Goal: Use online tool/utility: Utilize a website feature to perform a specific function

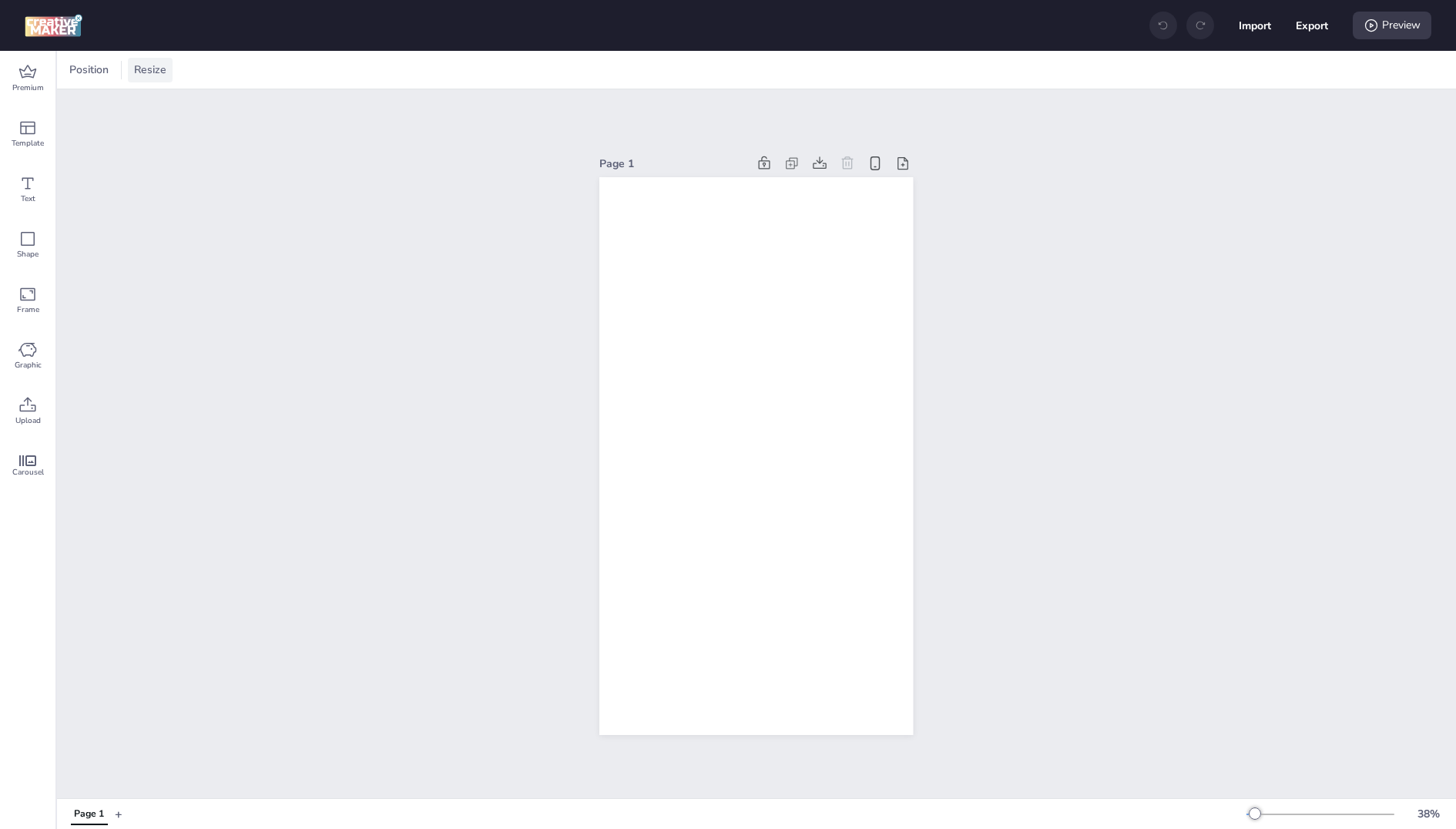
click at [135, 59] on div "Resize" at bounding box center [150, 70] width 44 height 25
click at [64, 127] on input "1080" at bounding box center [47, 130] width 41 height 30
click at [147, 79] on div "Resize" at bounding box center [150, 70] width 44 height 25
click at [58, 126] on input "1080" at bounding box center [47, 130] width 41 height 30
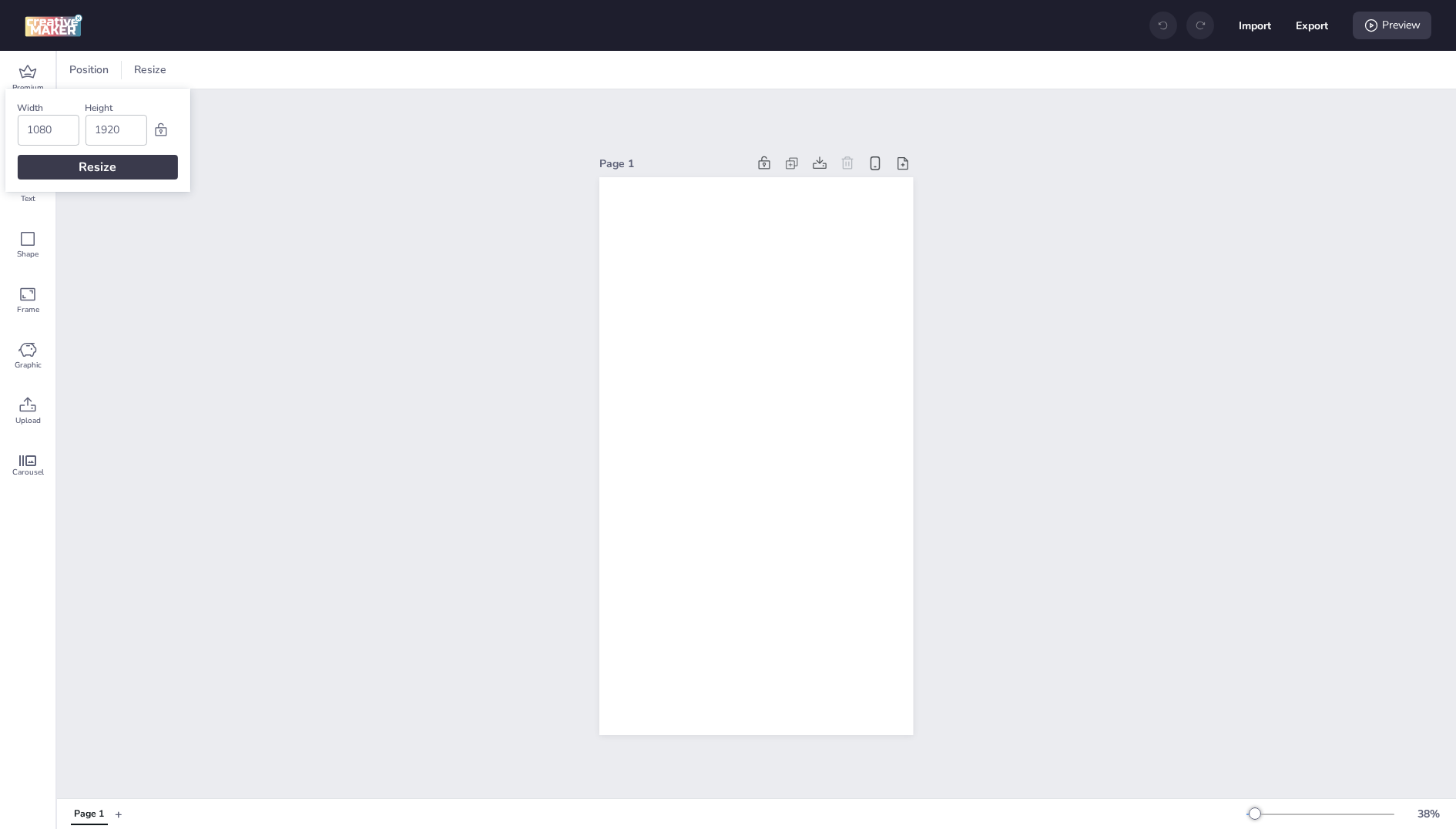
click at [58, 126] on input "1080" at bounding box center [47, 130] width 41 height 30
type input "320"
type input "480"
click at [61, 164] on div "Resize" at bounding box center [97, 167] width 160 height 25
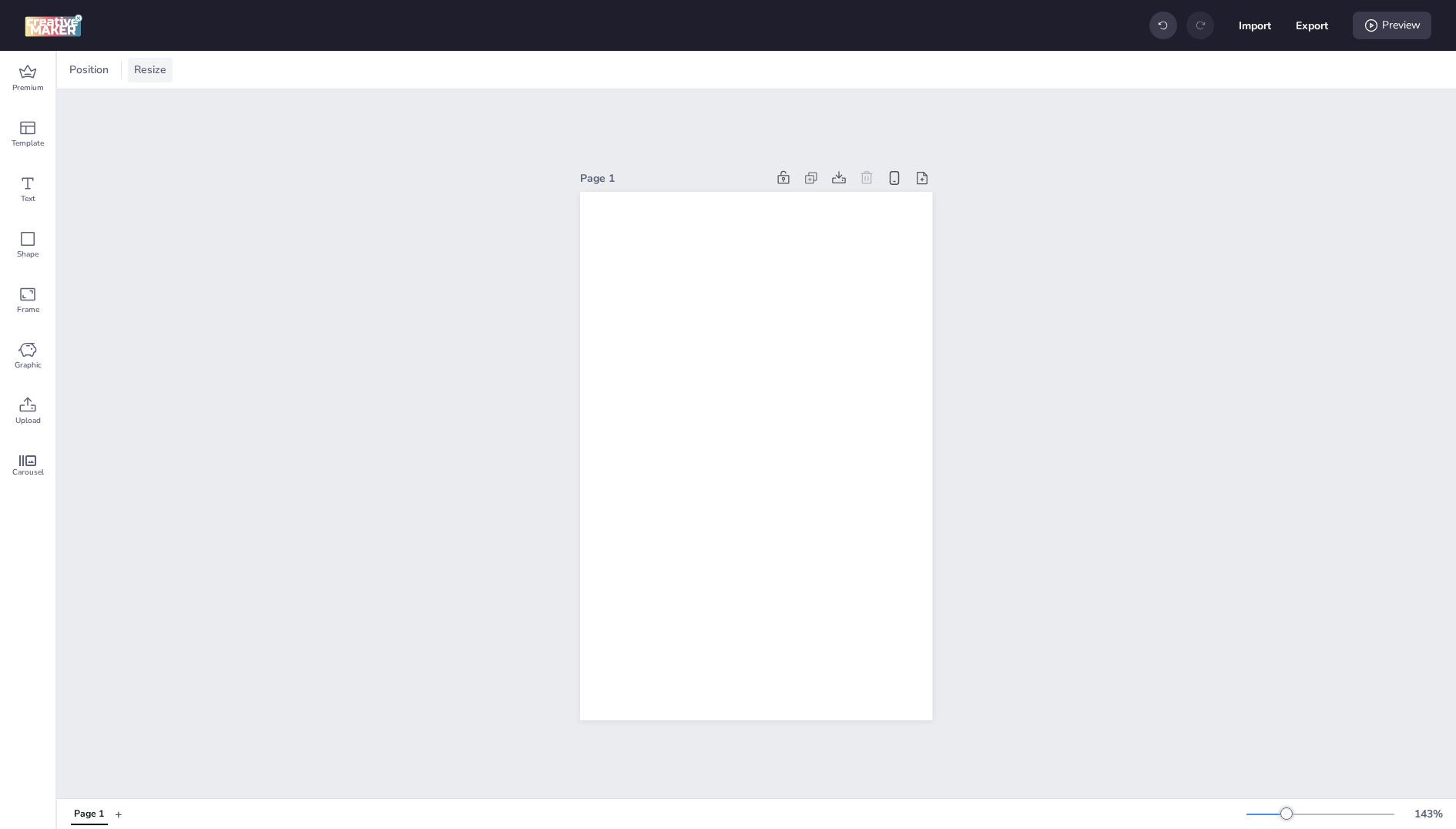
click at [152, 76] on span "Resize" at bounding box center [150, 69] width 38 height 16
click at [55, 128] on input "320" at bounding box center [47, 130] width 41 height 30
click at [117, 128] on input "480" at bounding box center [115, 130] width 41 height 30
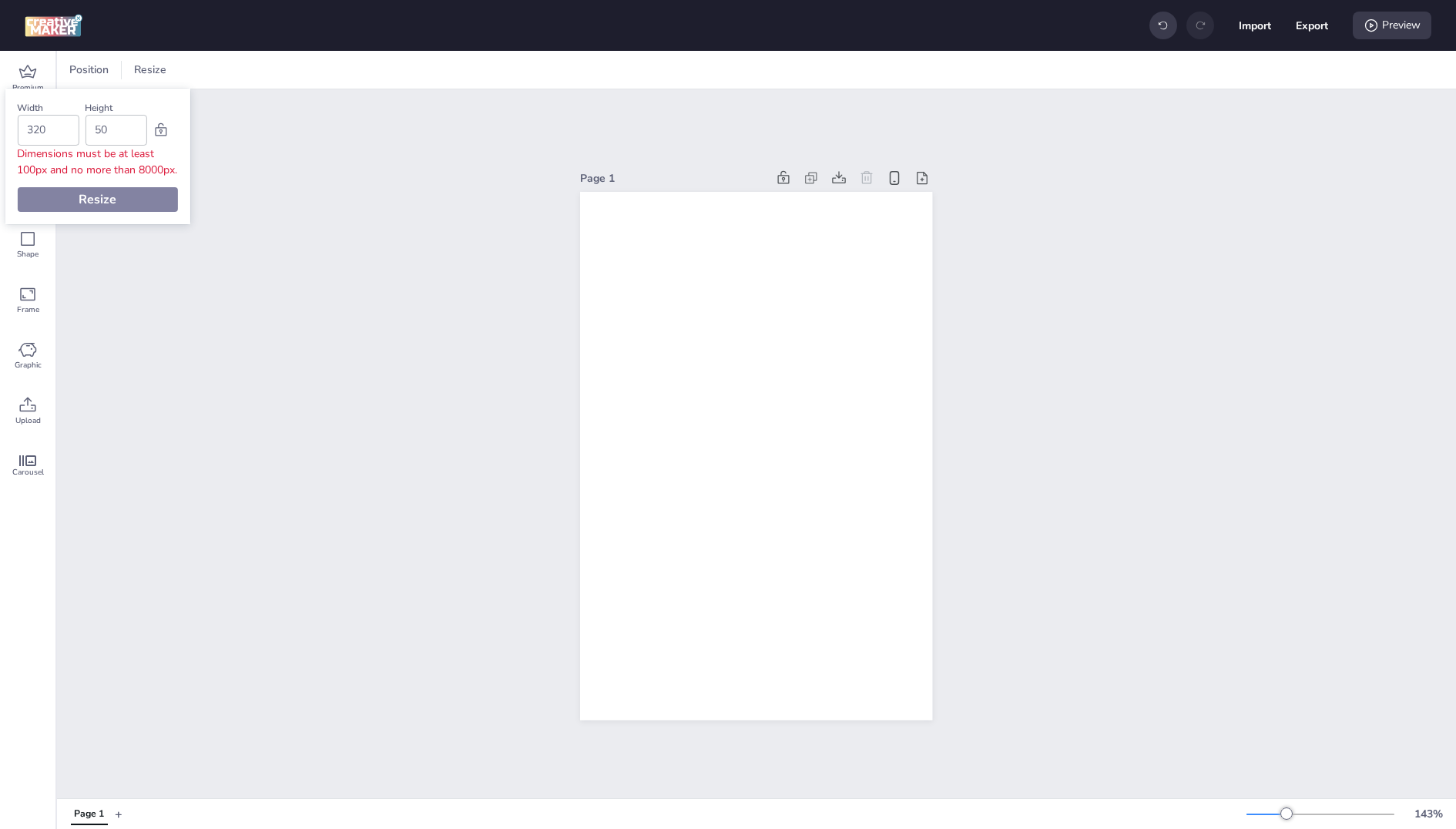
type input "50"
click at [57, 127] on input "320" at bounding box center [47, 130] width 41 height 30
click at [112, 128] on input "50" at bounding box center [115, 130] width 41 height 30
click at [110, 198] on div "Width 300 Height 50 Dimensions must be at least 100px and no more than 8000px. …" at bounding box center [97, 156] width 184 height 135
click at [47, 139] on input "300" at bounding box center [47, 130] width 41 height 30
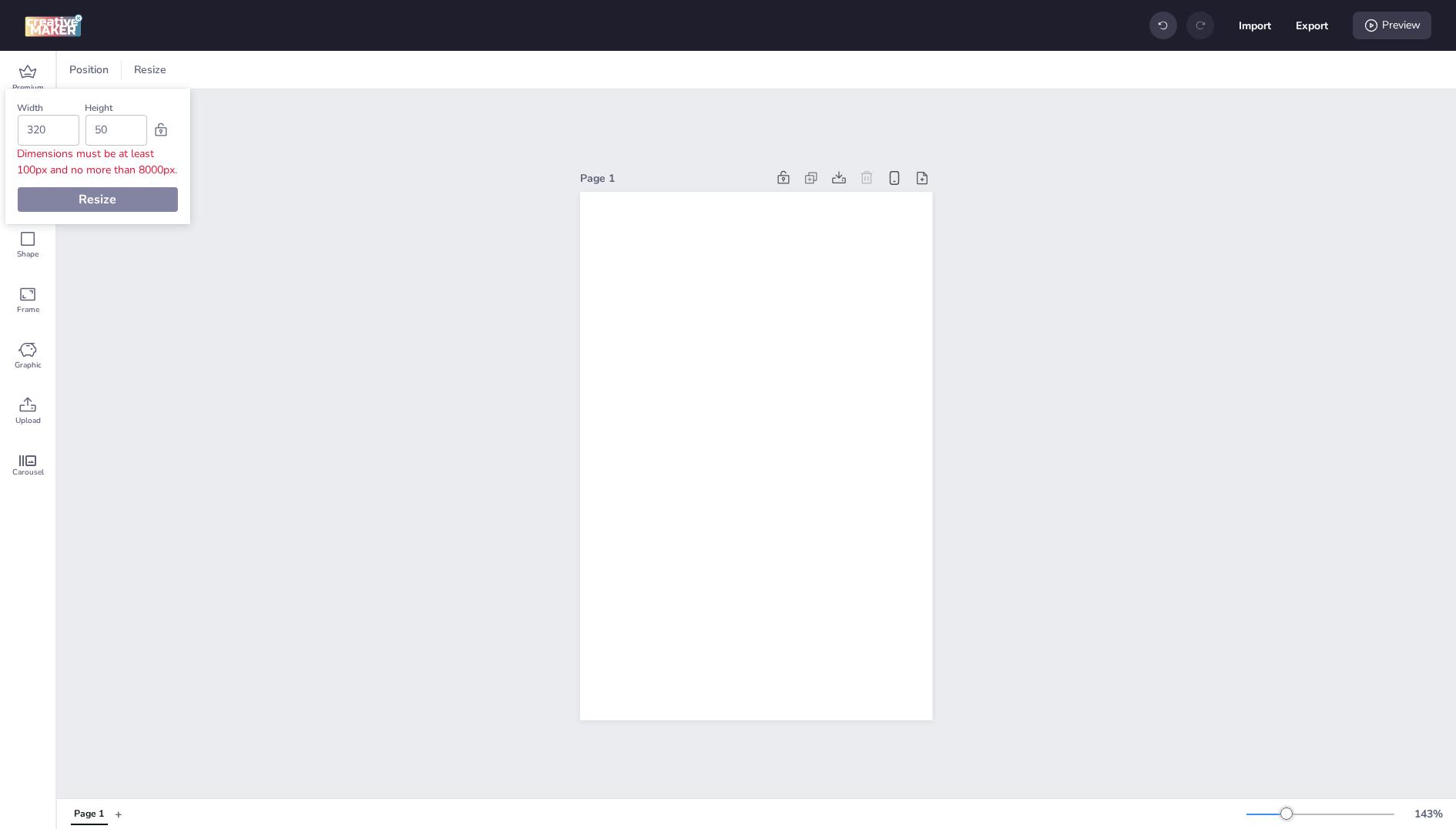
click at [96, 178] on div "Dimensions must be at least 100px and no more than 8000px." at bounding box center [97, 162] width 160 height 33
click at [160, 130] on icon at bounding box center [161, 130] width 16 height 16
click at [50, 129] on input "320" at bounding box center [47, 130] width 41 height 30
click at [62, 129] on input "320" at bounding box center [47, 130] width 41 height 30
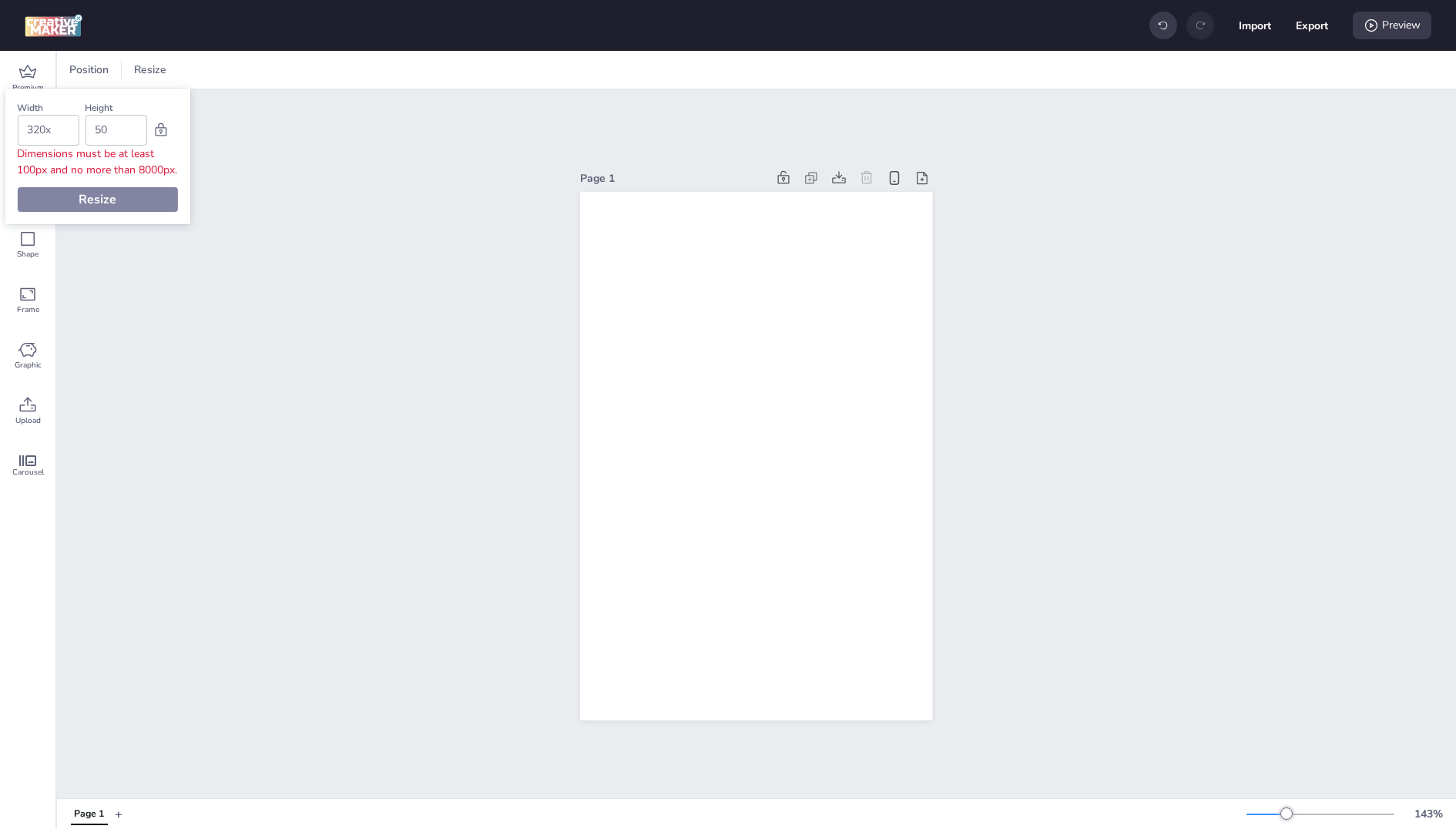
click at [130, 135] on input "50" at bounding box center [115, 130] width 41 height 30
type input "320"
type input "50x"
click at [49, 125] on input "320" at bounding box center [47, 130] width 41 height 30
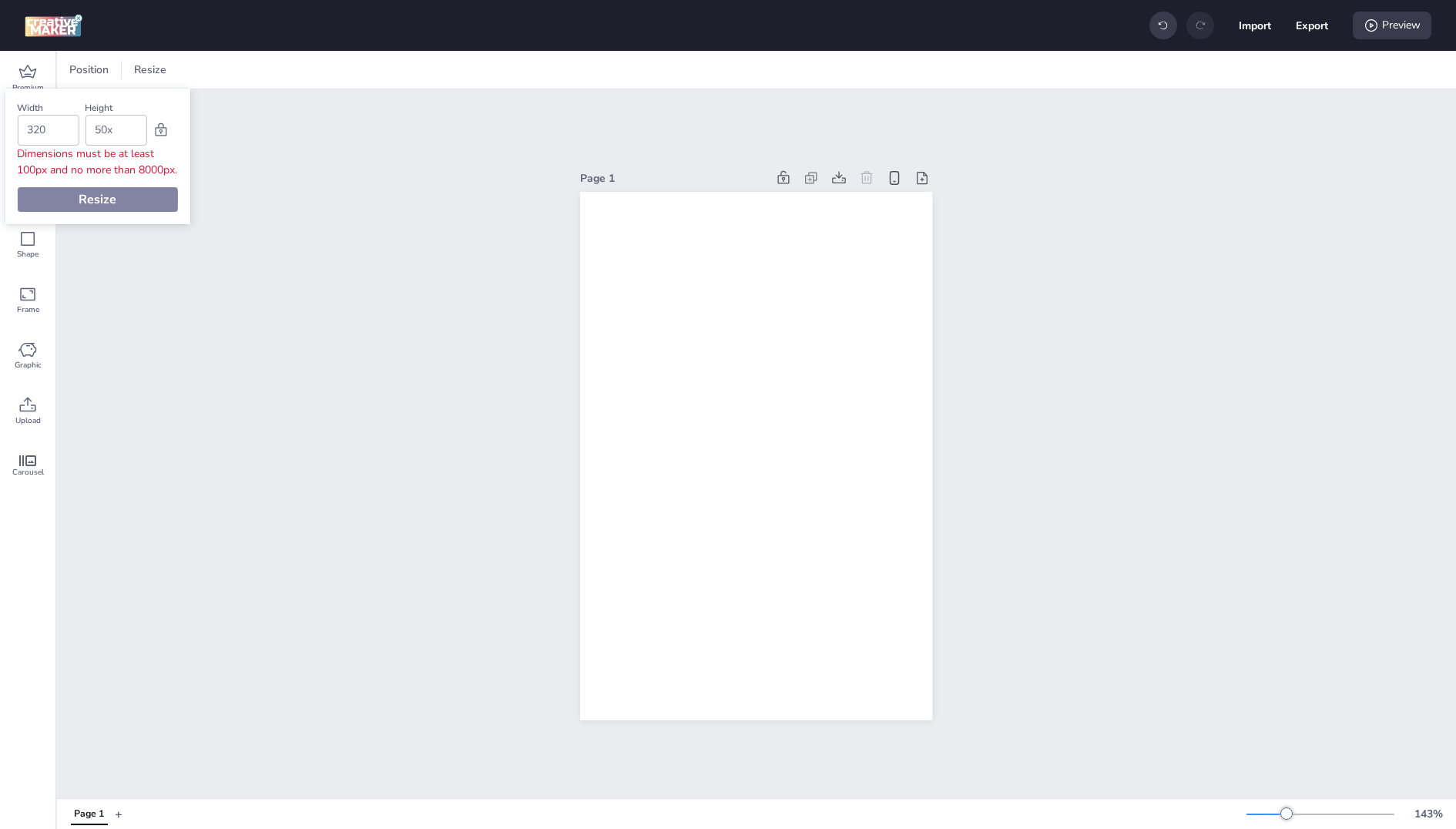
click at [49, 125] on input "320" at bounding box center [47, 130] width 41 height 30
type input "NaN"
click at [94, 124] on div "NaN" at bounding box center [115, 129] width 61 height 31
click at [97, 124] on input "NaN" at bounding box center [115, 130] width 41 height 30
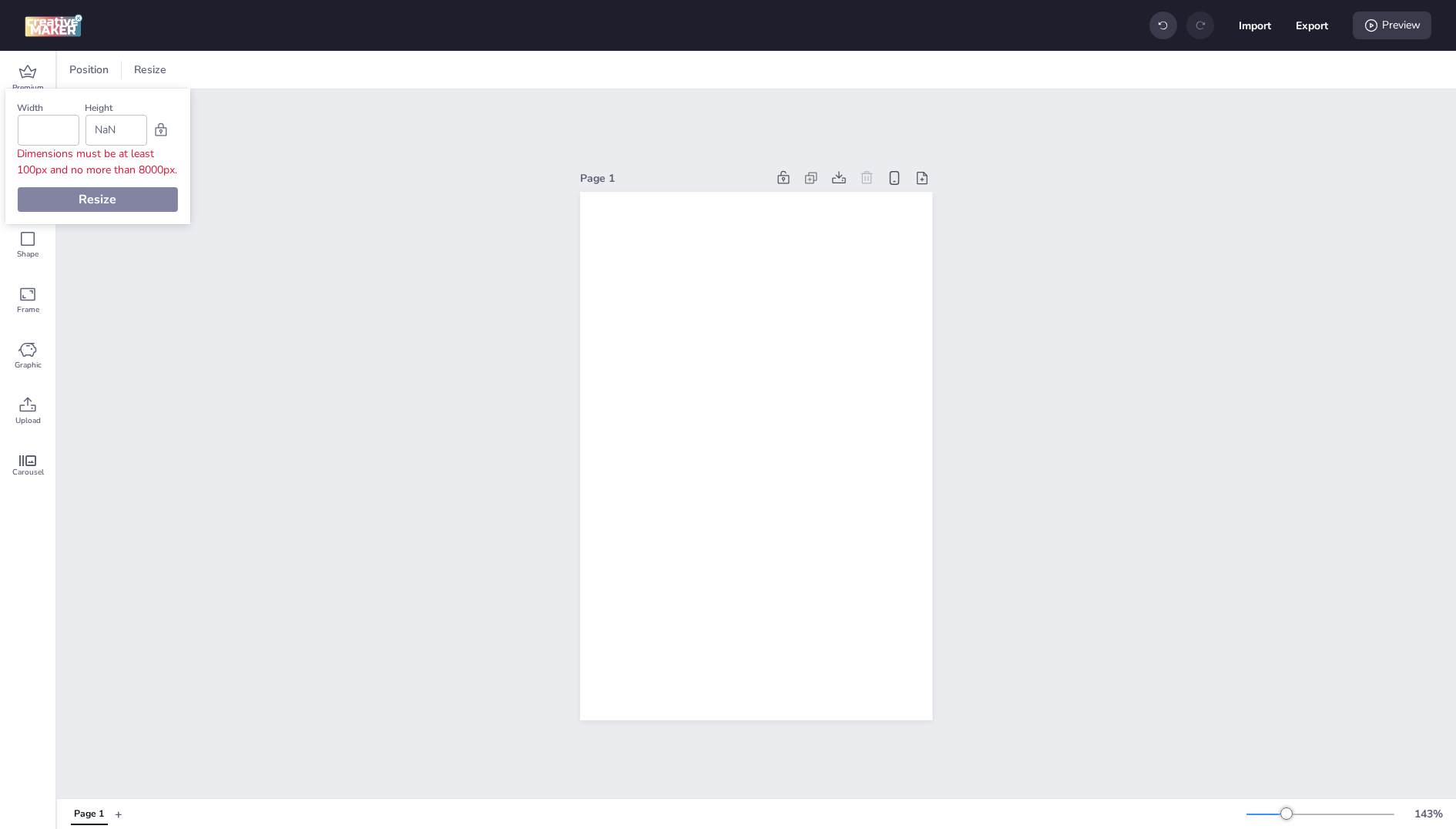
click at [108, 129] on input "NaN" at bounding box center [115, 130] width 41 height 30
type input "NaN"
click at [65, 134] on input "NaN" at bounding box center [47, 130] width 41 height 30
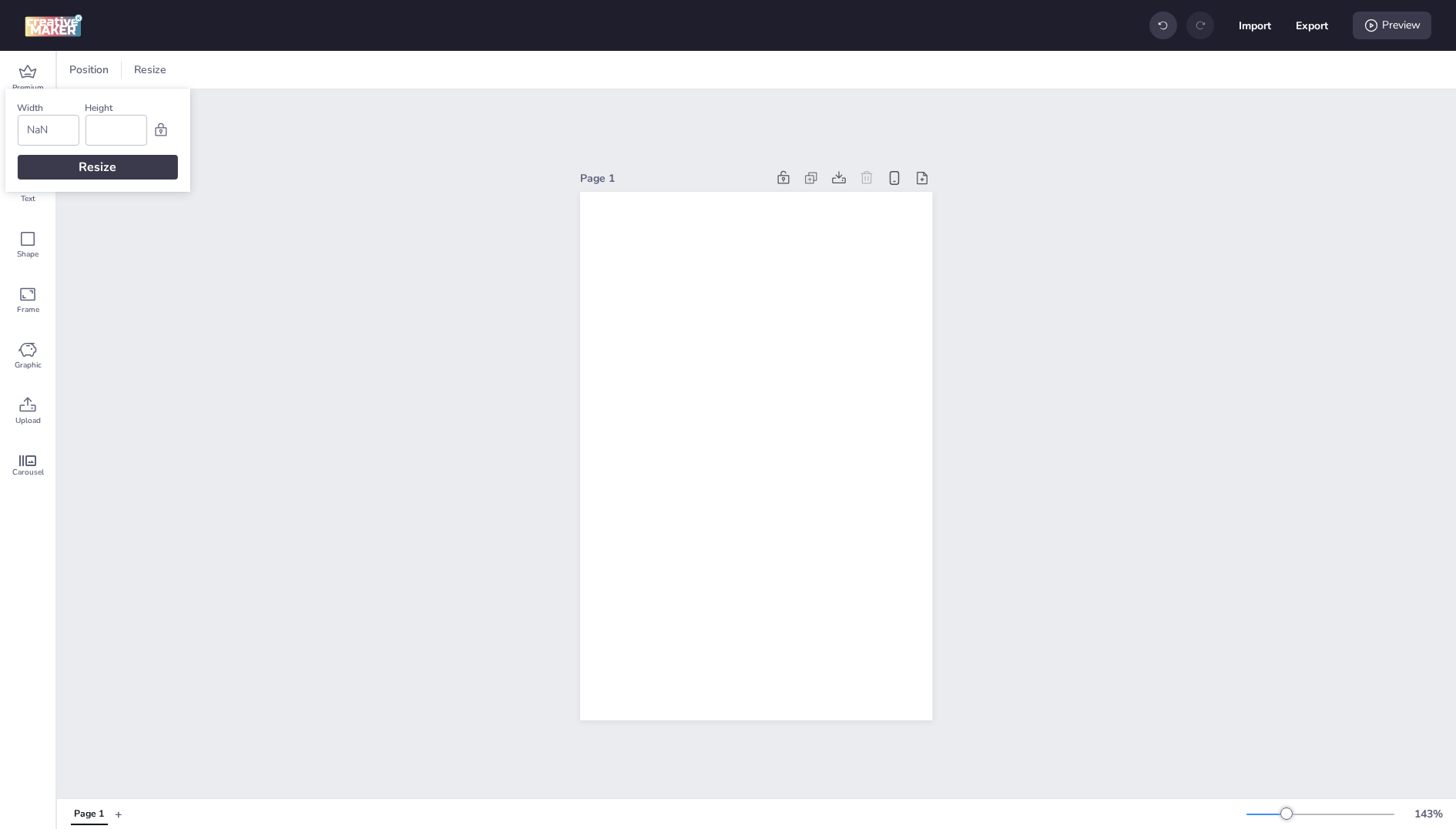
type input "3"
type input "NaN"
type input "4"
type input "3840"
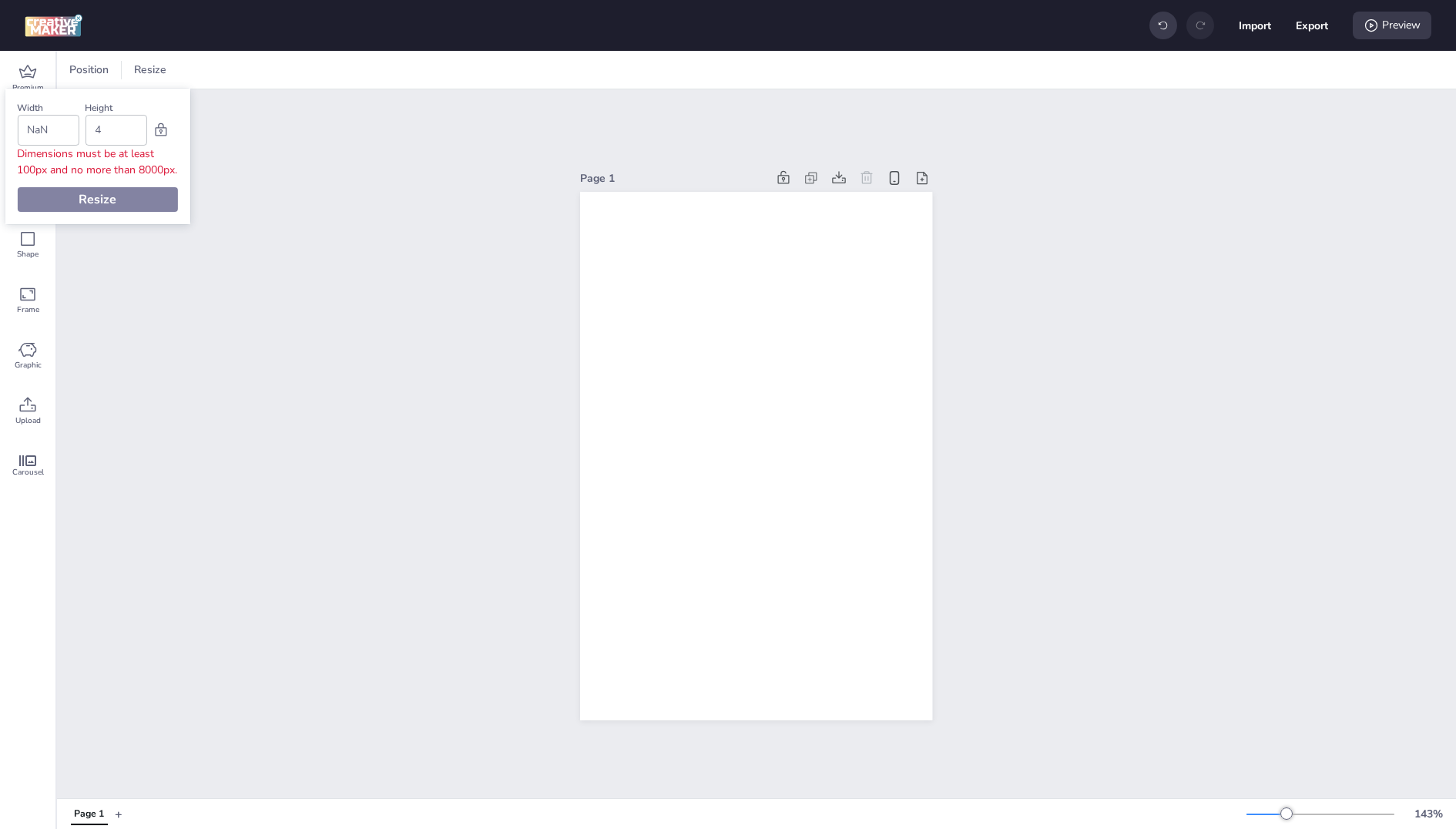
type input "48"
type input "3200"
type input "480"
click at [61, 169] on div "Resize" at bounding box center [97, 167] width 160 height 25
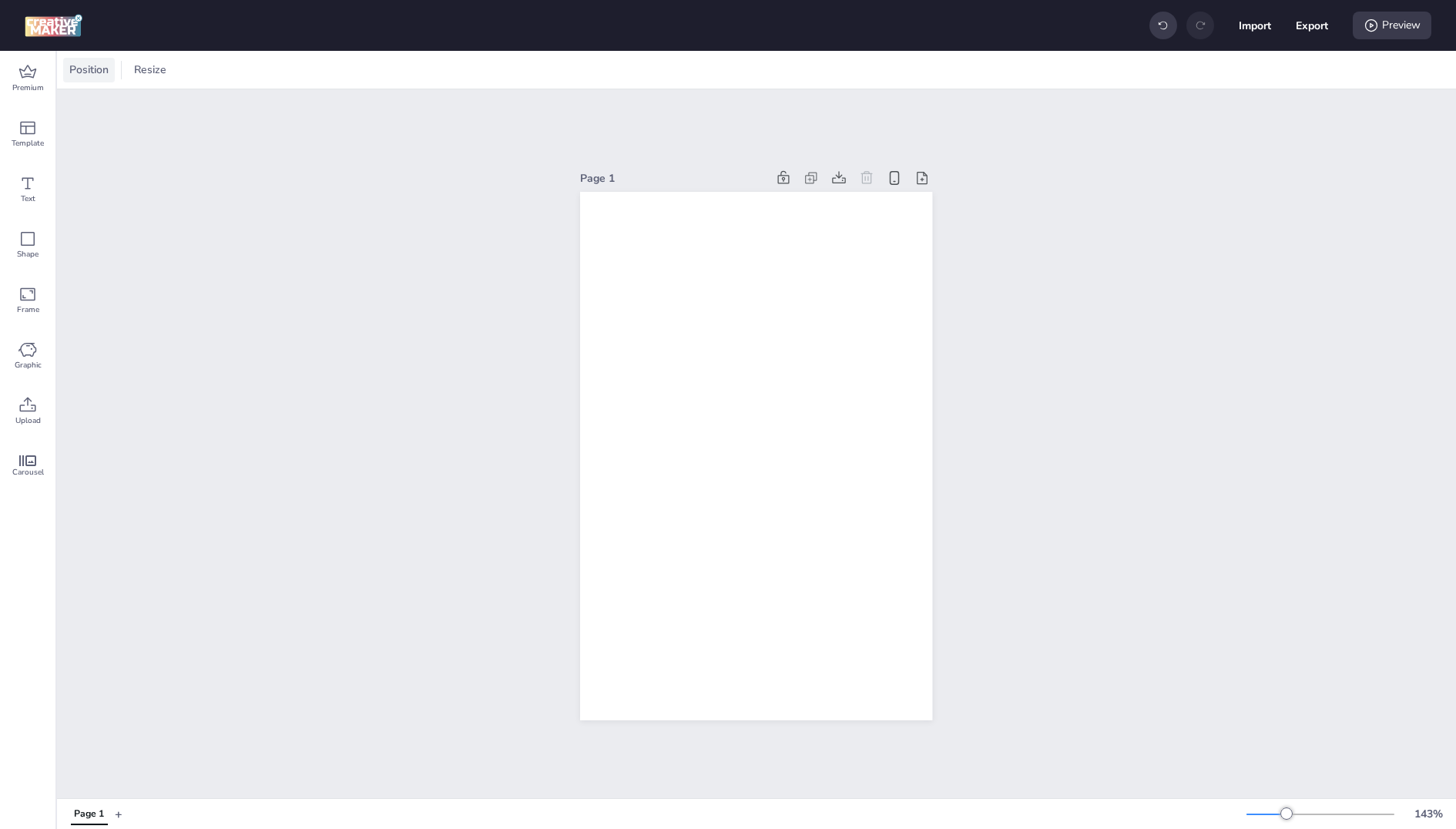
click at [79, 73] on span "Position" at bounding box center [89, 69] width 45 height 16
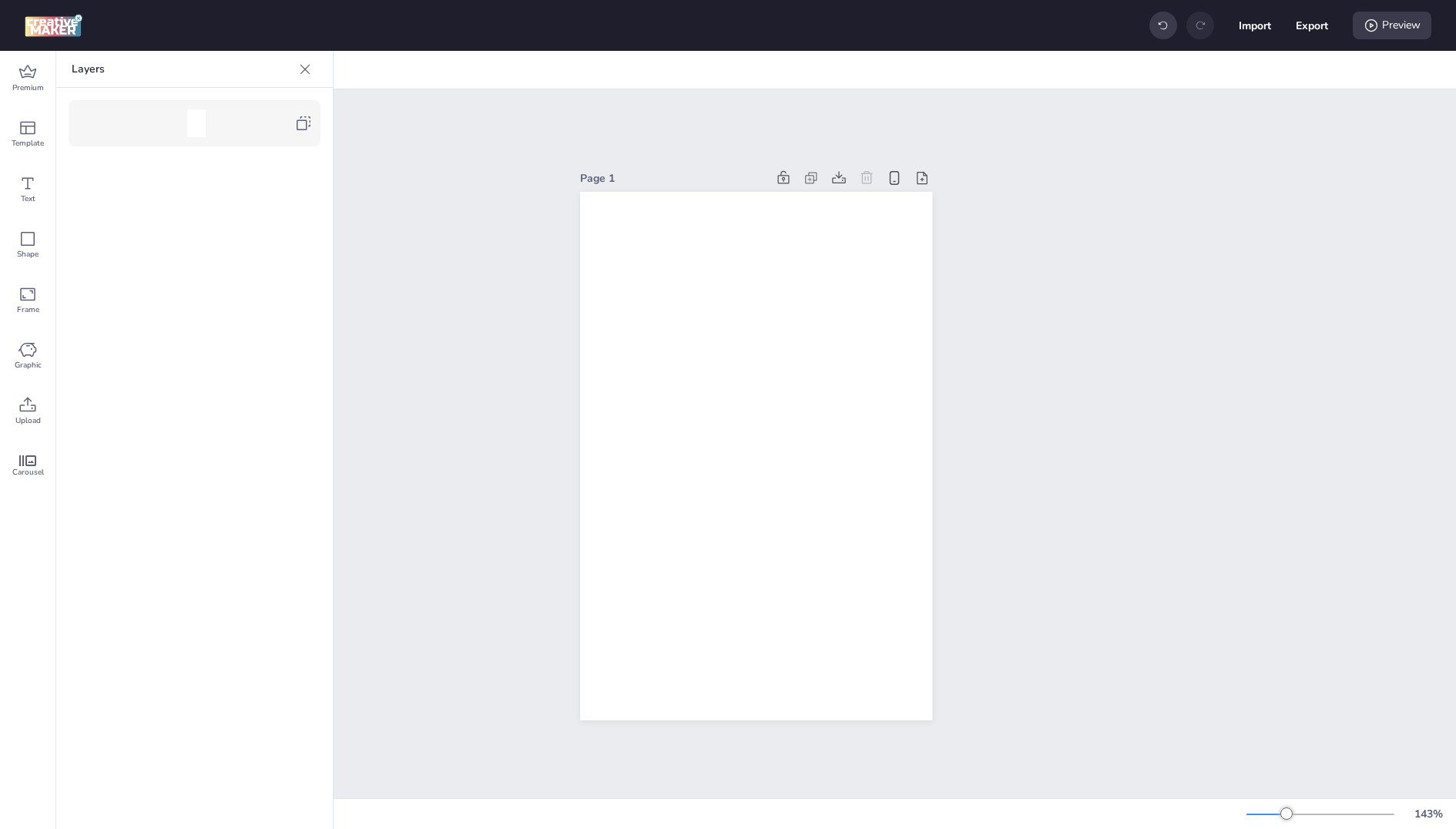
click at [306, 69] on icon at bounding box center [306, 69] width 10 height 10
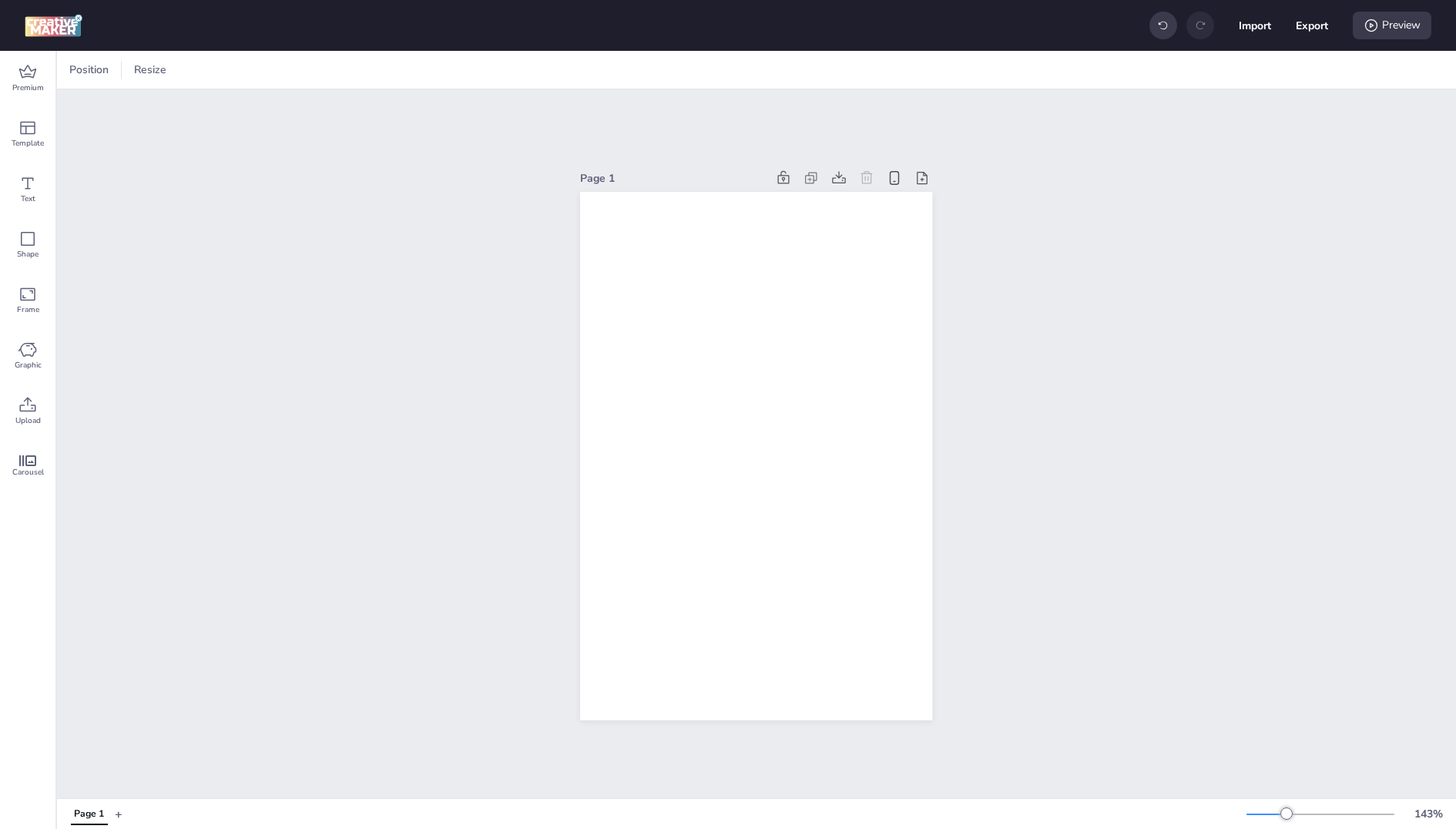
click at [167, 88] on div "Position Resize" at bounding box center [757, 70] width 1399 height 38
click at [159, 76] on span "Resize" at bounding box center [150, 69] width 38 height 16
click at [90, 162] on div "Resize" at bounding box center [97, 167] width 160 height 25
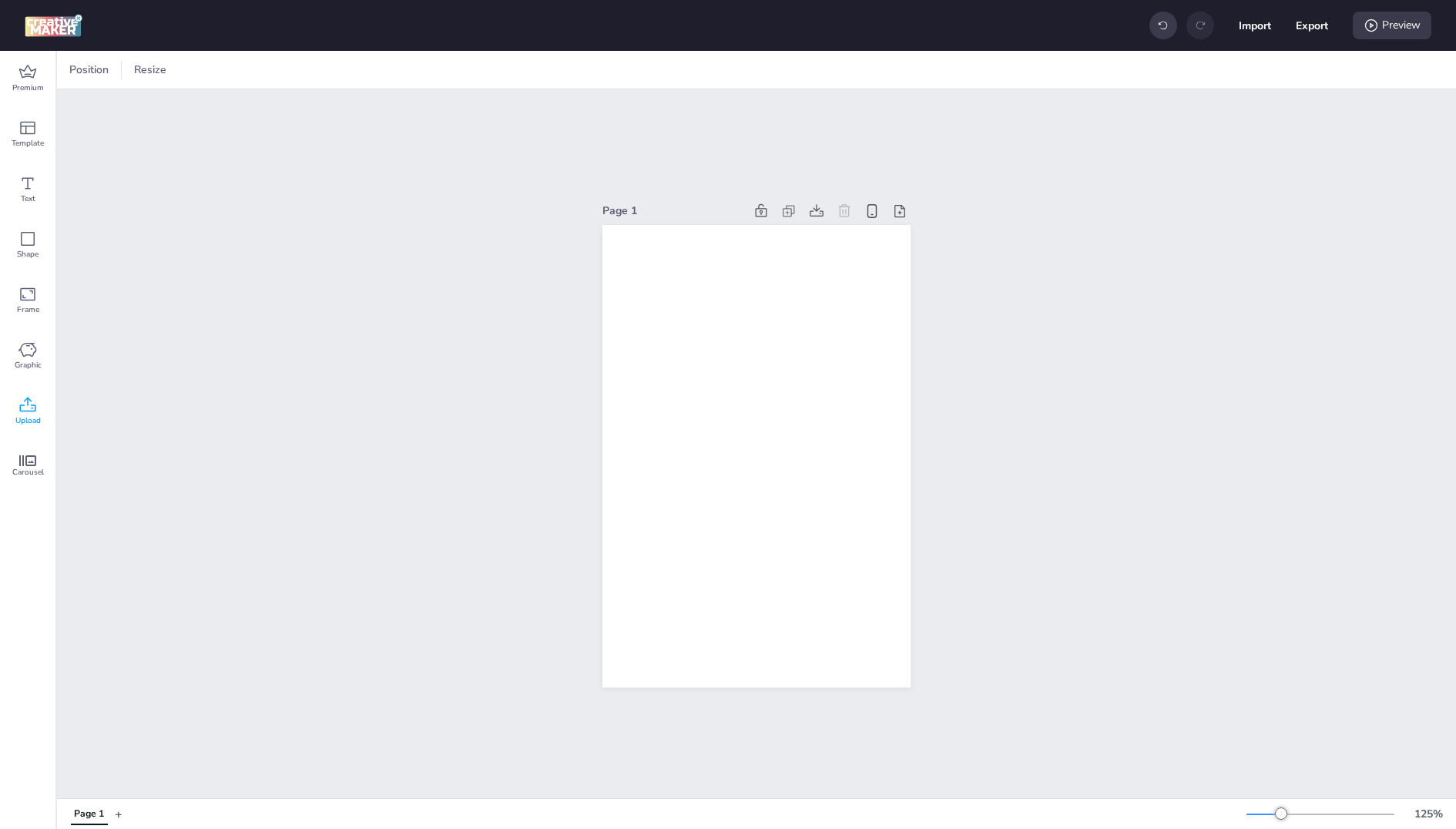
click at [36, 415] on span "Upload" at bounding box center [29, 420] width 26 height 12
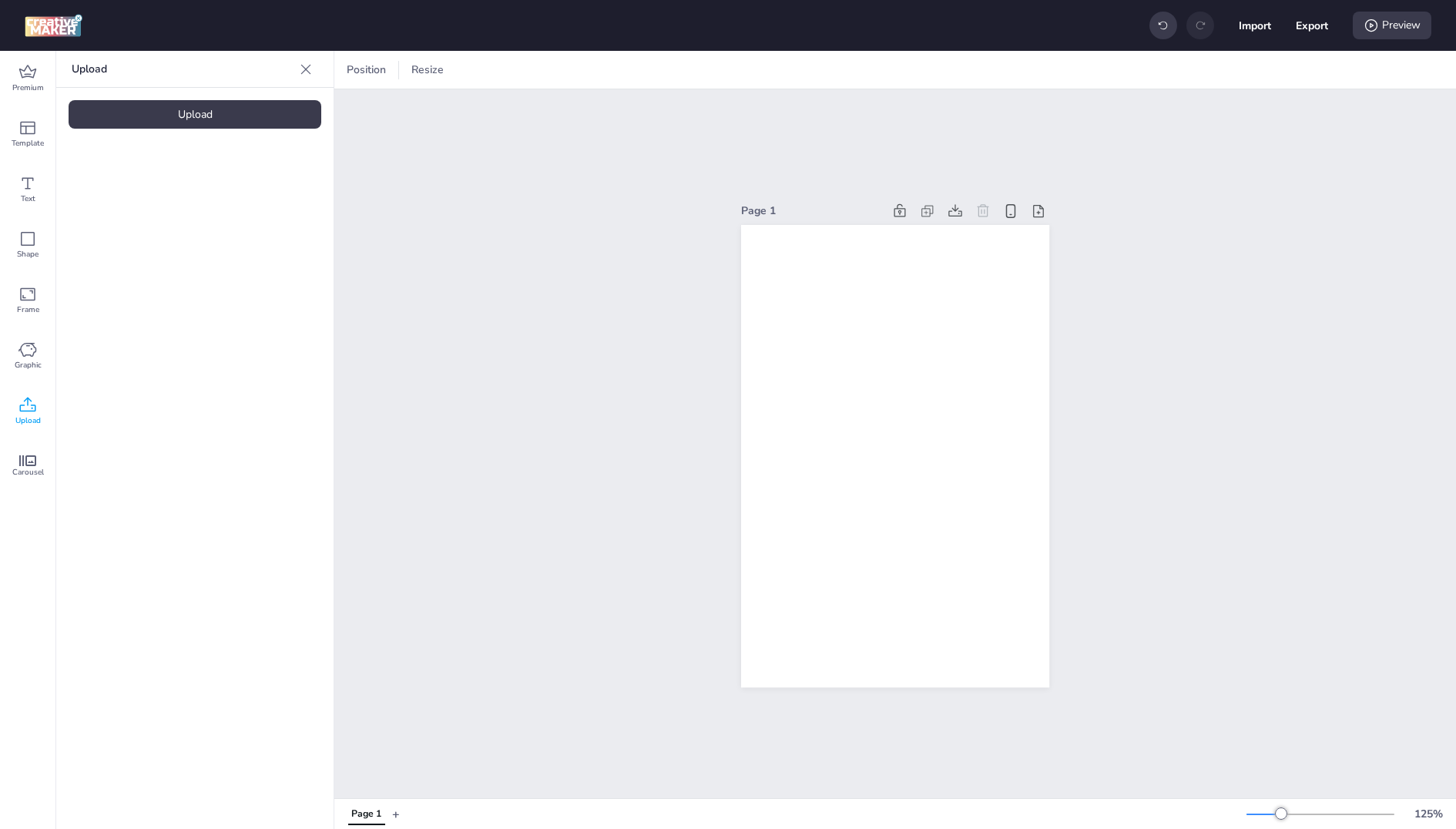
click at [213, 121] on div "Upload" at bounding box center [195, 114] width 253 height 29
click at [160, 228] on video at bounding box center [130, 215] width 123 height 61
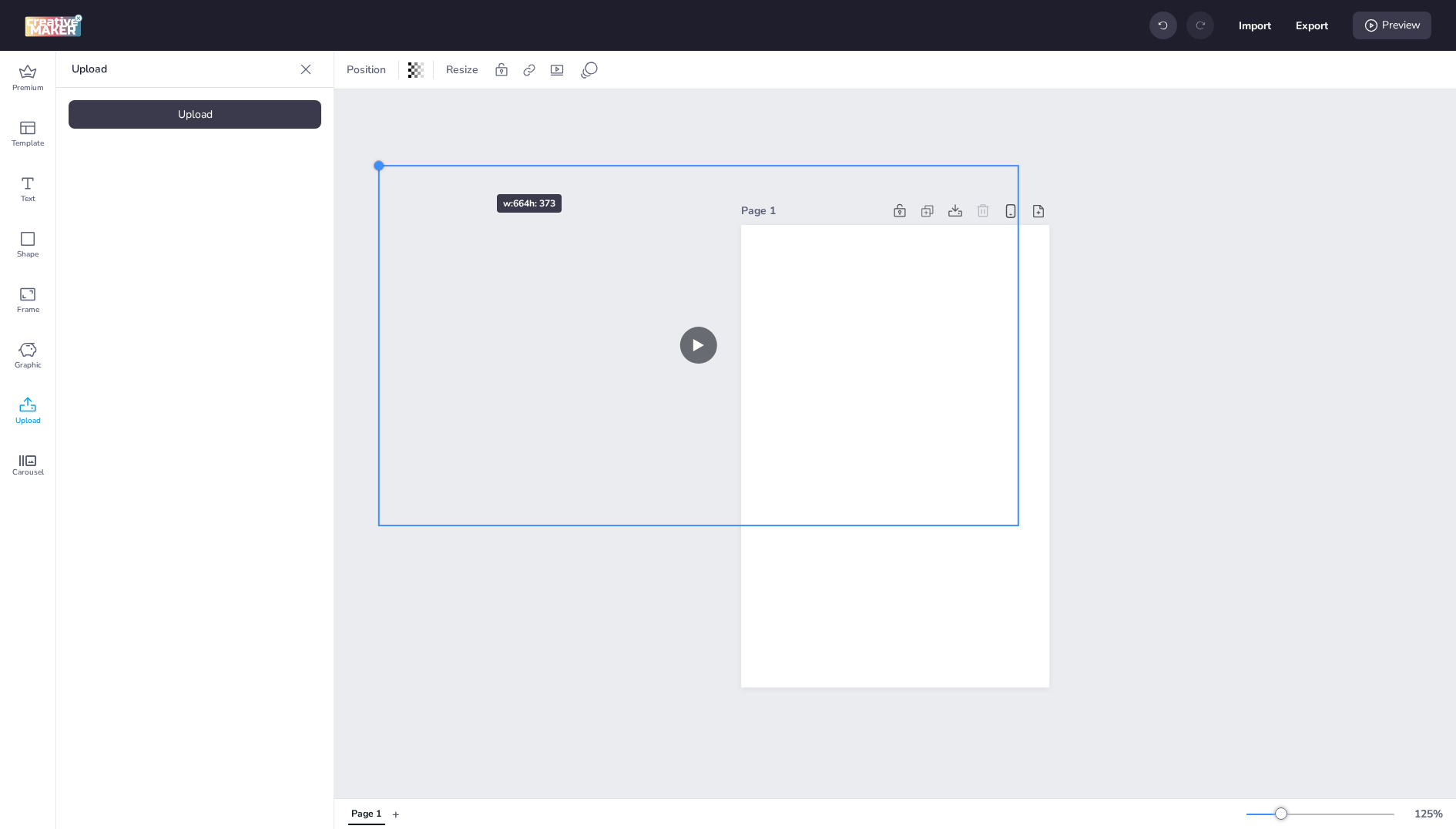
drag, startPoint x: 773, startPoint y: 388, endPoint x: 437, endPoint y: 156, distance: 408.3
click at [437, 156] on div "Page 1" at bounding box center [895, 444] width 1122 height 710
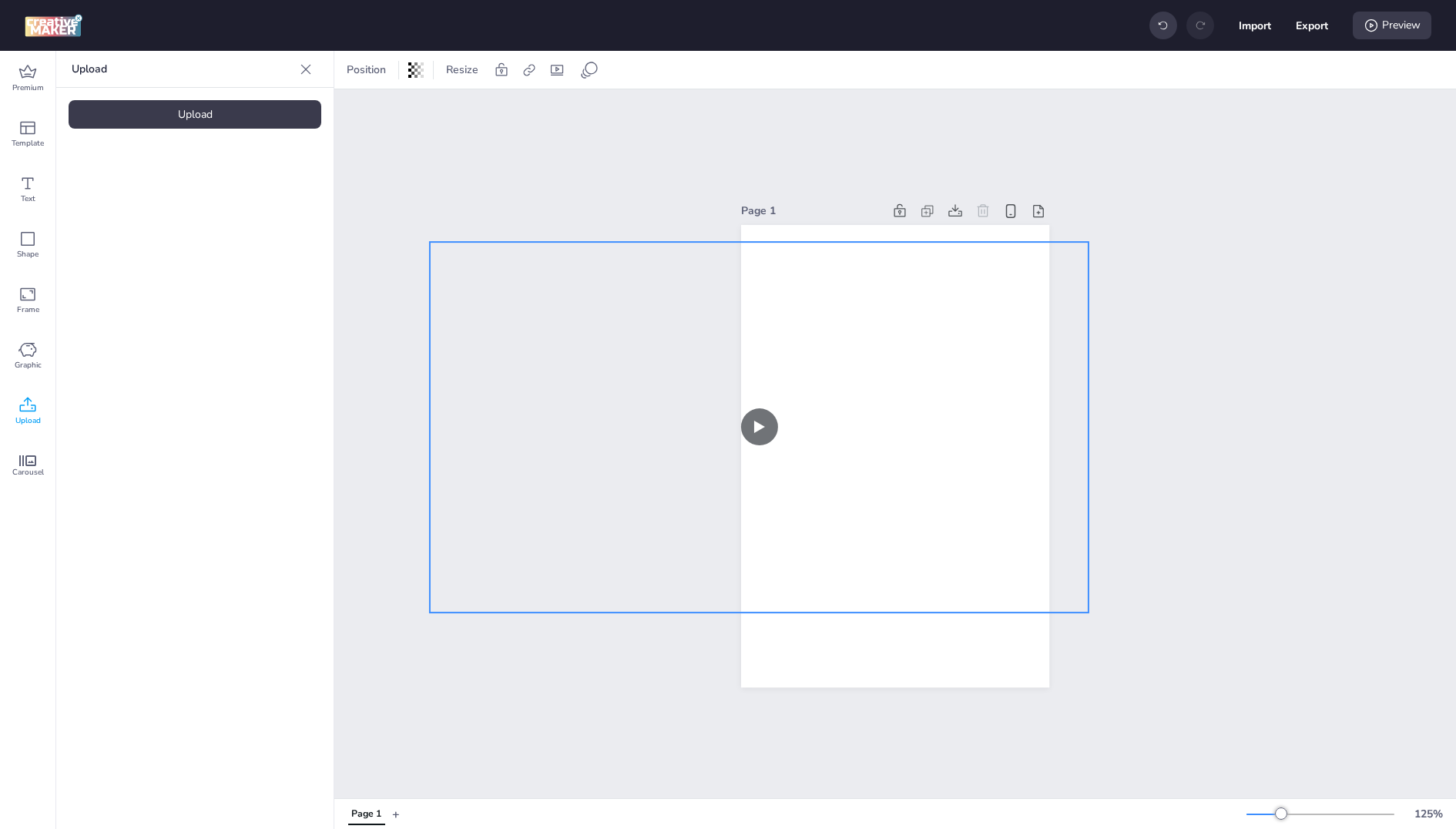
drag, startPoint x: 830, startPoint y: 367, endPoint x: 900, endPoint y: 454, distance: 111.7
click at [900, 454] on video at bounding box center [760, 427] width 659 height 371
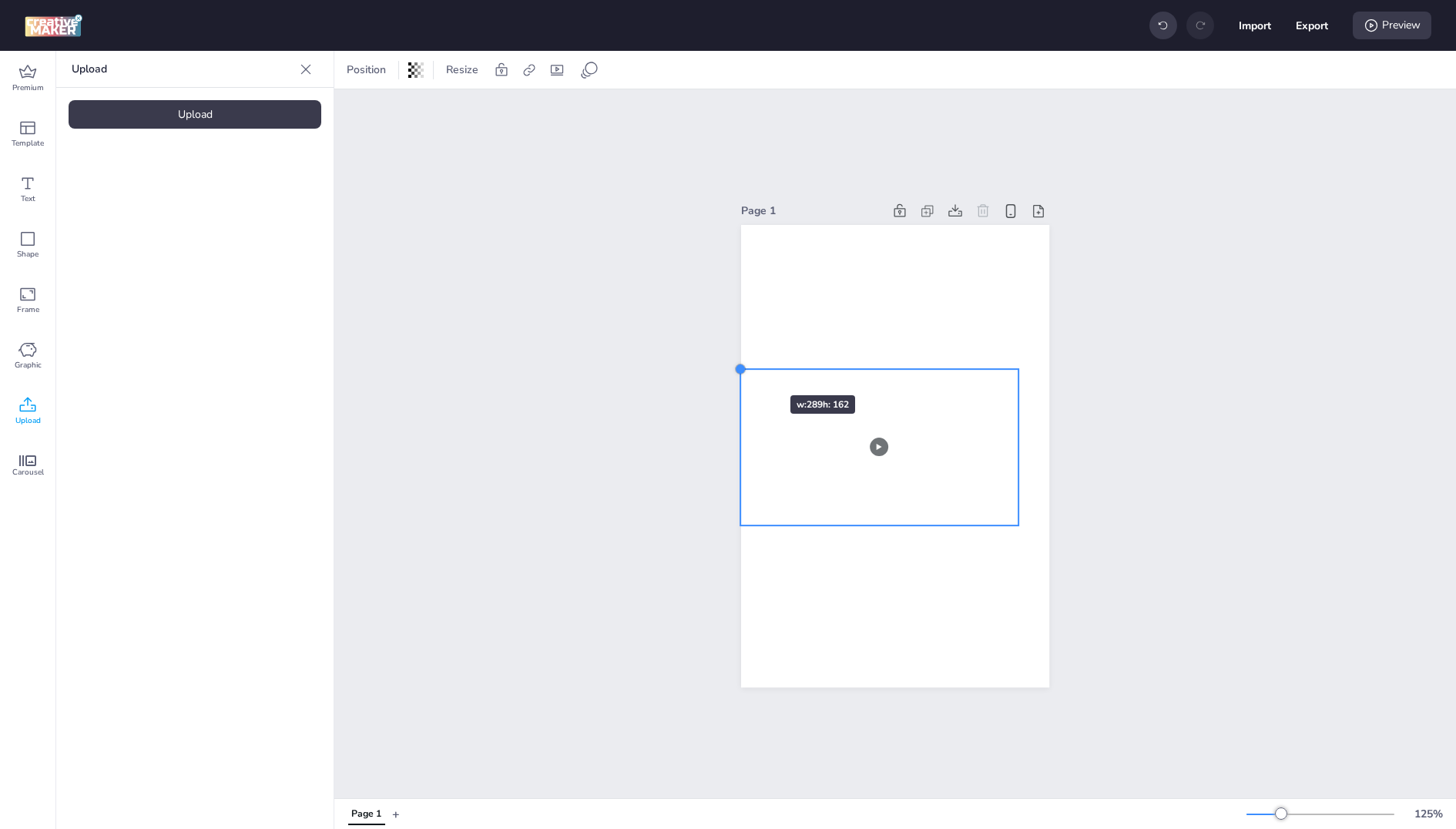
drag, startPoint x: 772, startPoint y: 385, endPoint x: 744, endPoint y: 368, distance: 32.8
click at [744, 368] on div at bounding box center [740, 369] width 12 height 12
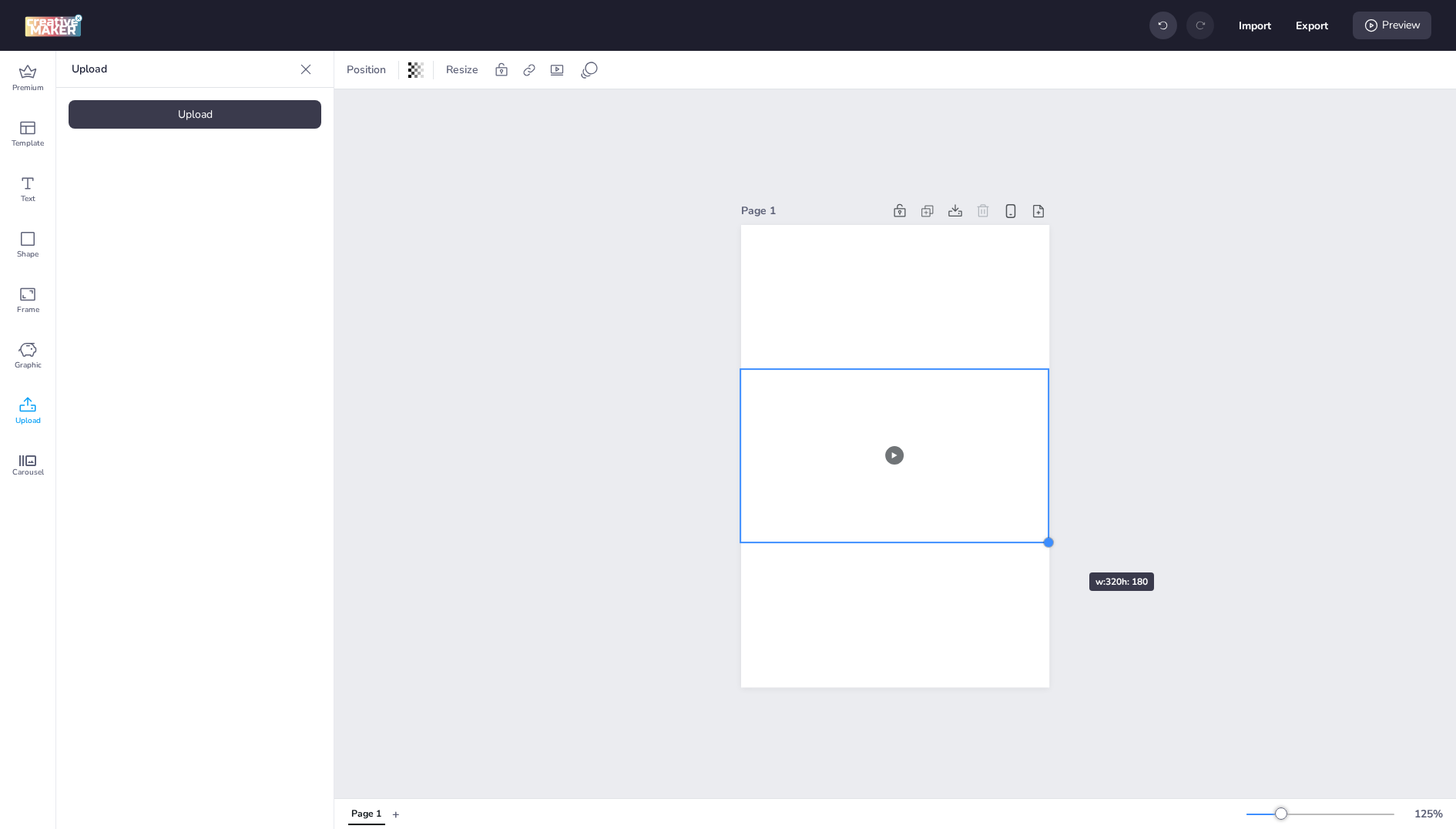
drag, startPoint x: 1020, startPoint y: 528, endPoint x: 1041, endPoint y: 544, distance: 26.4
click at [1043, 544] on div at bounding box center [1049, 543] width 12 height 12
click at [1101, 548] on div "Page 1" at bounding box center [895, 444] width 1122 height 710
click at [916, 466] on video at bounding box center [894, 455] width 307 height 173
click at [1056, 397] on div "Page 1" at bounding box center [896, 443] width 395 height 524
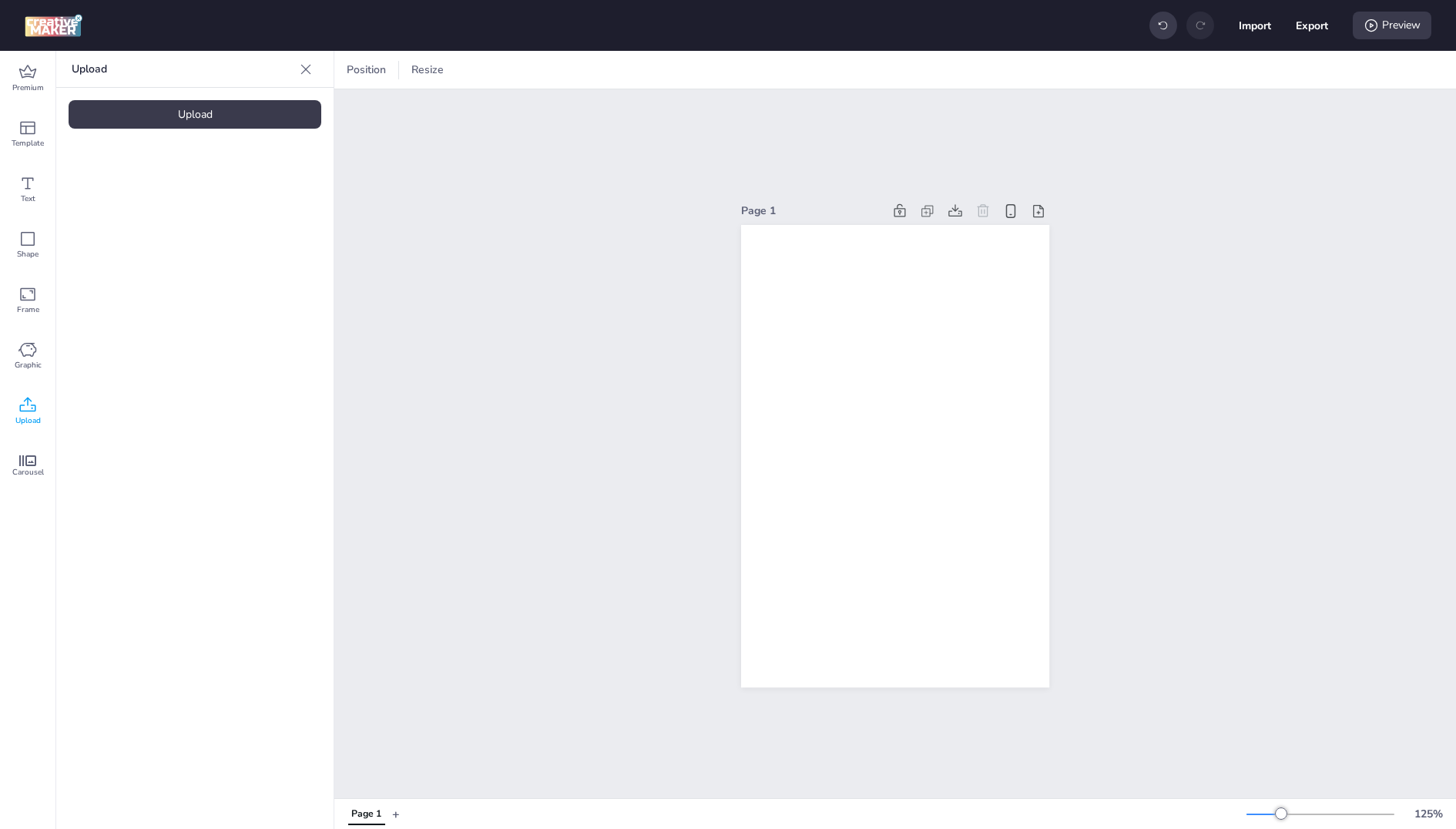
click at [1033, 433] on video at bounding box center [894, 455] width 307 height 173
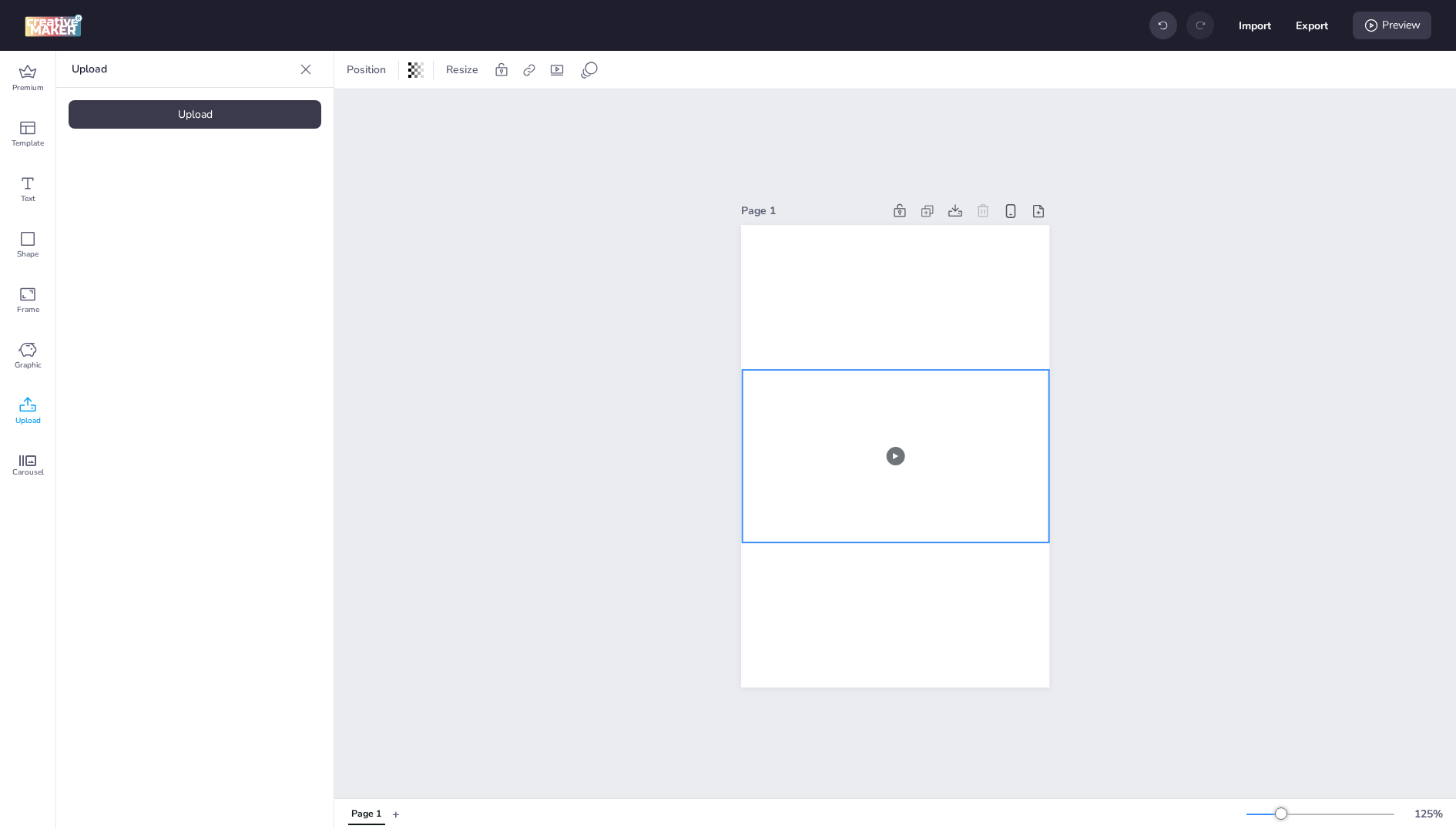
click at [1097, 405] on div "Page 1" at bounding box center [895, 444] width 1122 height 710
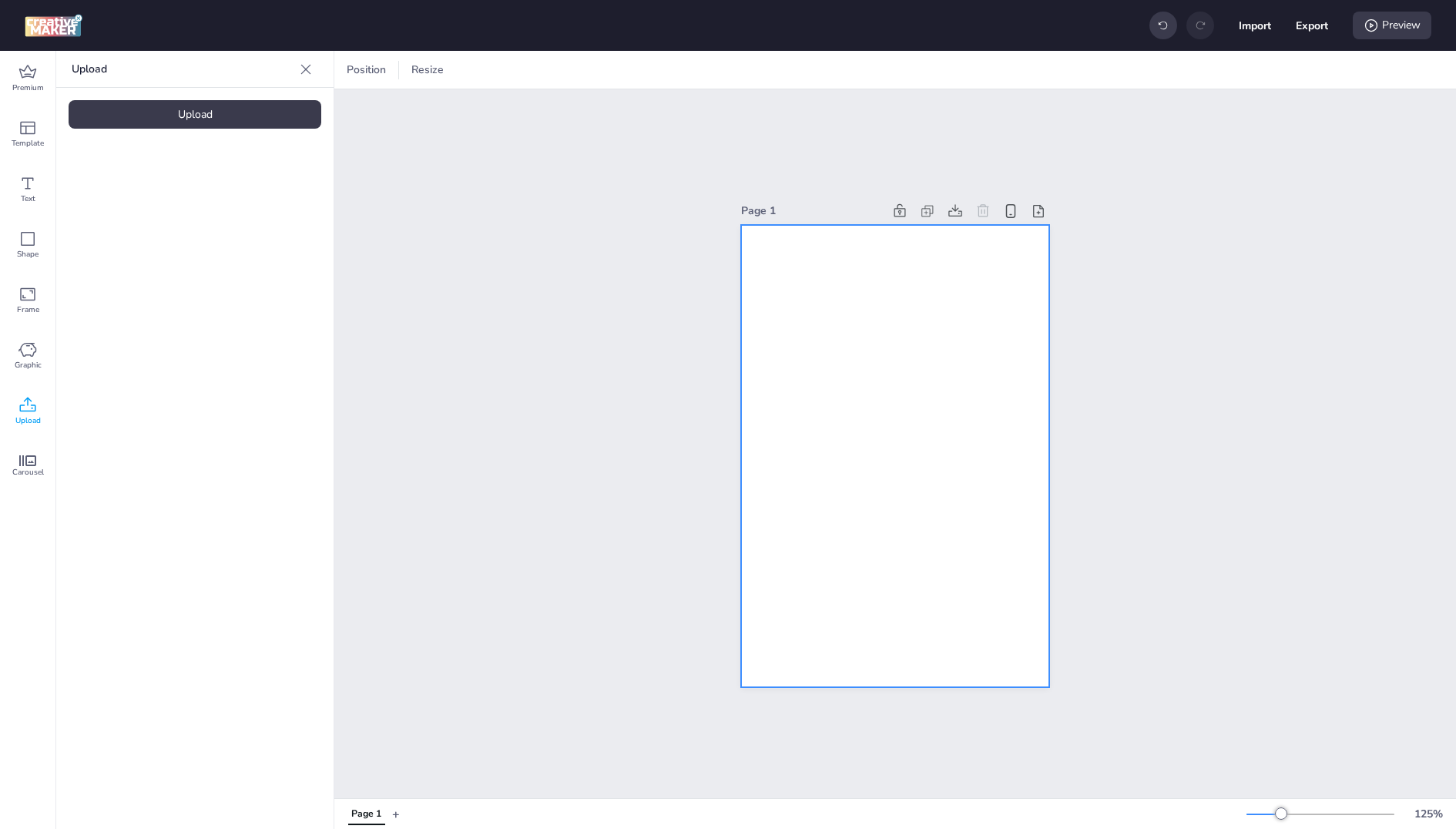
click at [963, 424] on video at bounding box center [896, 456] width 307 height 173
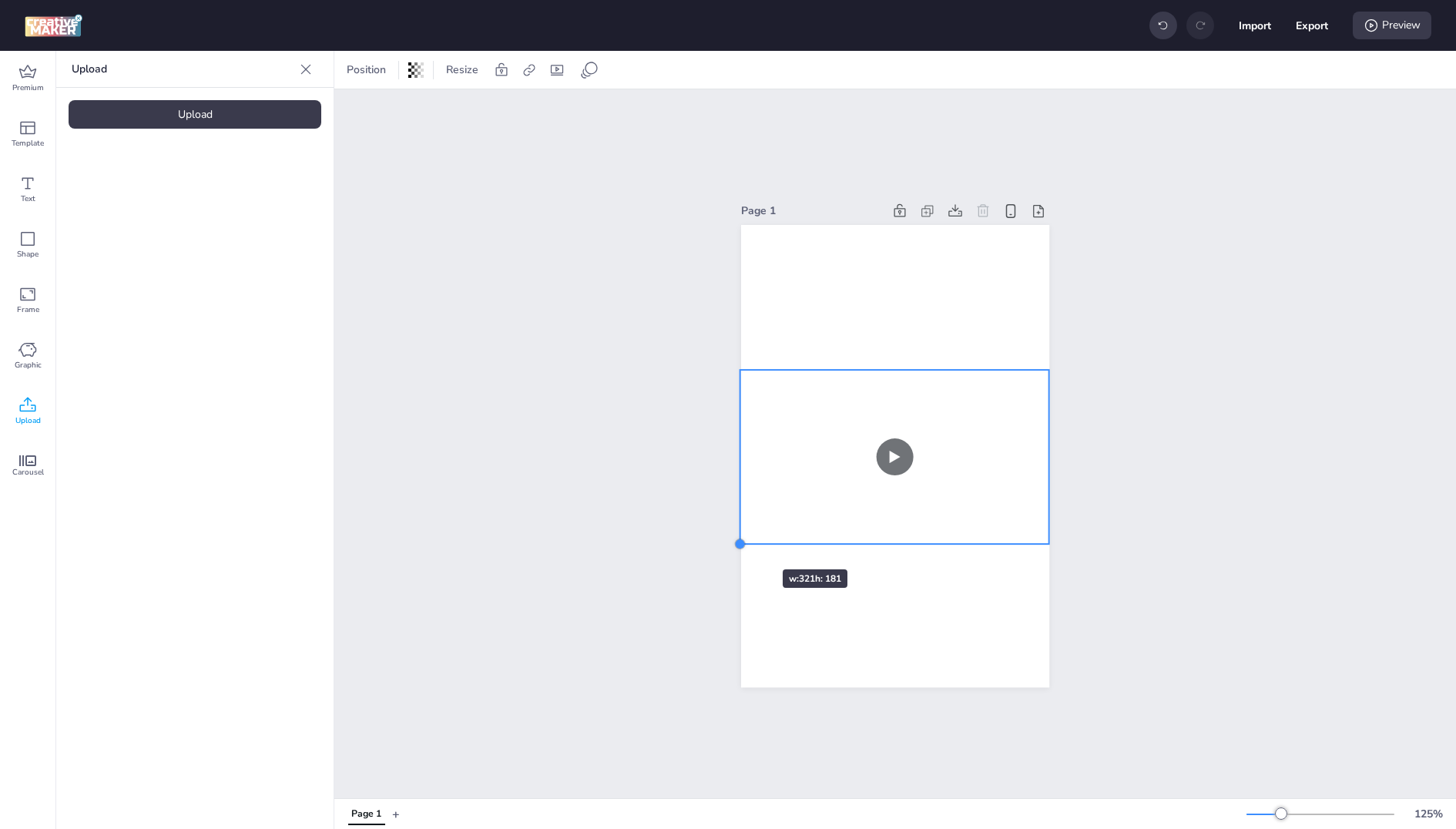
click at [737, 542] on div at bounding box center [740, 544] width 12 height 12
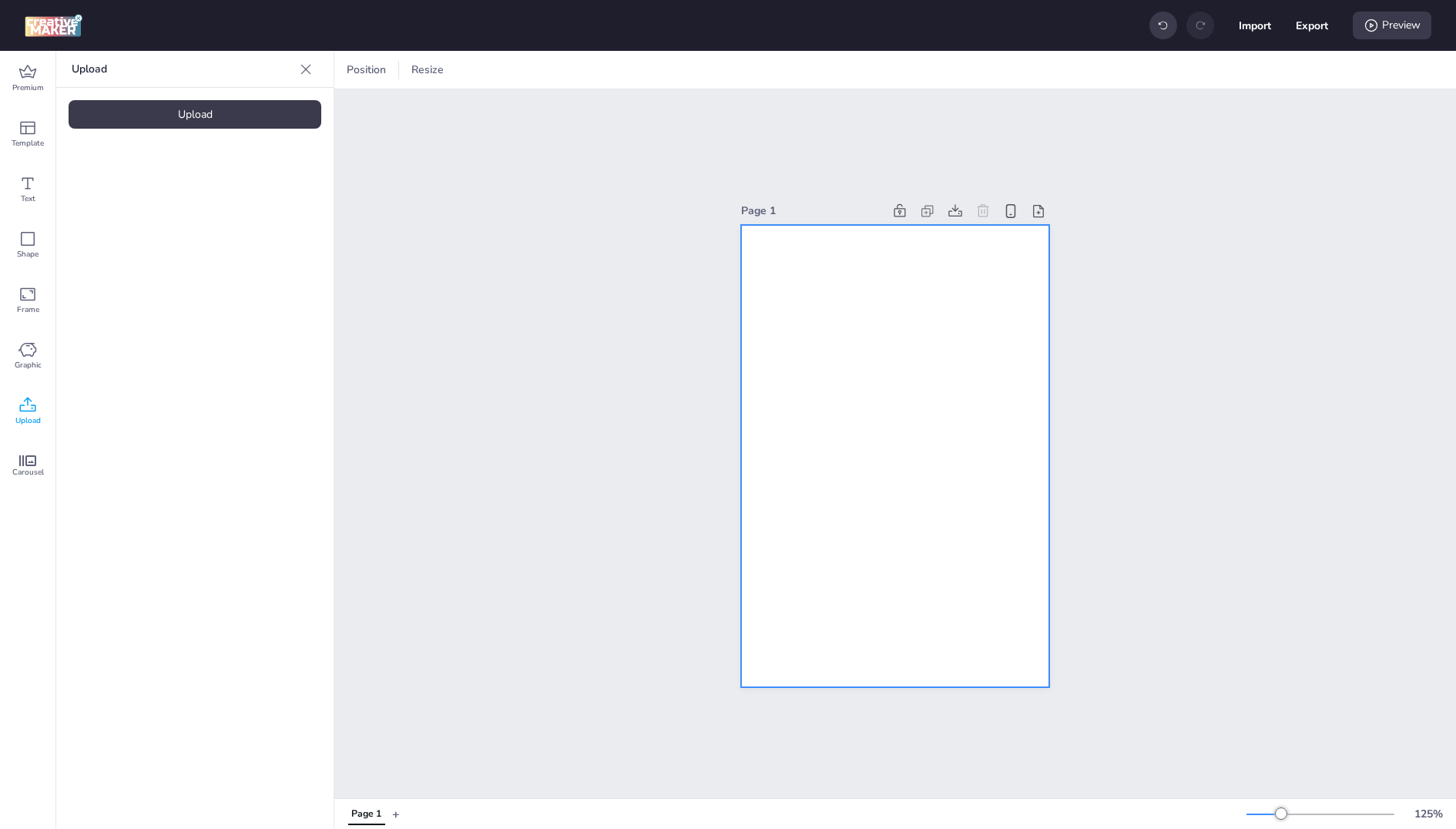
click at [819, 256] on div at bounding box center [895, 456] width 308 height 463
click at [343, 77] on div at bounding box center [352, 70] width 19 height 19
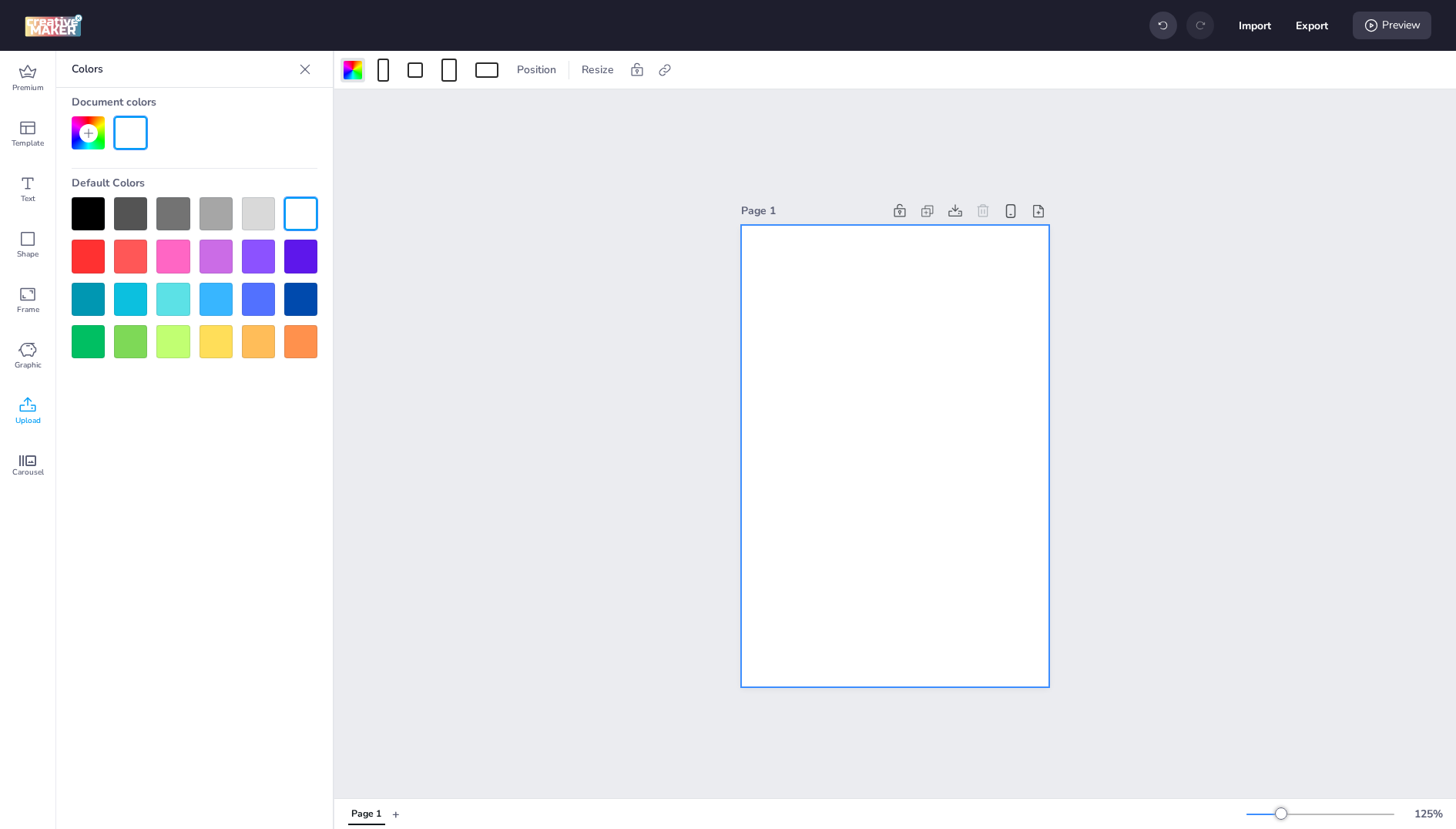
click at [92, 212] on div at bounding box center [89, 214] width 34 height 34
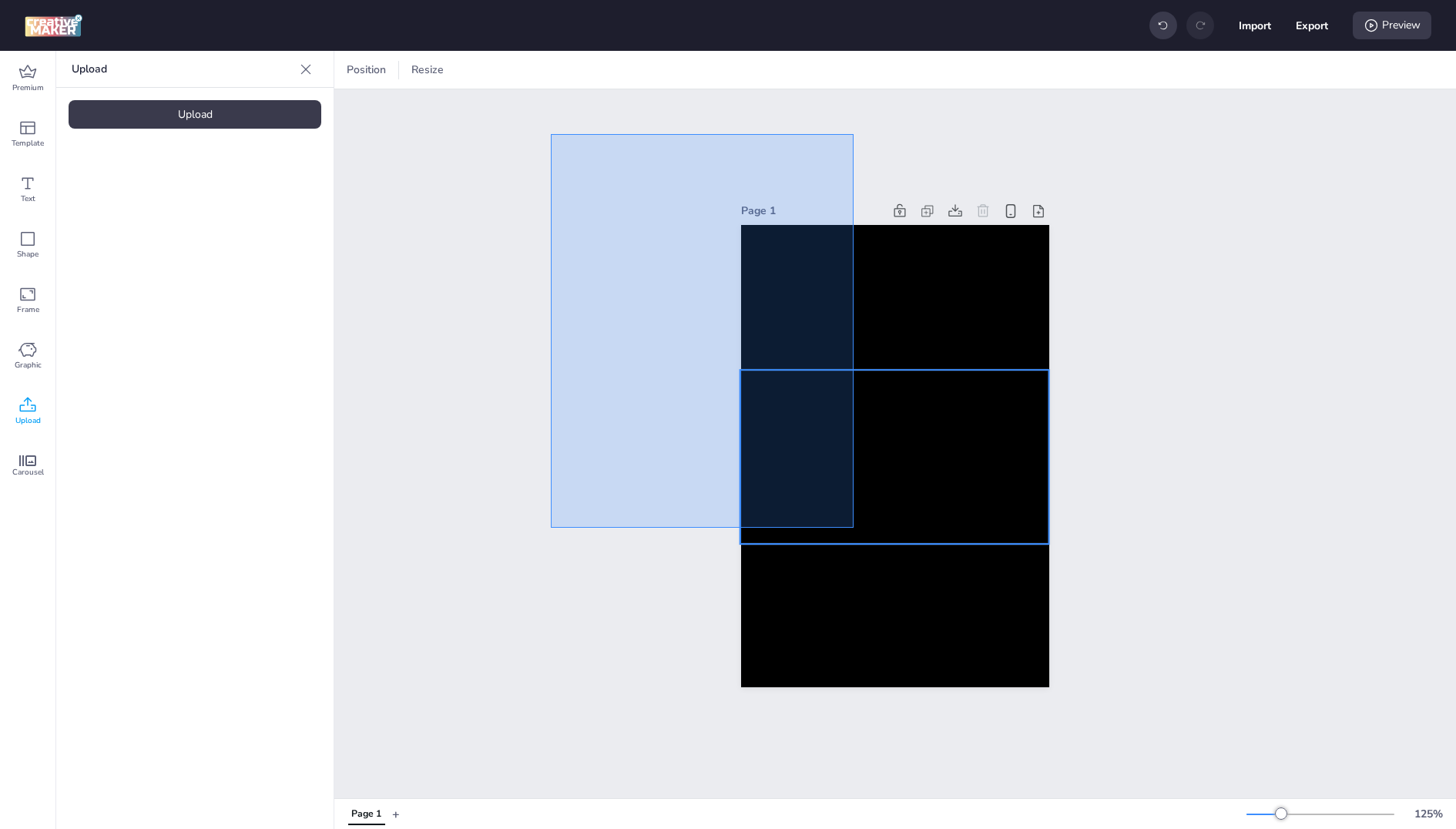
drag, startPoint x: 550, startPoint y: 134, endPoint x: 909, endPoint y: 606, distance: 593.0
click at [908, 604] on div "Page 1" at bounding box center [895, 444] width 1122 height 710
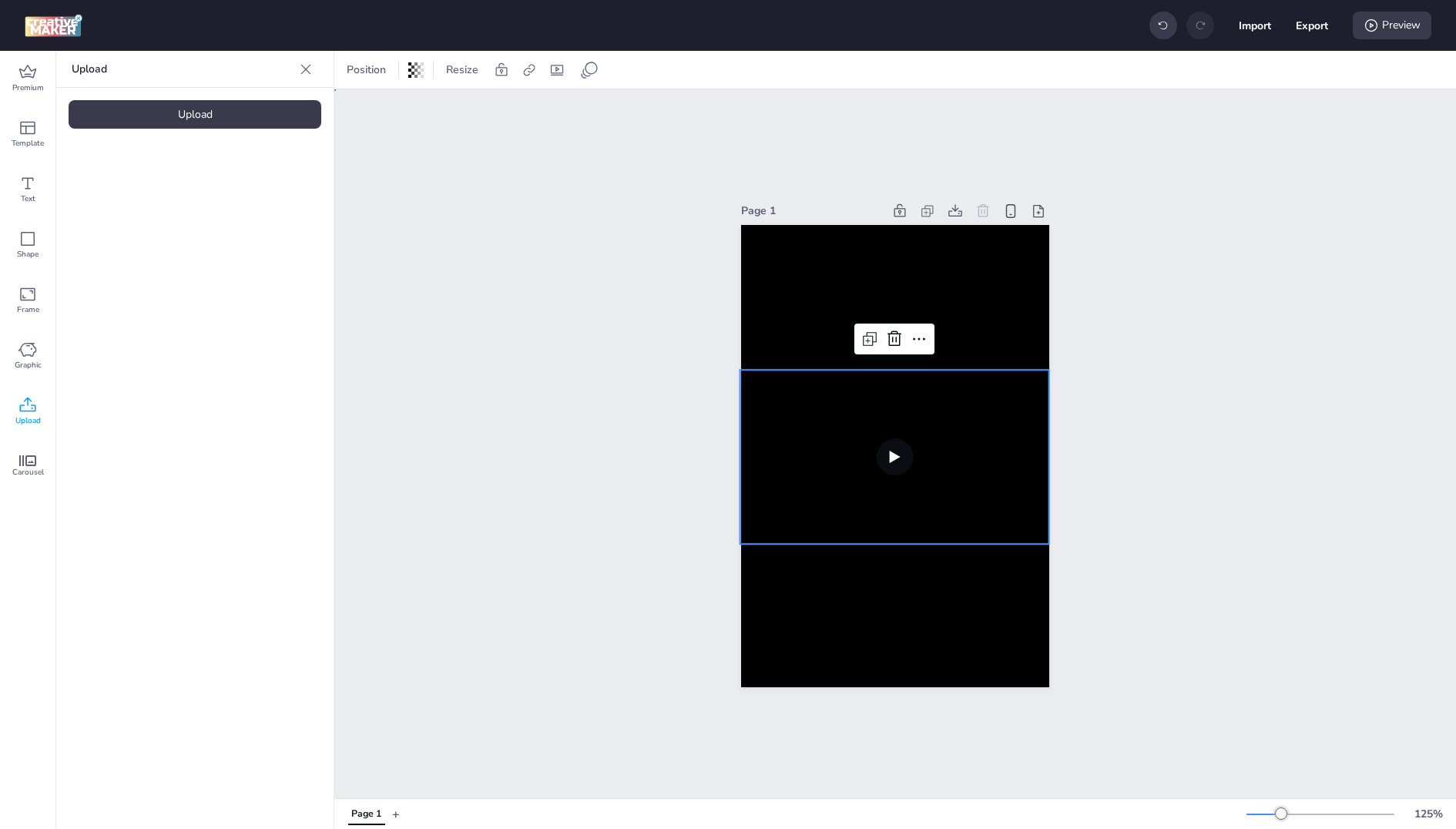
click at [1065, 701] on div "Page 1" at bounding box center [896, 443] width 395 height 524
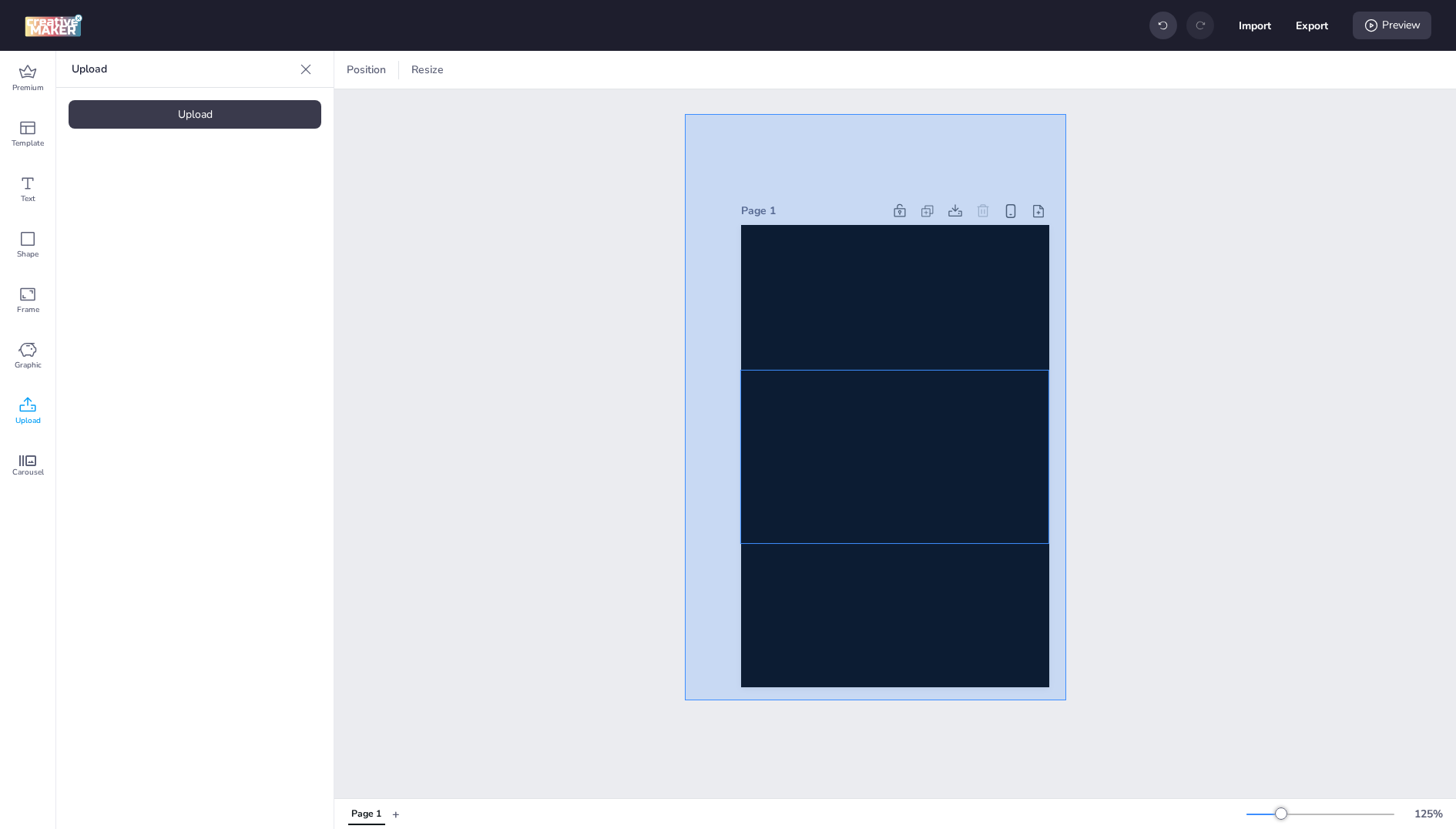
drag, startPoint x: 1065, startPoint y: 701, endPoint x: 685, endPoint y: 114, distance: 699.3
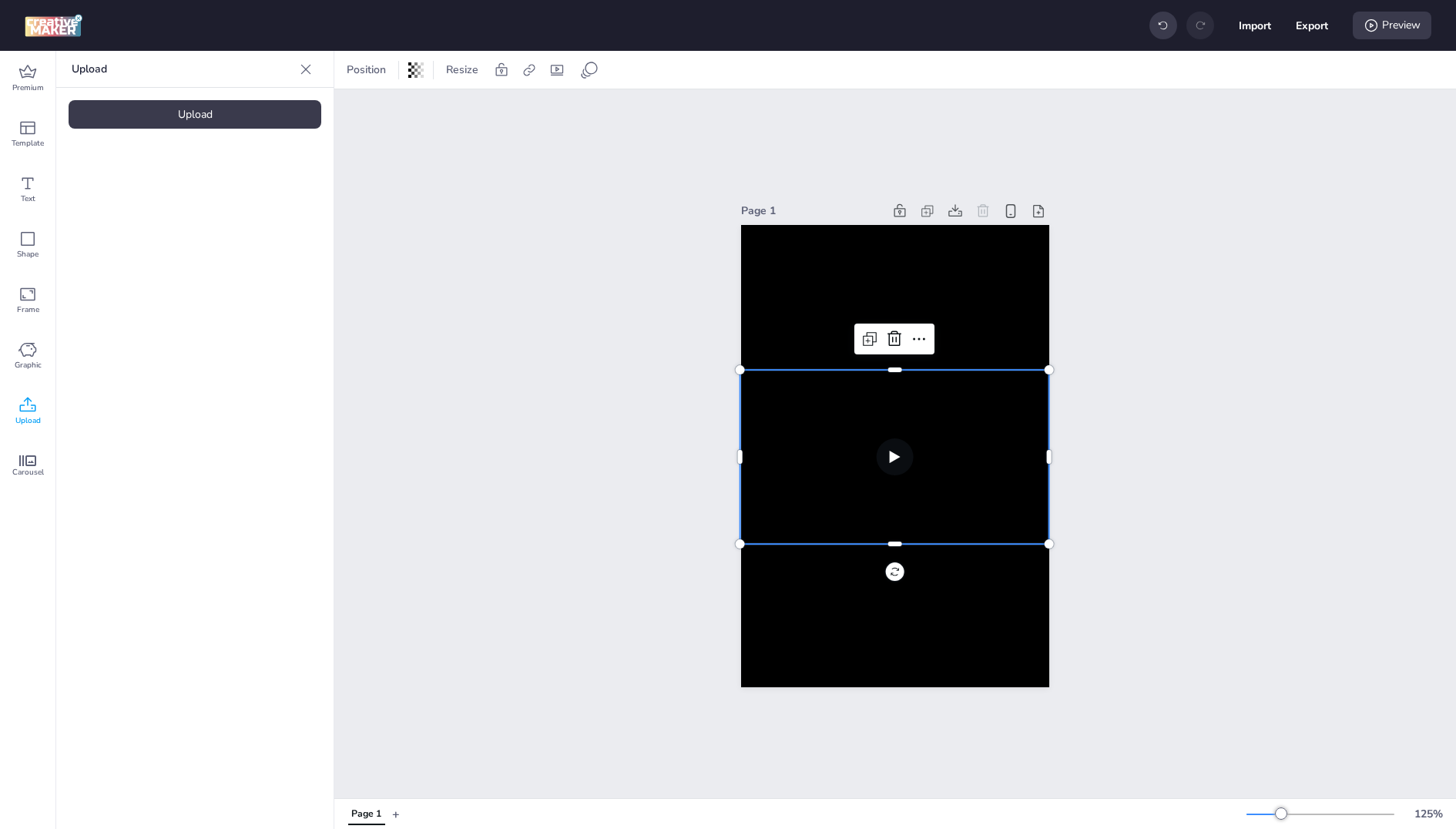
click at [768, 216] on div "Page 1" at bounding box center [812, 210] width 142 height 16
click at [800, 443] on video at bounding box center [895, 457] width 309 height 175
click at [790, 339] on div at bounding box center [895, 456] width 308 height 463
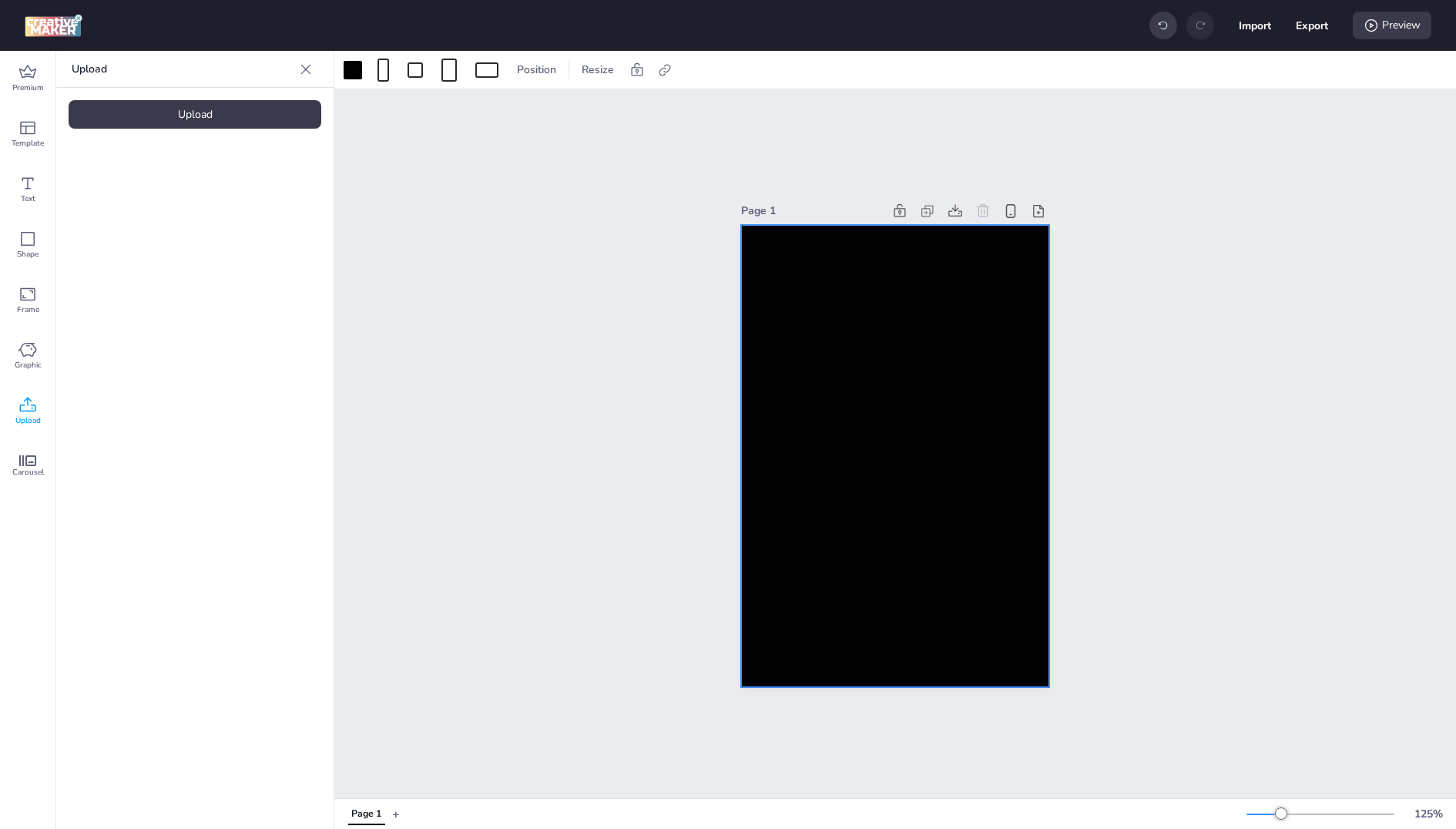
click at [800, 425] on video at bounding box center [895, 457] width 309 height 175
click at [774, 167] on div "Page 1" at bounding box center [895, 444] width 1122 height 710
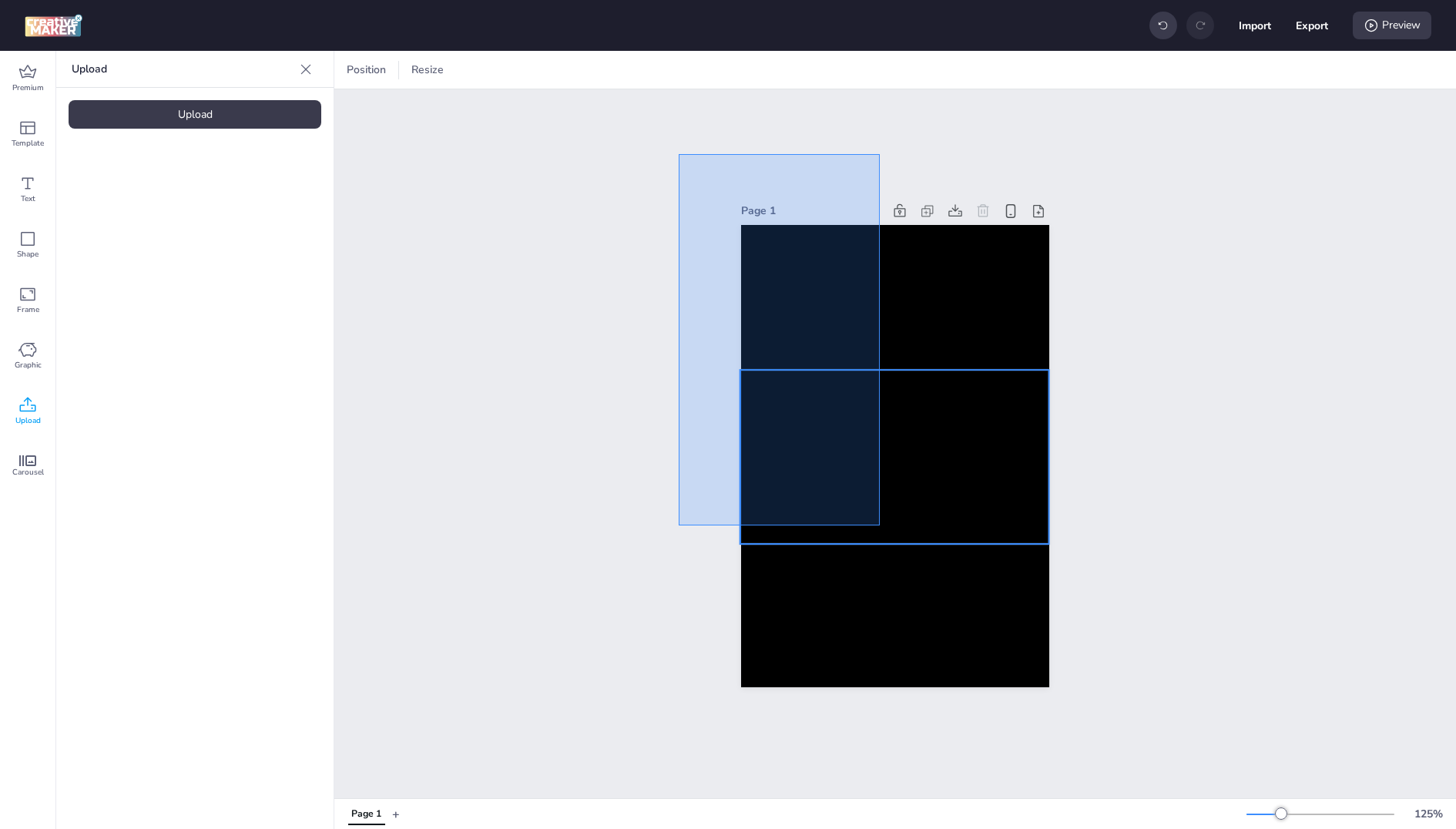
drag, startPoint x: 678, startPoint y: 154, endPoint x: 1015, endPoint y: 710, distance: 650.2
click at [1015, 710] on div "Page 1" at bounding box center [895, 444] width 1122 height 710
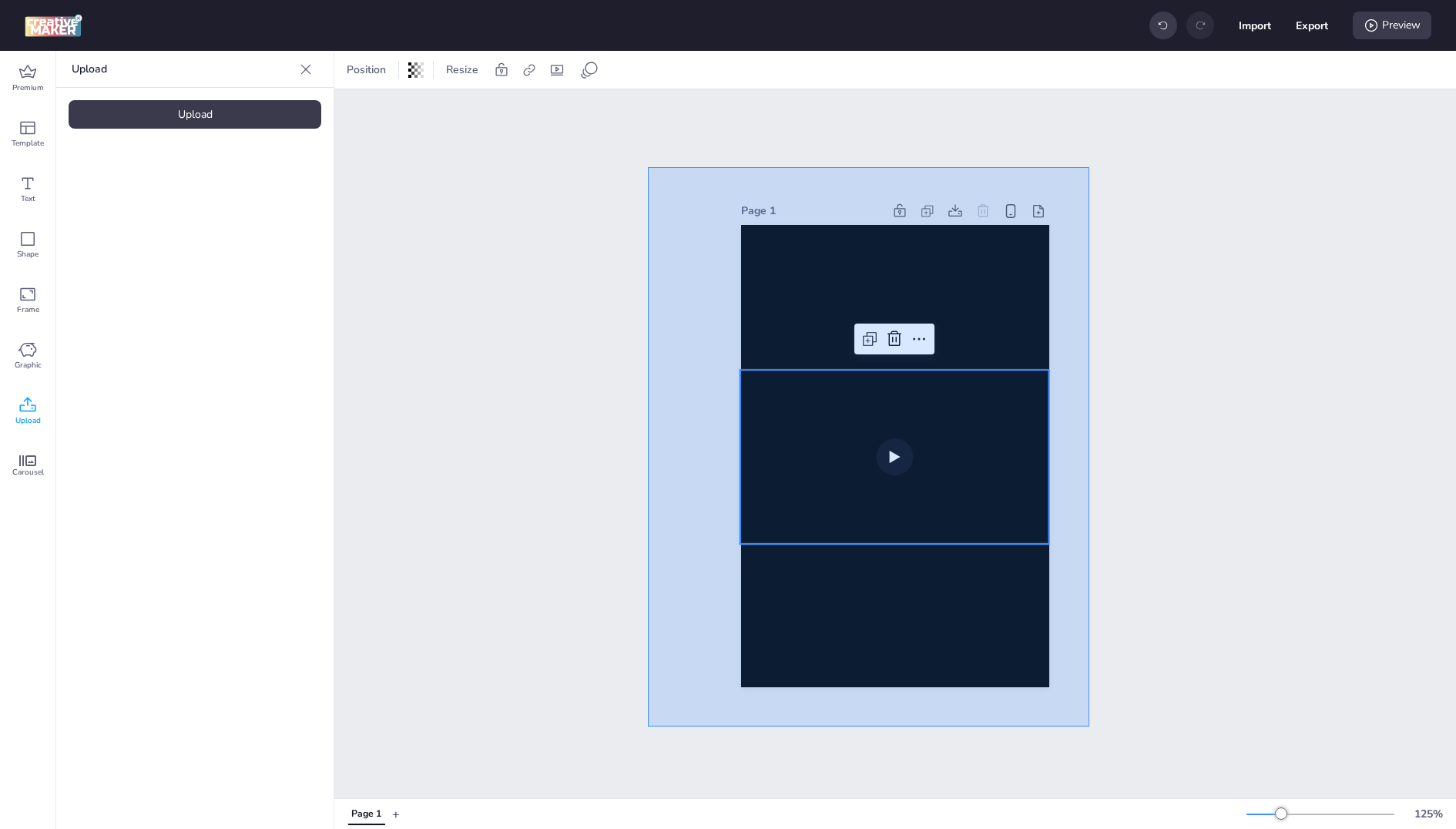
drag, startPoint x: 1089, startPoint y: 726, endPoint x: 644, endPoint y: 164, distance: 716.8
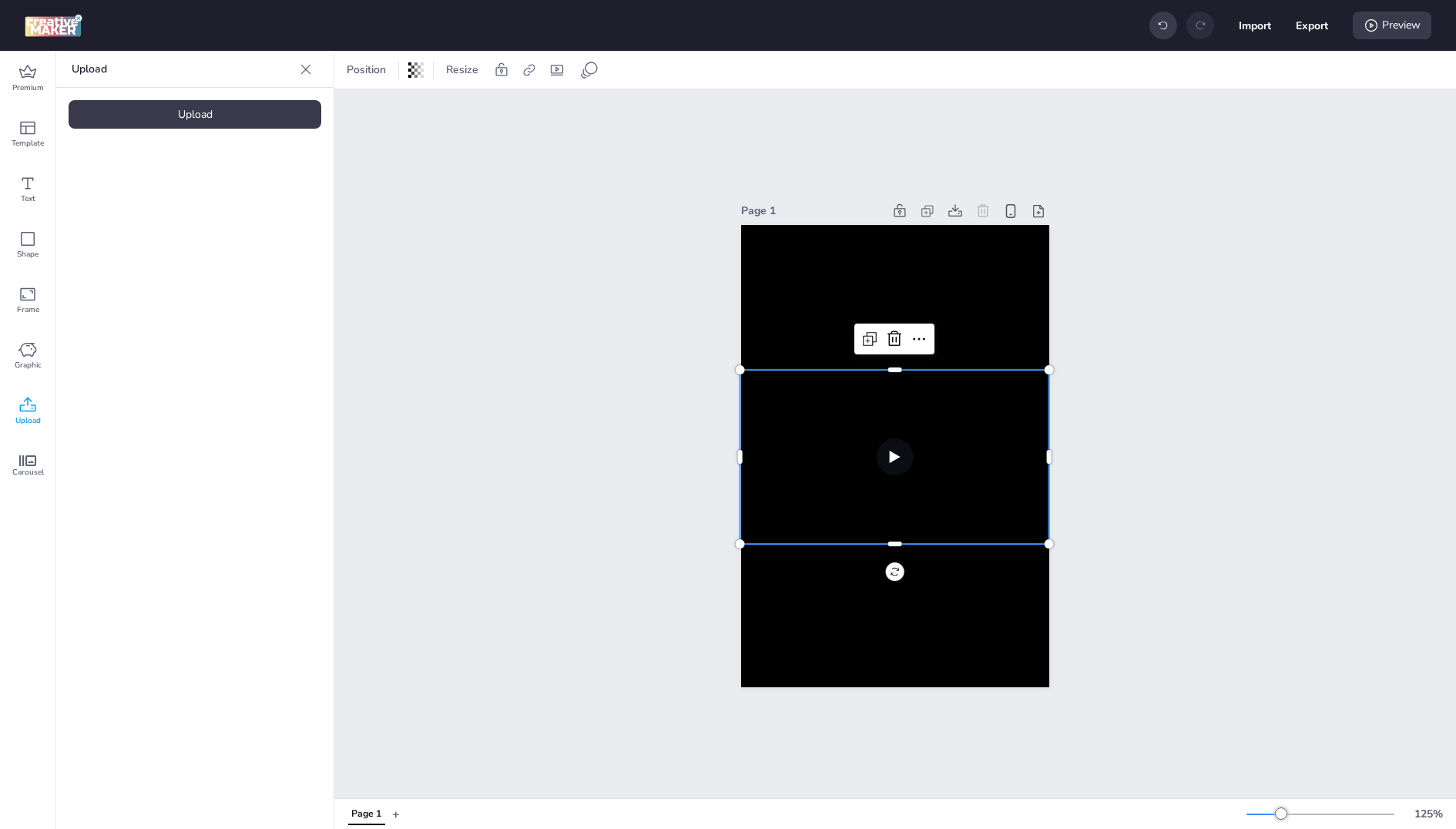
click at [554, 56] on div "Position Resize" at bounding box center [895, 70] width 1122 height 38
click at [554, 60] on div at bounding box center [557, 70] width 22 height 25
select select "contain"
click at [501, 114] on label "Mute" at bounding box center [510, 109] width 54 height 27
click at [498, 114] on input "Mute" at bounding box center [492, 115] width 10 height 10
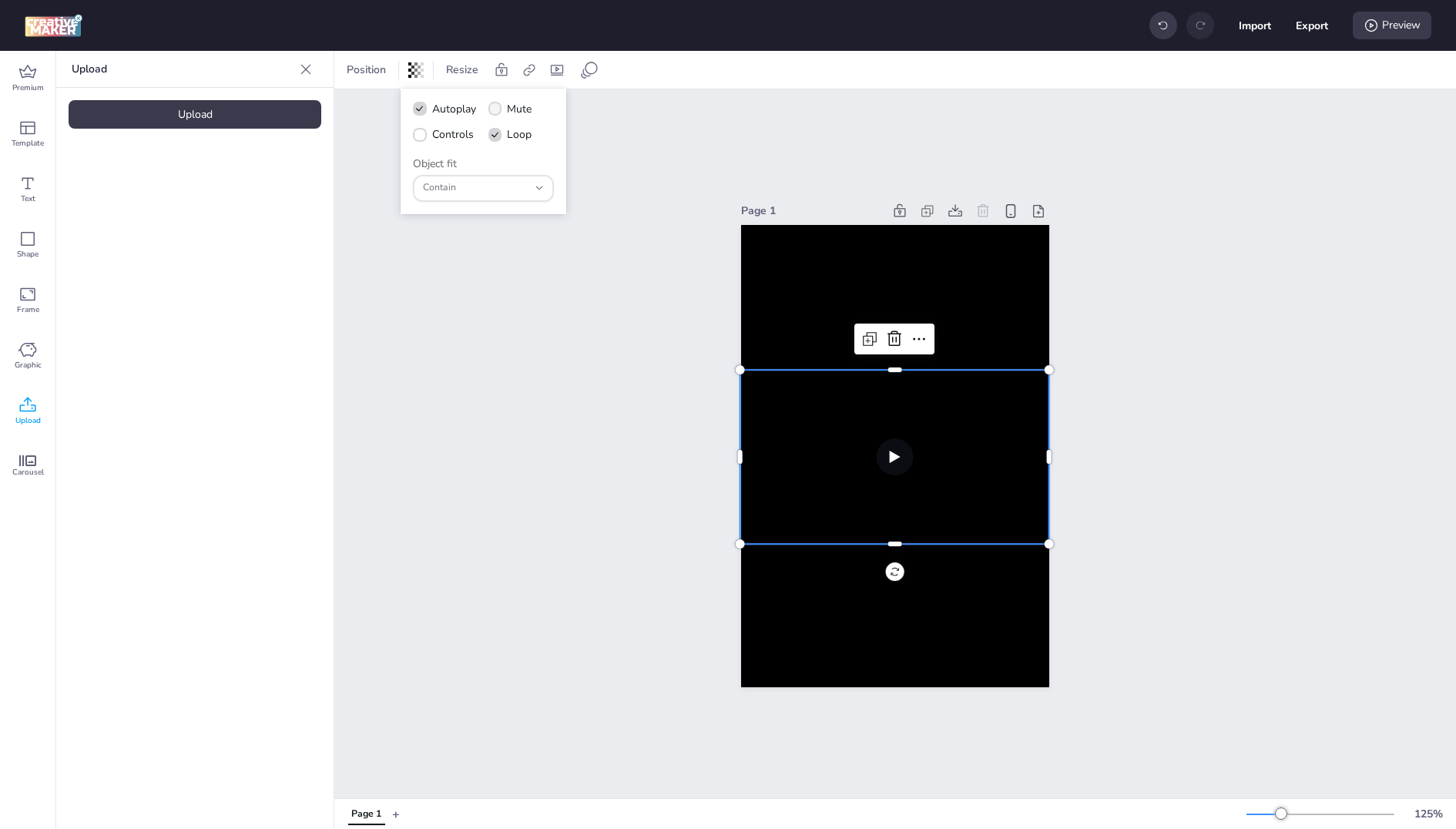
checkbox input "true"
click at [452, 137] on span "Controls" at bounding box center [453, 134] width 41 height 16
click at [422, 137] on input "Controls" at bounding box center [417, 140] width 10 height 10
checkbox input "true"
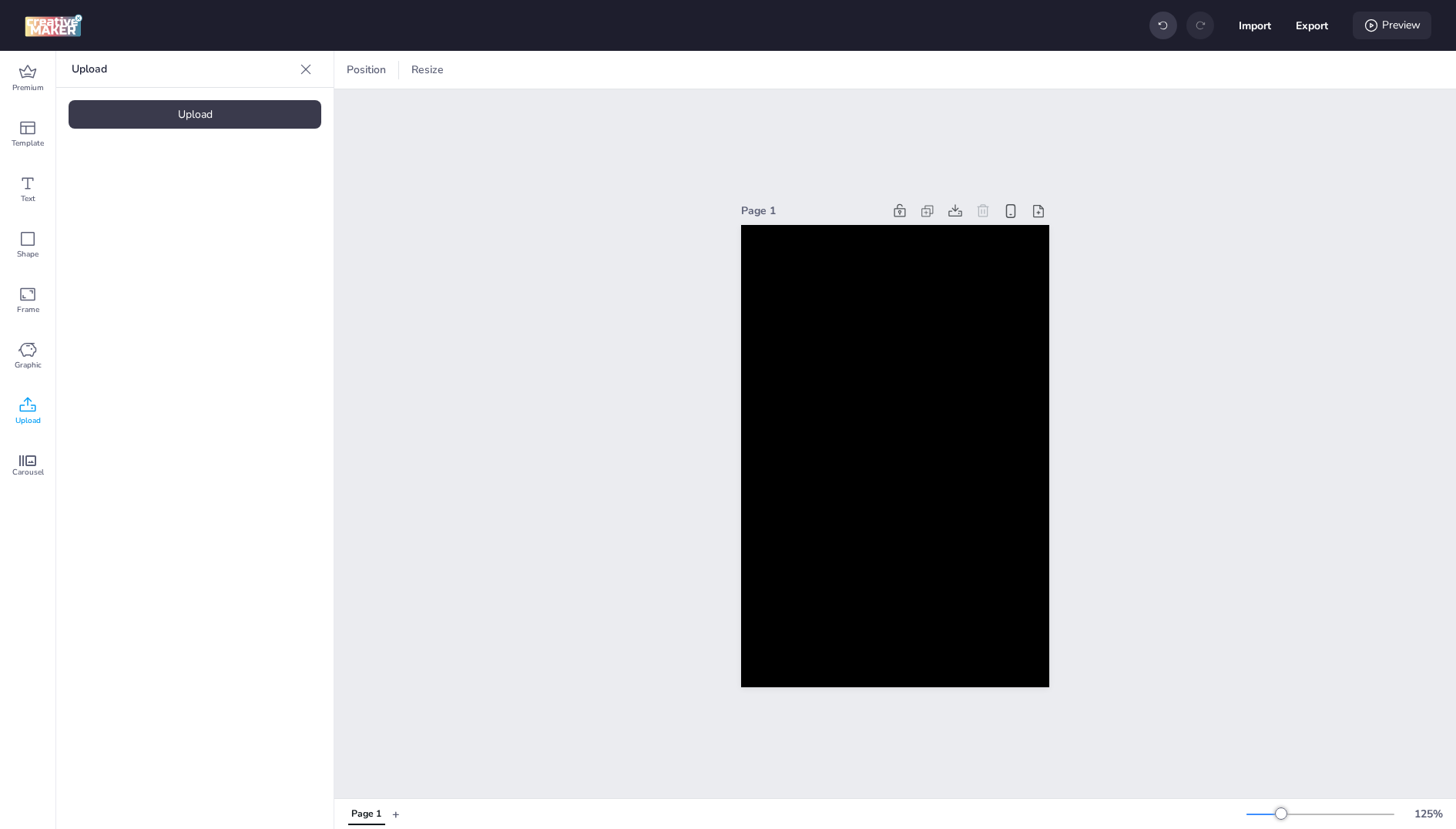
click at [1396, 16] on div "Preview" at bounding box center [1392, 26] width 79 height 28
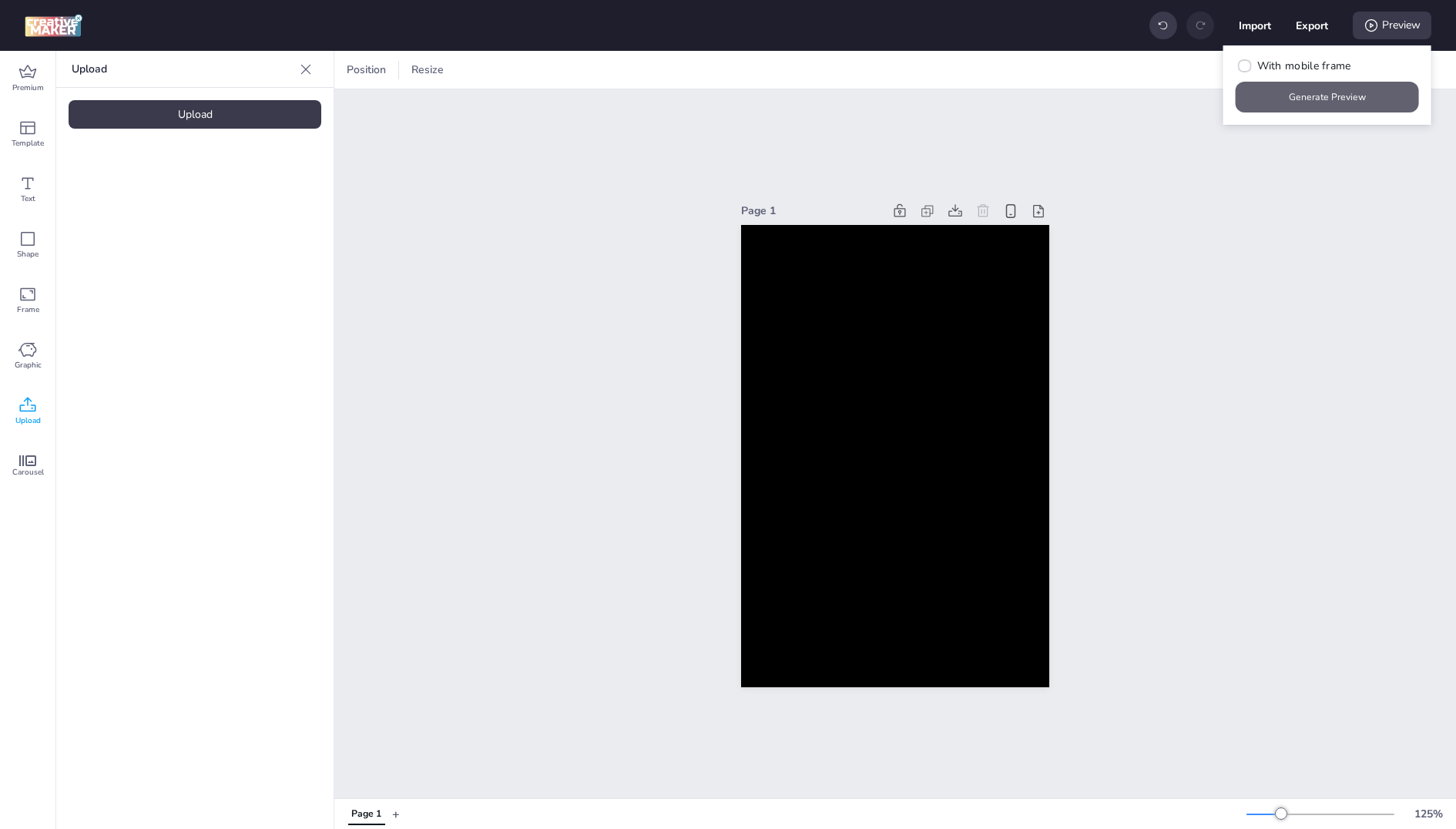
click at [1345, 91] on button "Generate Preview" at bounding box center [1328, 97] width 183 height 31
click at [127, 218] on video at bounding box center [130, 215] width 123 height 61
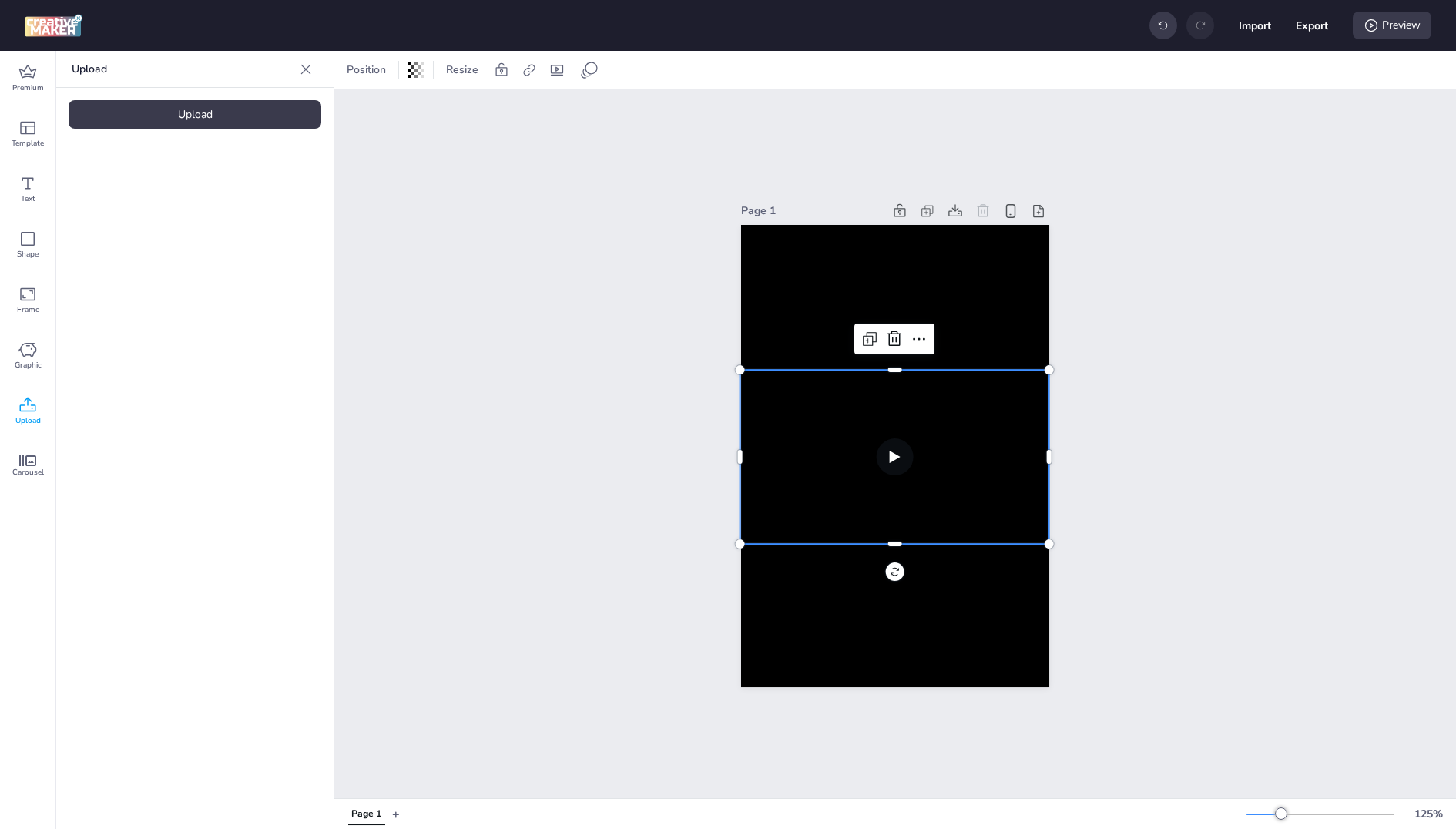
click at [786, 537] on video at bounding box center [895, 457] width 309 height 175
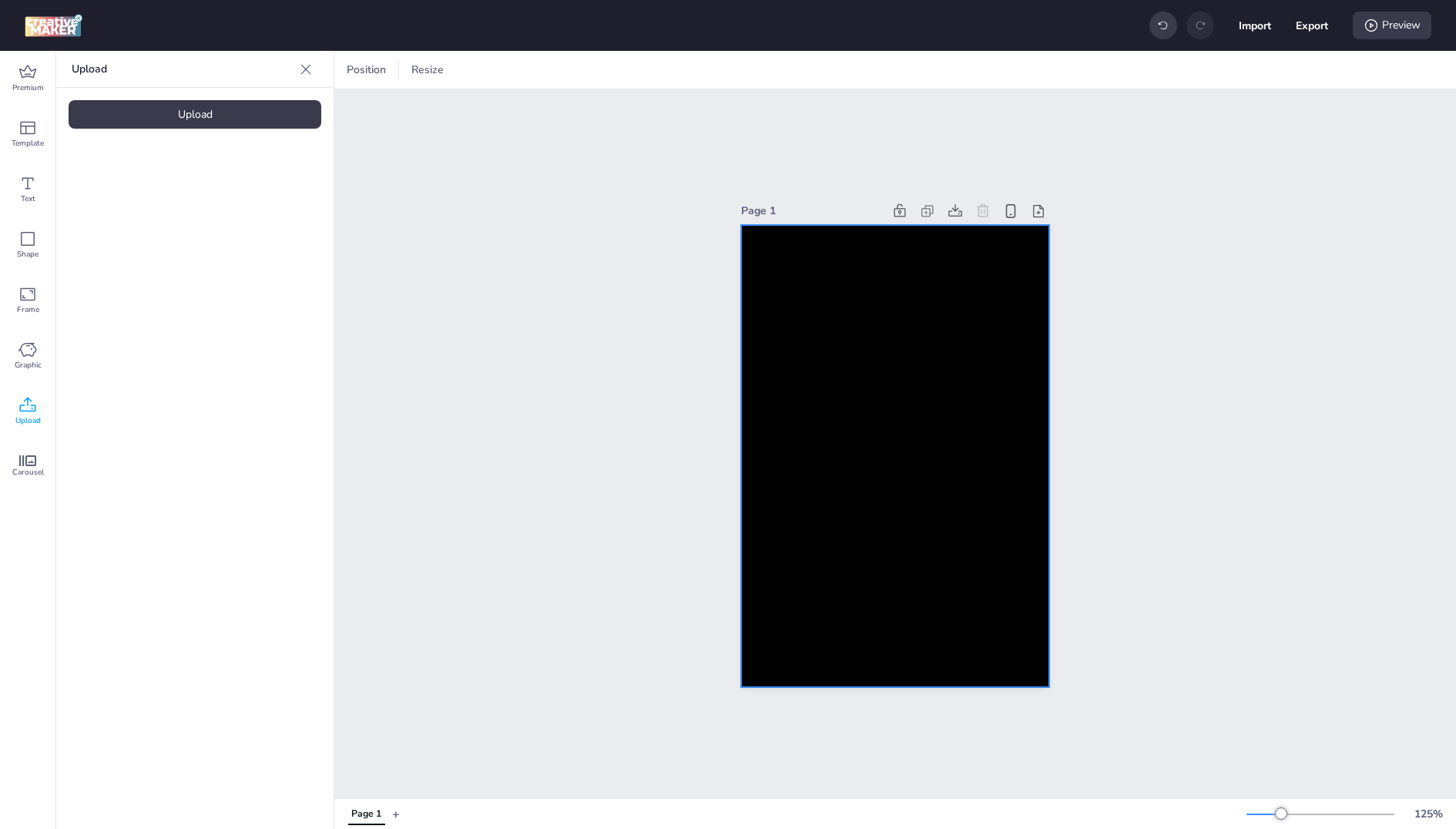
click at [815, 494] on video at bounding box center [896, 456] width 247 height 139
click at [815, 494] on div at bounding box center [895, 456] width 308 height 463
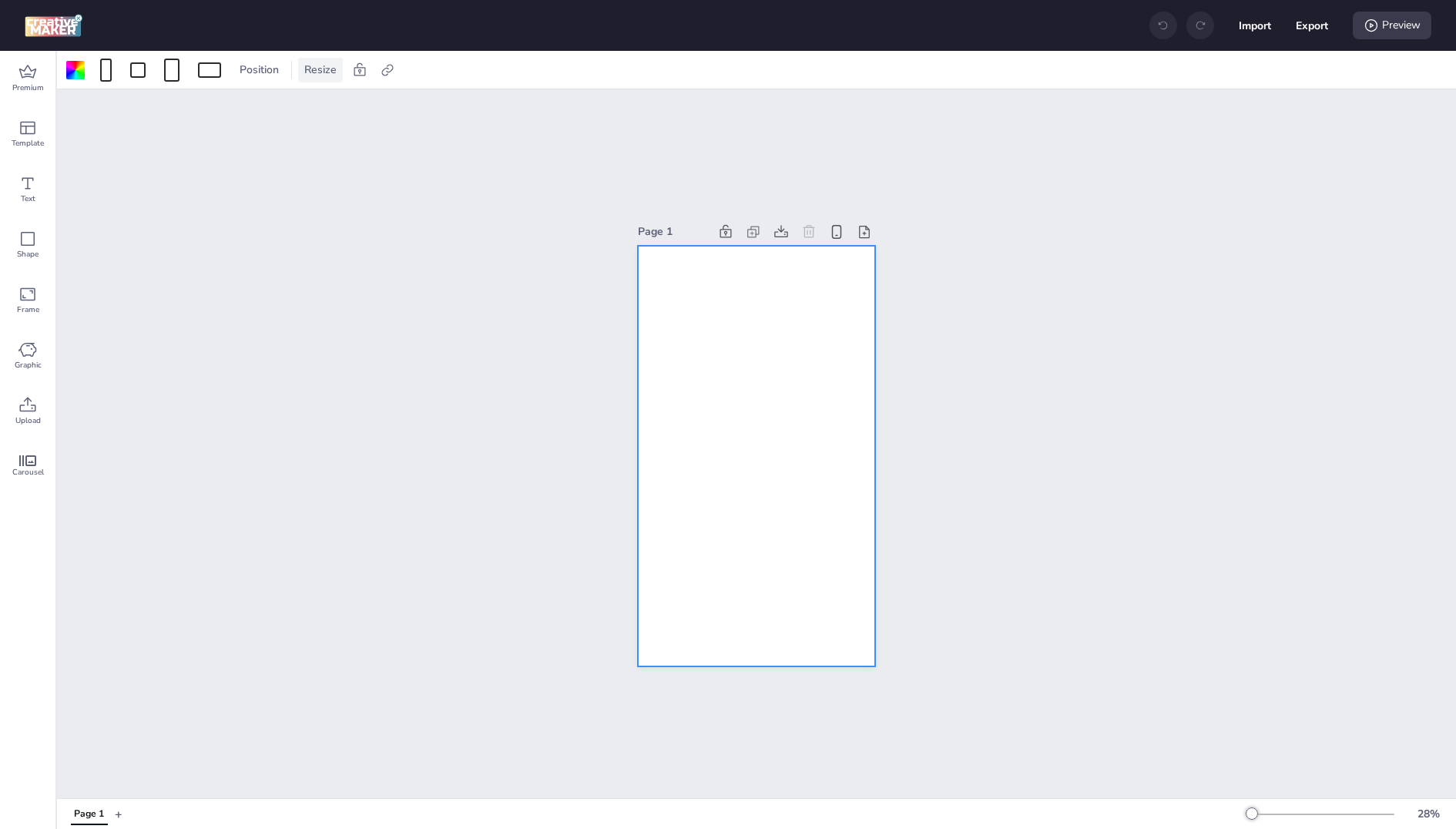
click at [301, 65] on span "Resize" at bounding box center [320, 69] width 38 height 16
click at [241, 131] on div "1080" at bounding box center [218, 129] width 61 height 31
click at [233, 129] on input "1080" at bounding box center [218, 130] width 41 height 30
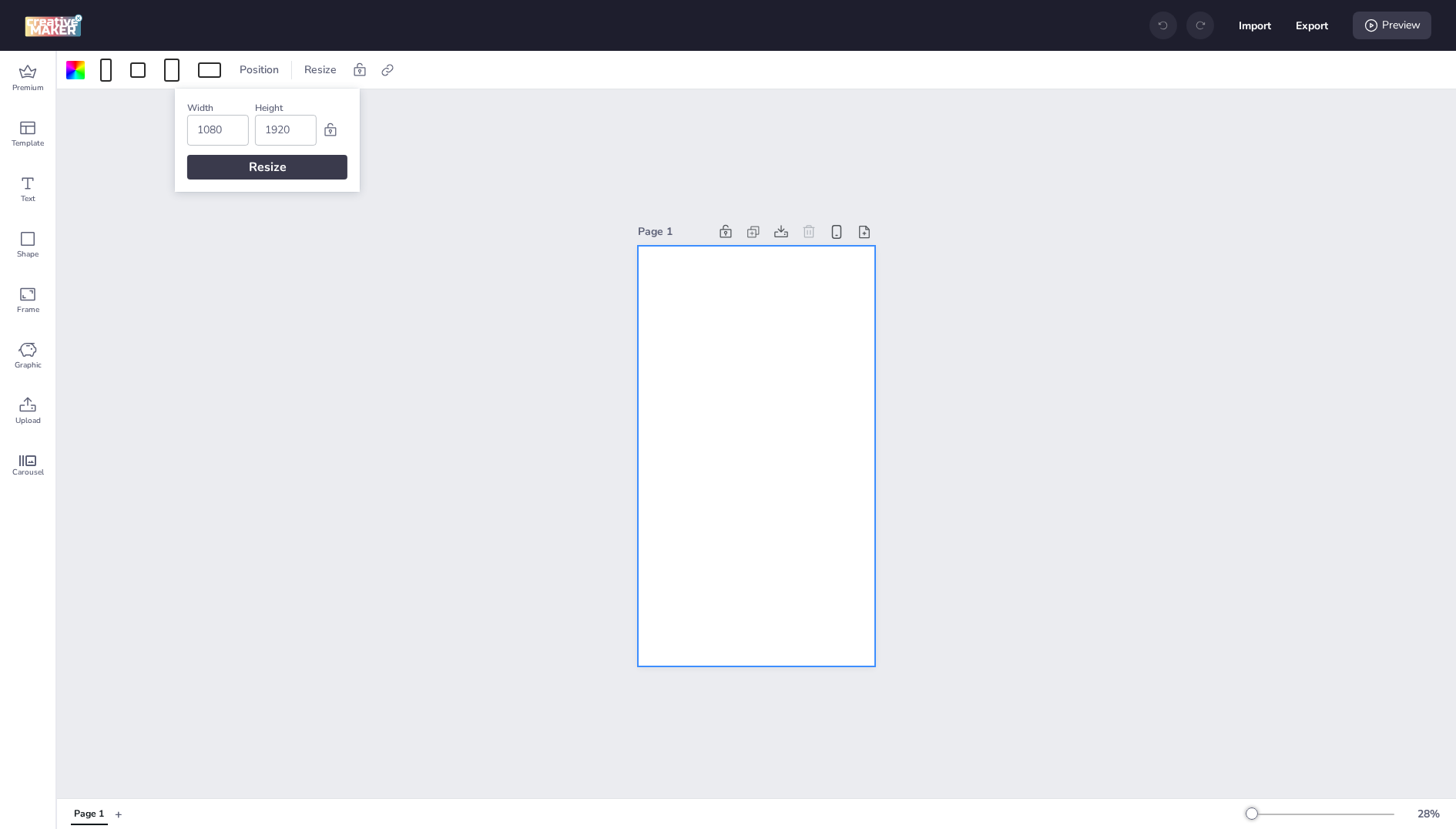
click at [233, 129] on input "1080" at bounding box center [218, 130] width 41 height 30
type input "320"
type input "480"
click at [233, 171] on div "Resize" at bounding box center [267, 167] width 160 height 25
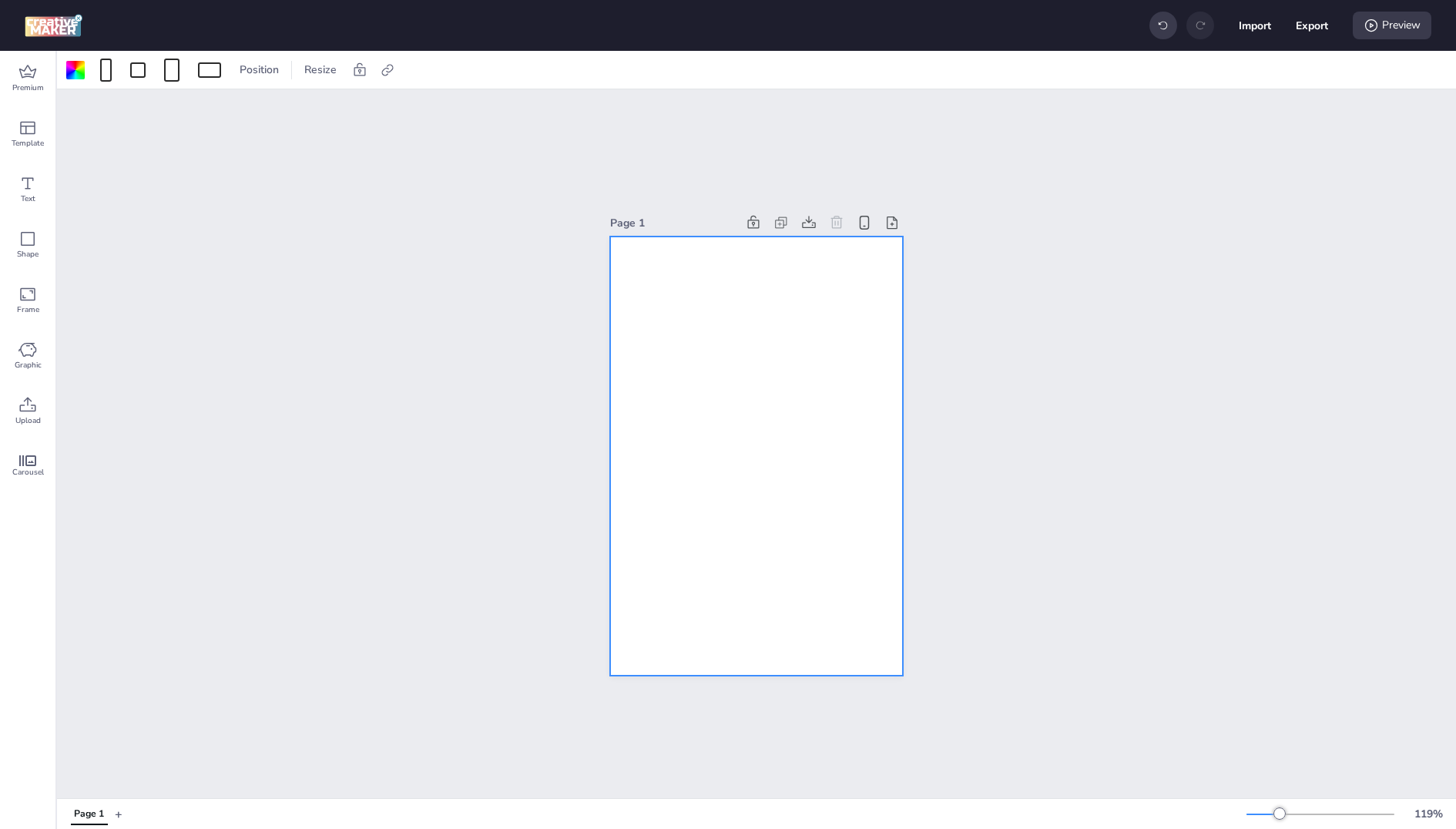
click at [464, 486] on div "Page 1" at bounding box center [757, 444] width 1399 height 710
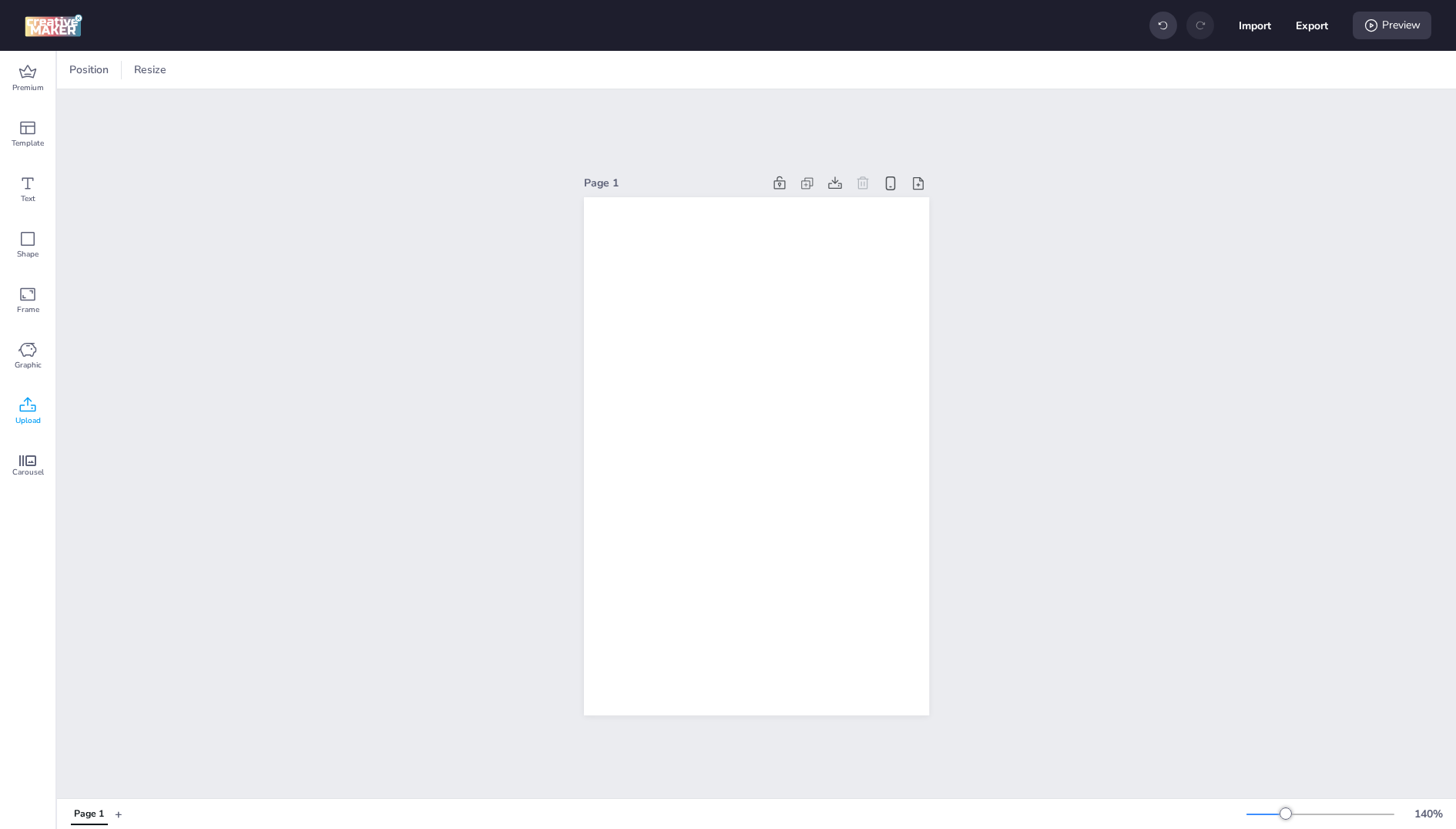
click at [27, 419] on span "Upload" at bounding box center [29, 420] width 26 height 12
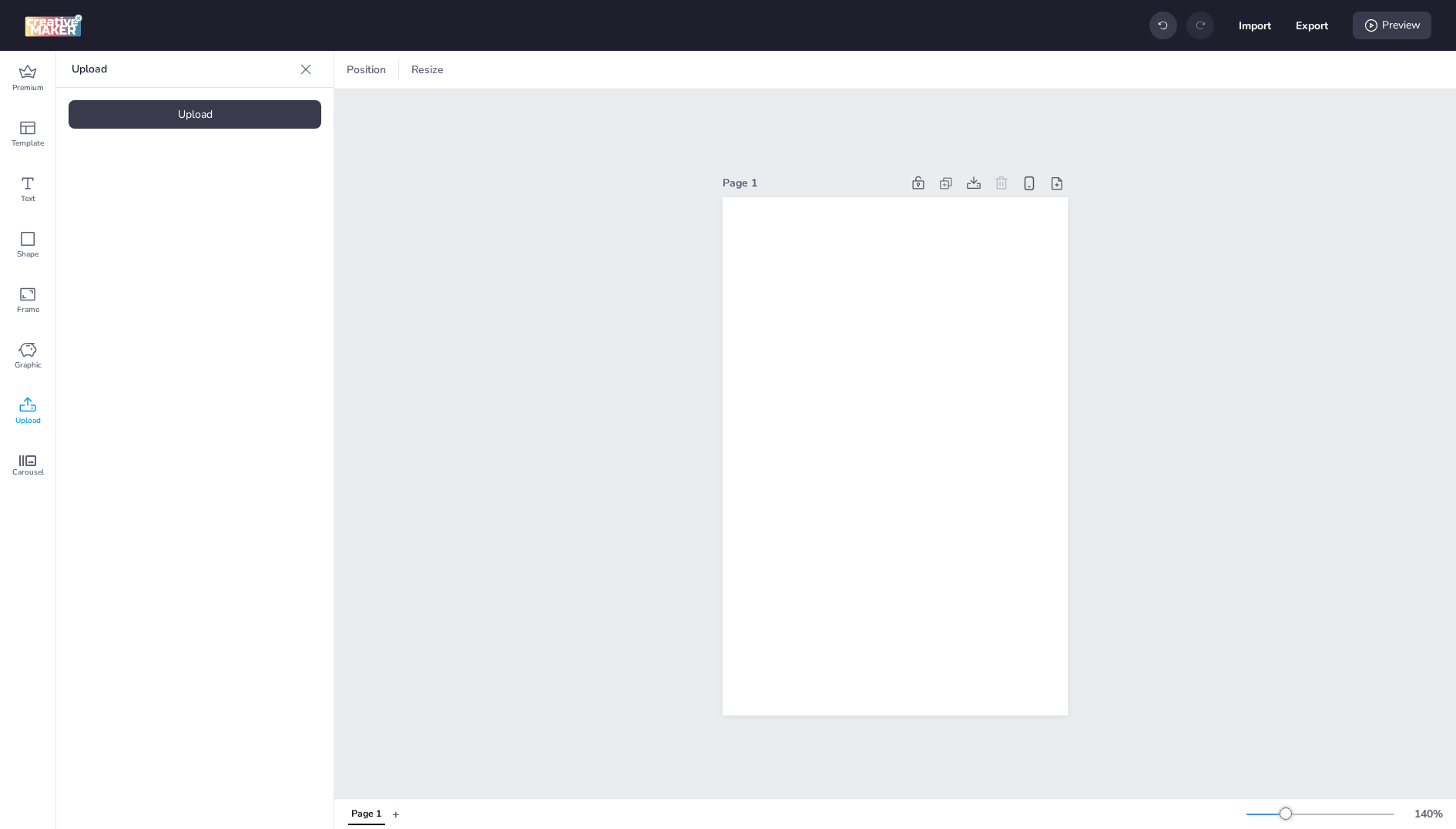
click at [196, 114] on div "Upload" at bounding box center [195, 114] width 253 height 29
click at [130, 223] on img at bounding box center [129, 215] width 94 height 16
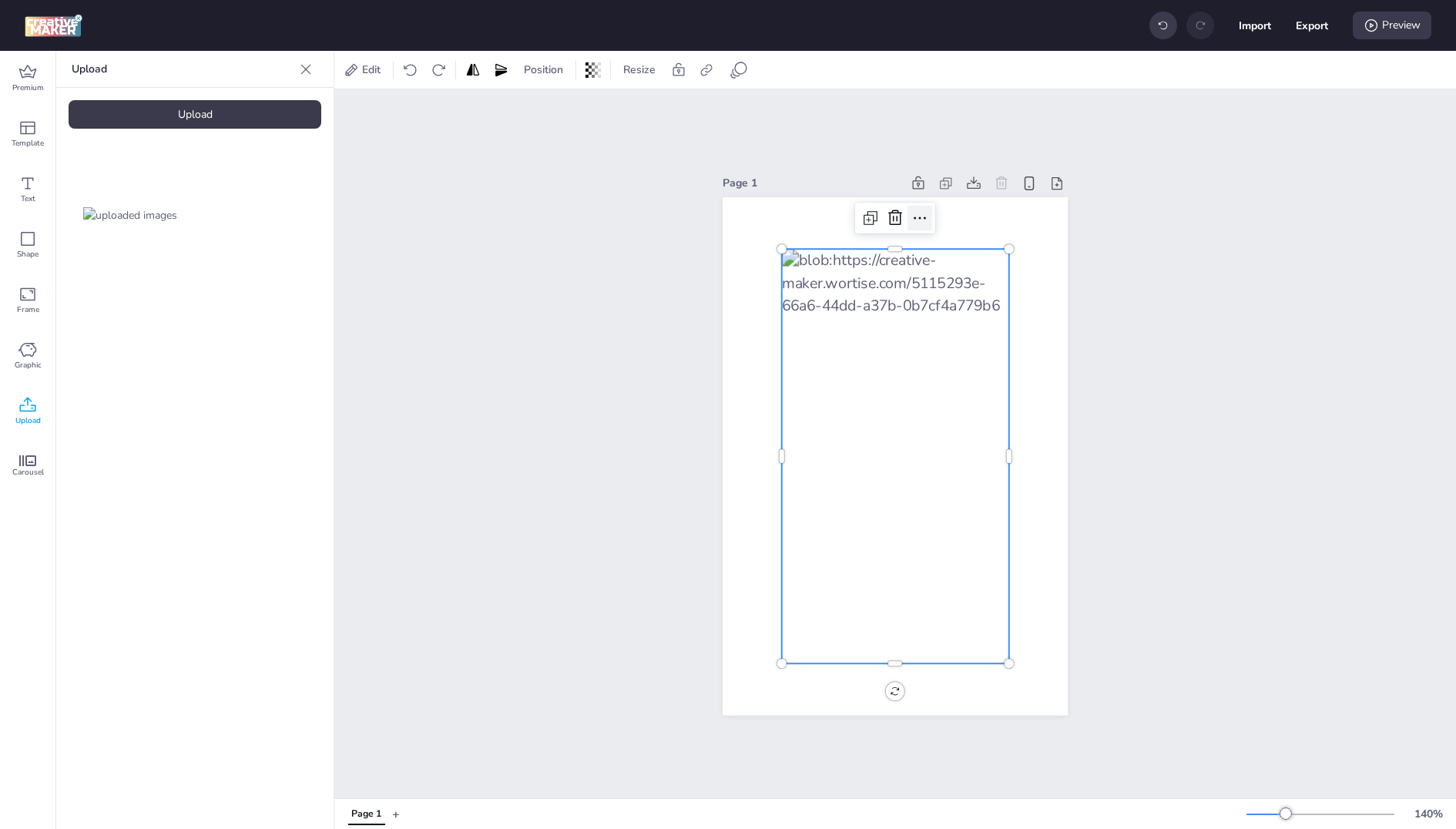
click at [925, 217] on icon at bounding box center [919, 218] width 19 height 19
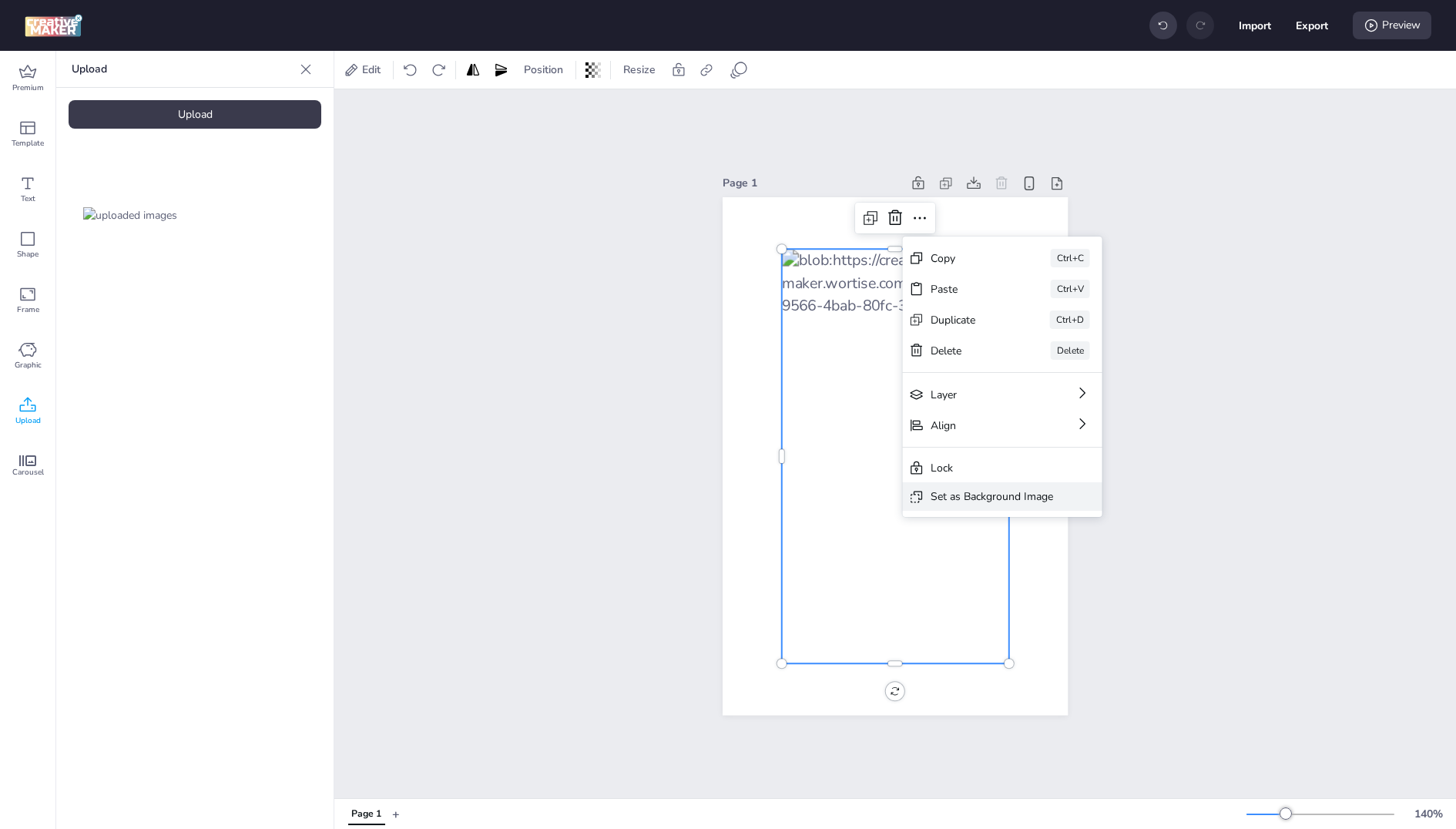
click at [945, 494] on div "Set as Background Image" at bounding box center [991, 496] width 122 height 16
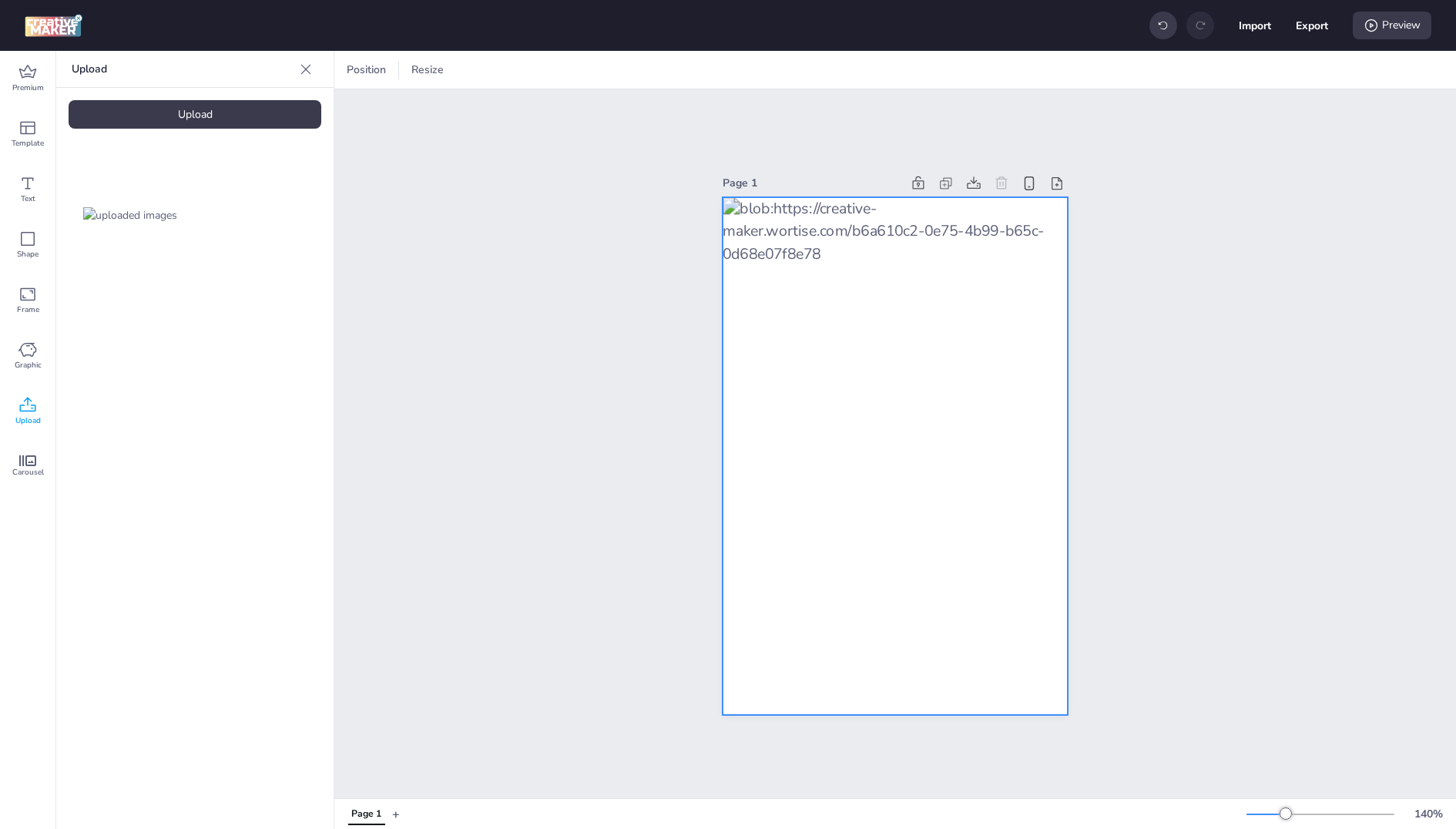
click at [1056, 401] on div at bounding box center [896, 456] width 345 height 518
click at [1000, 183] on icon at bounding box center [1001, 184] width 16 height 16
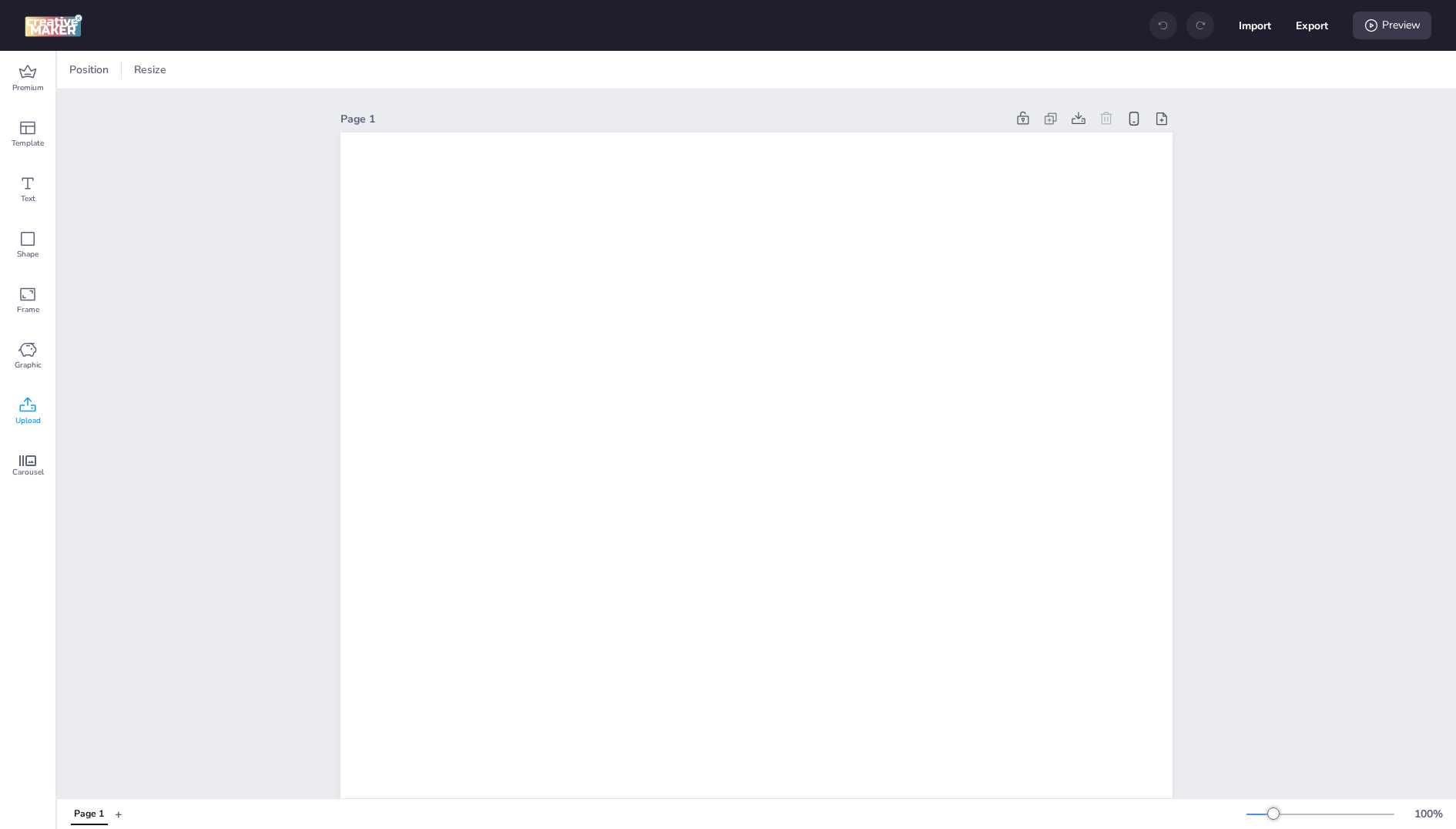
click at [27, 420] on span "Upload" at bounding box center [29, 420] width 26 height 12
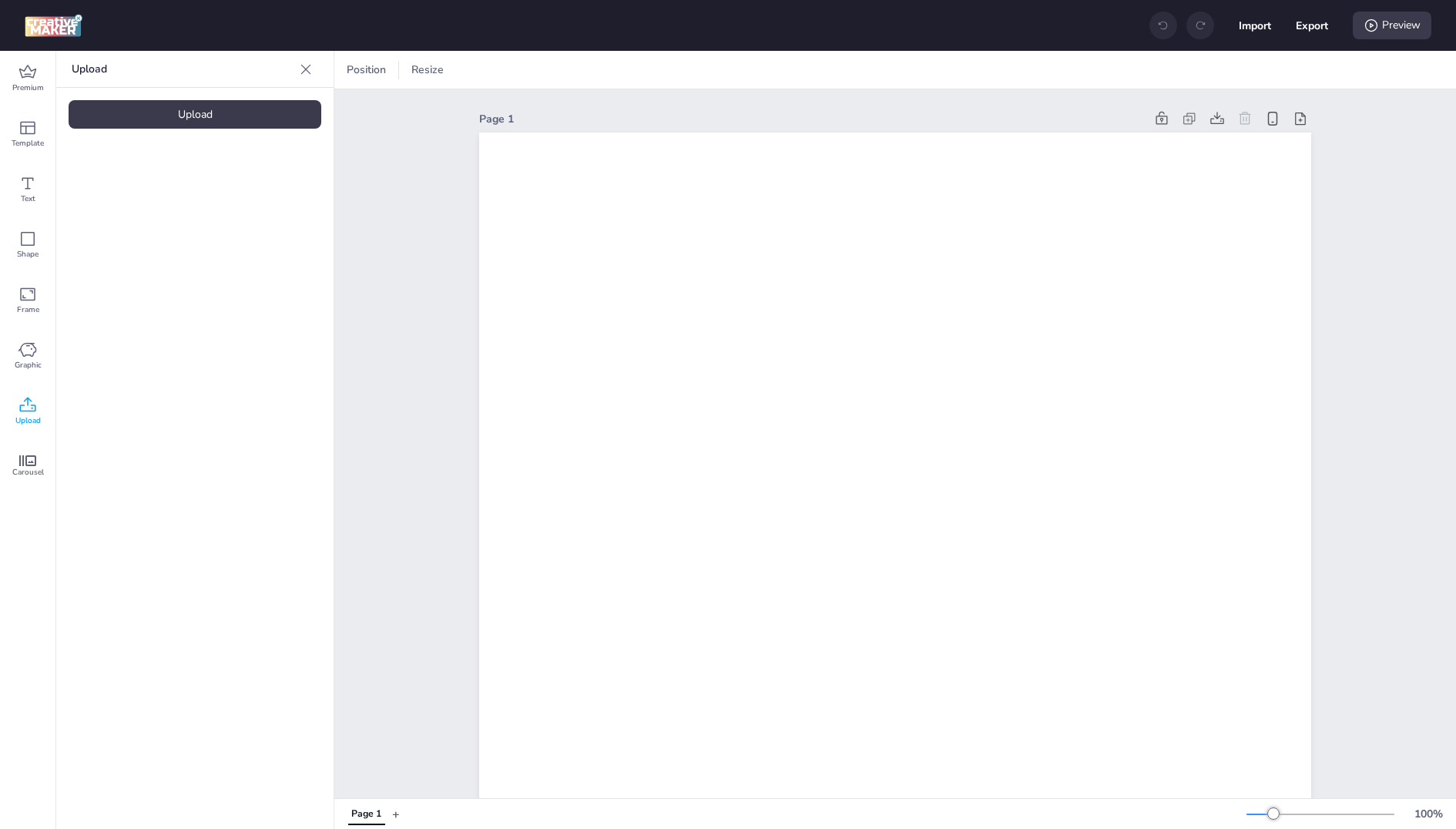
click at [185, 109] on div "Upload" at bounding box center [195, 114] width 253 height 29
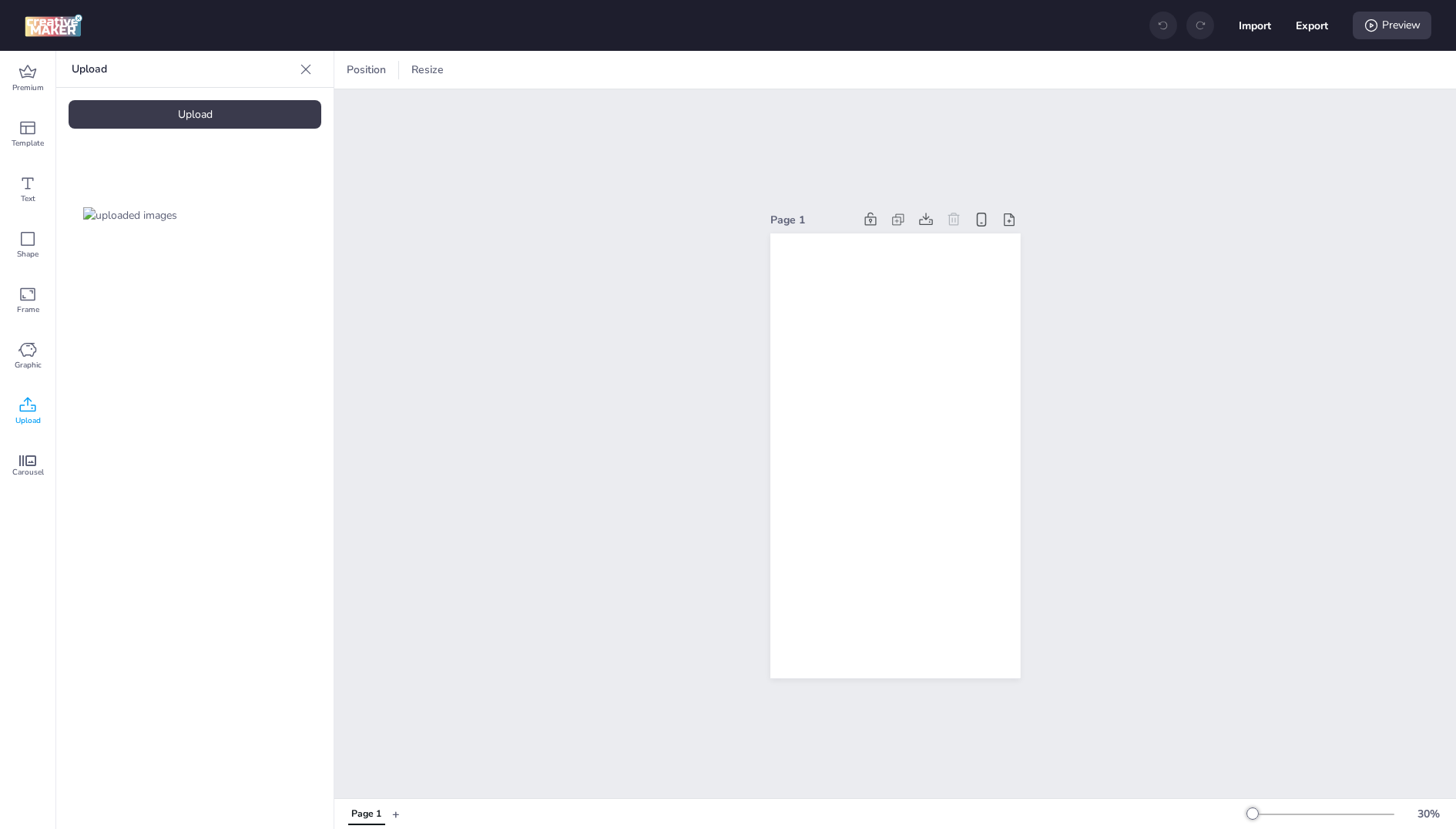
click at [140, 223] on img at bounding box center [129, 215] width 94 height 16
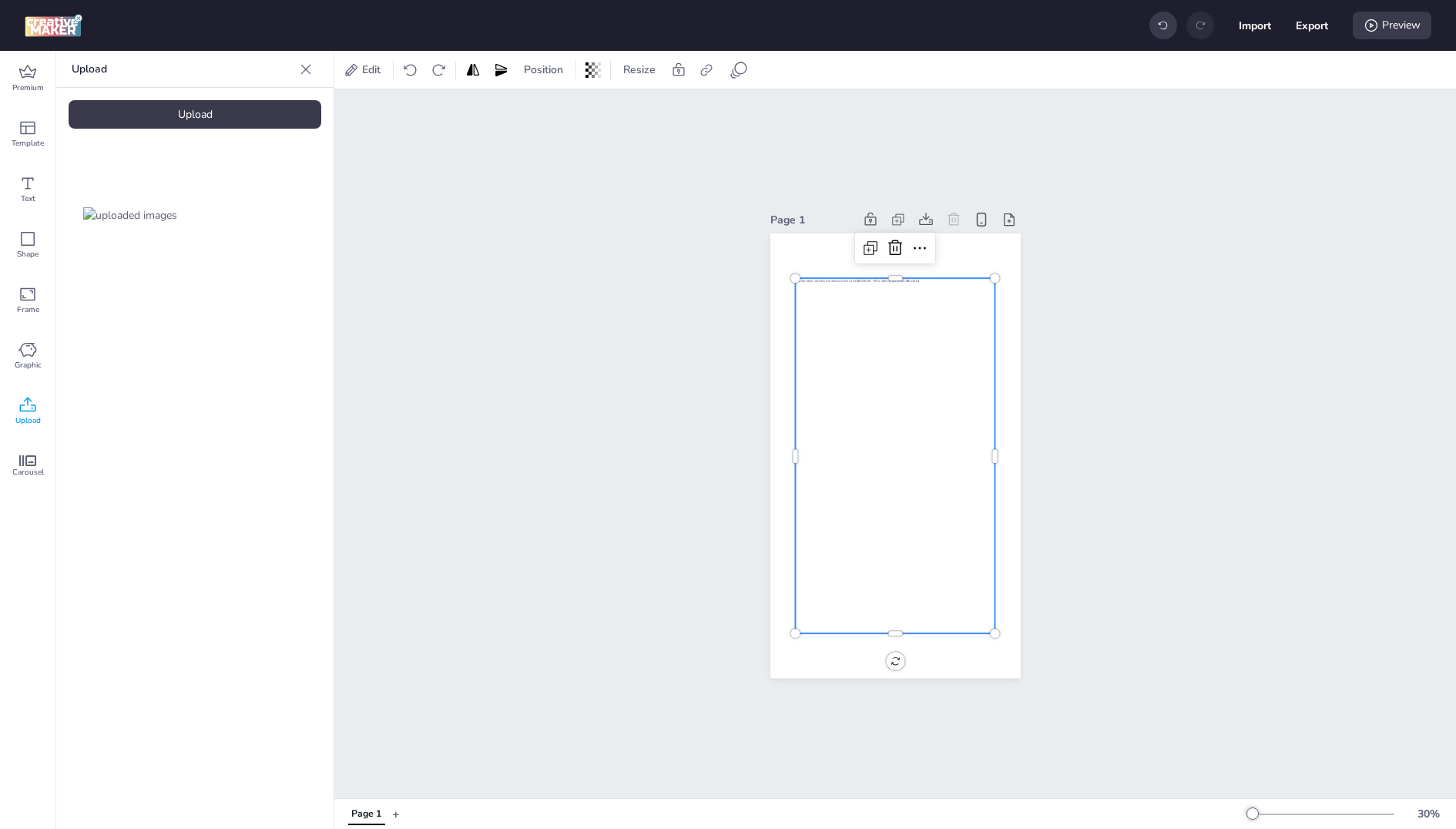
click at [944, 416] on div at bounding box center [895, 457] width 200 height 355
click at [924, 256] on icon at bounding box center [919, 248] width 19 height 19
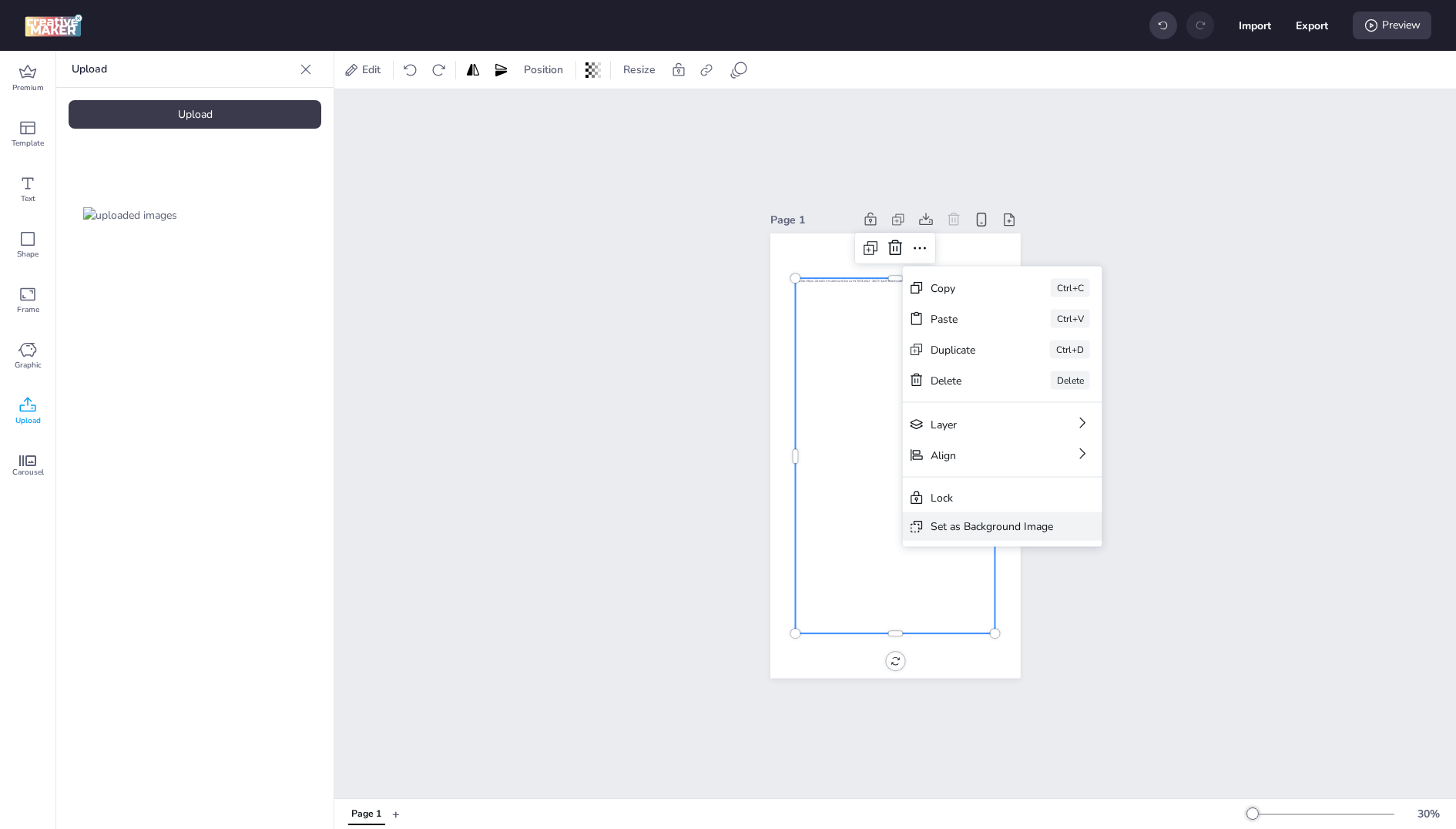
click at [973, 519] on div "Set as Background Image" at bounding box center [991, 527] width 122 height 16
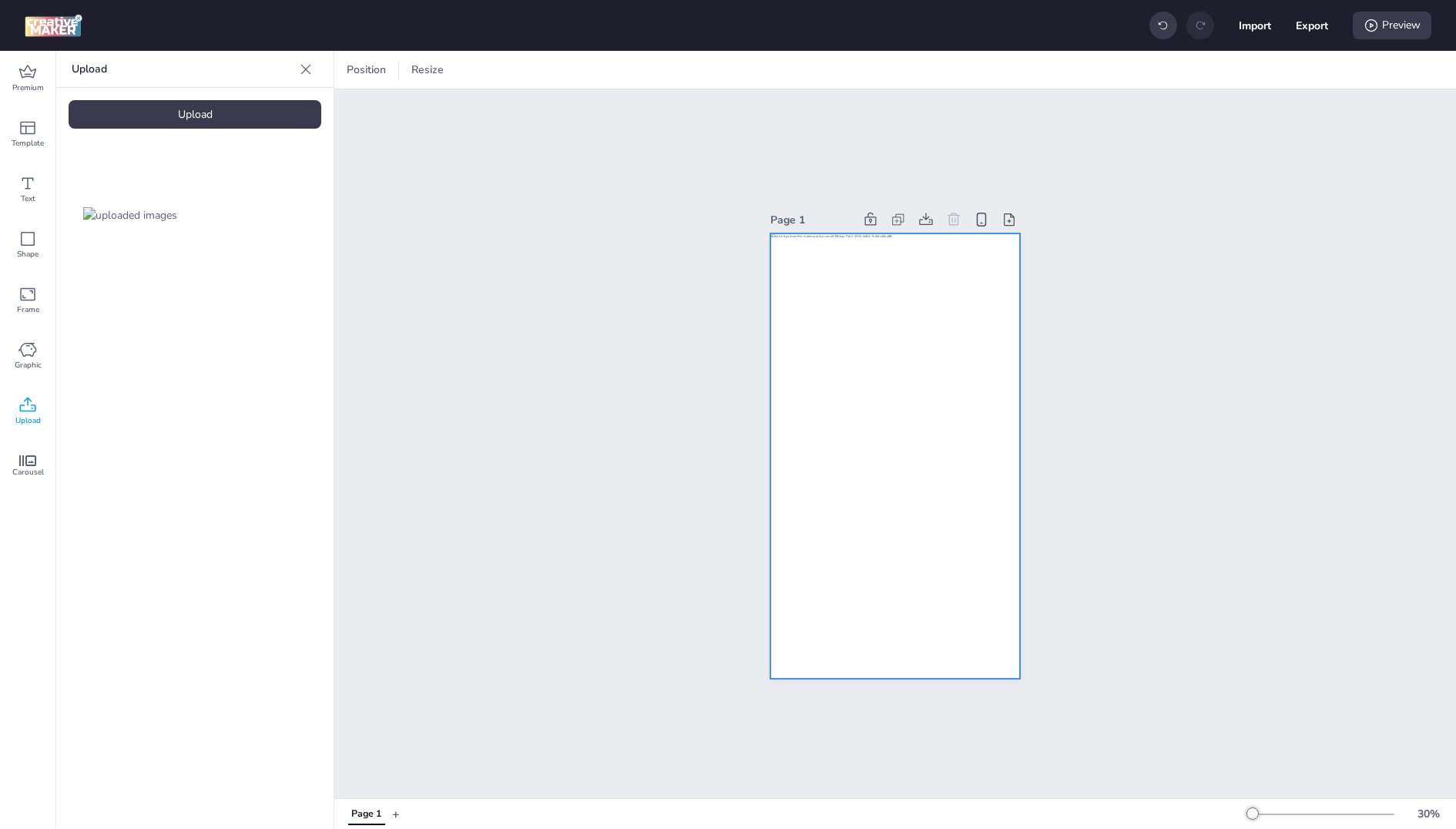
click at [1044, 523] on div "Page 1" at bounding box center [895, 443] width 336 height 506
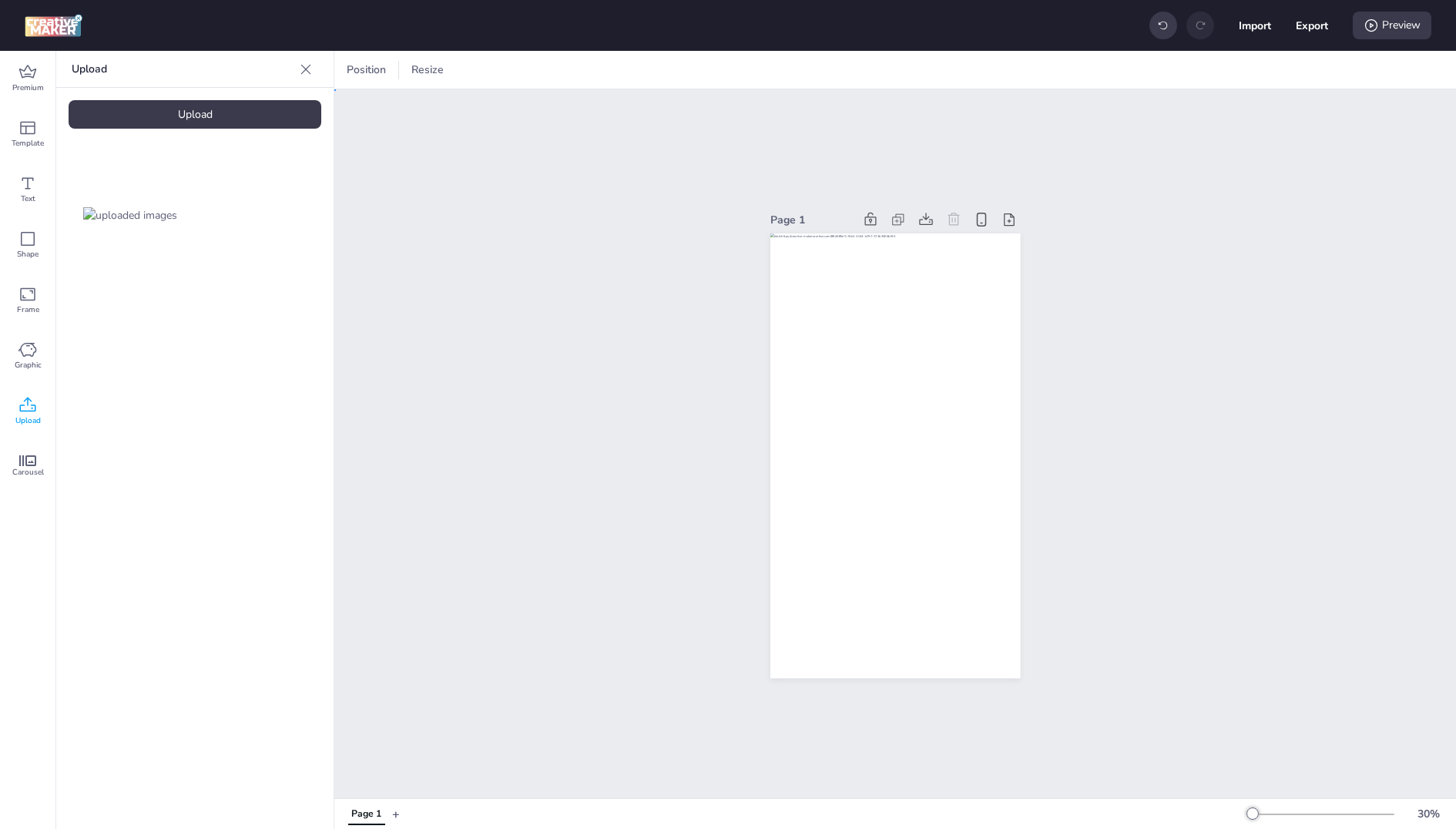
click at [734, 185] on div "Page 1" at bounding box center [895, 444] width 1122 height 710
drag, startPoint x: 814, startPoint y: 315, endPoint x: 704, endPoint y: 306, distance: 110.4
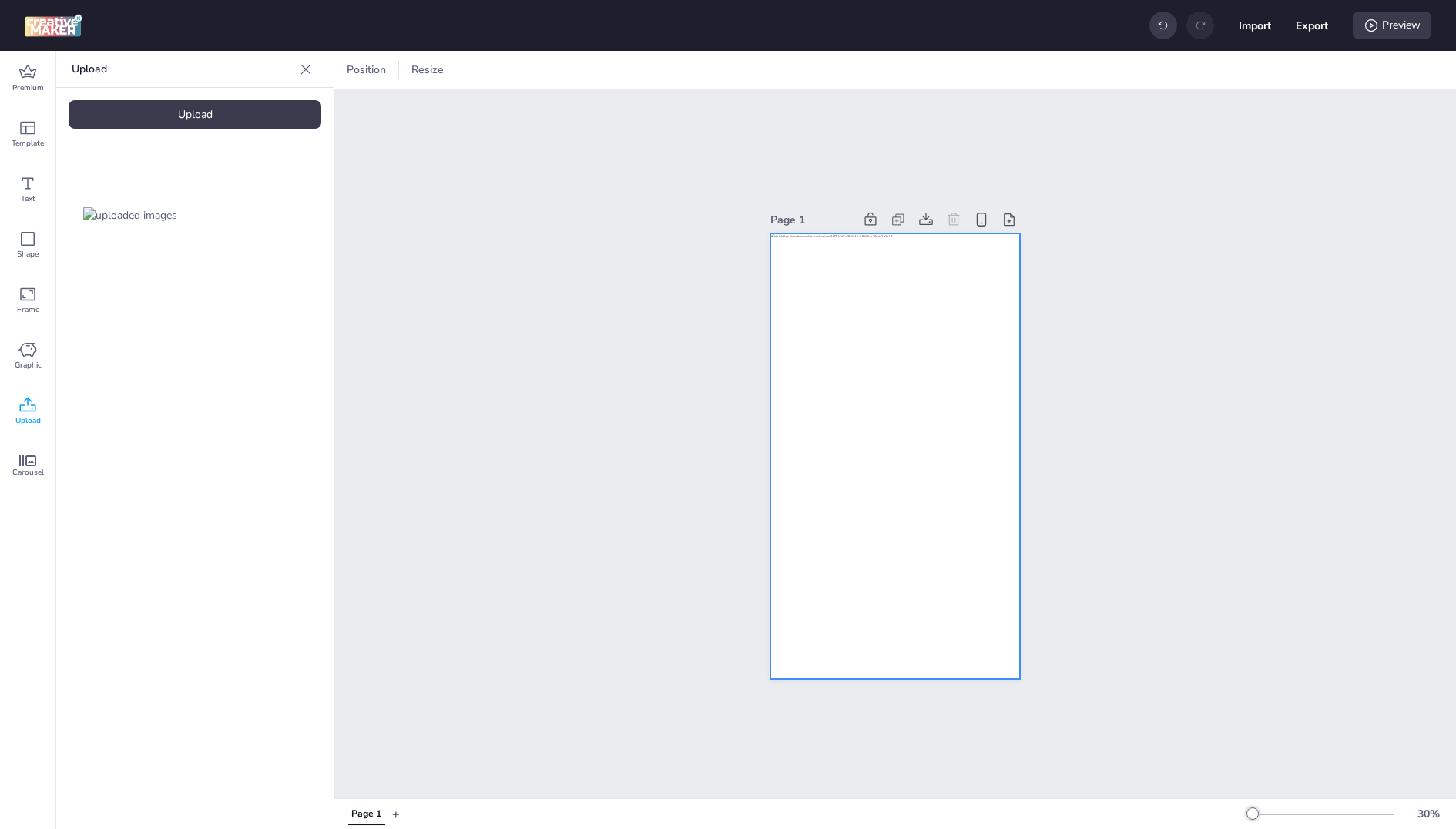
click at [892, 374] on div at bounding box center [896, 456] width 251 height 445
click at [591, 325] on div "Page 1" at bounding box center [895, 444] width 1122 height 710
click at [853, 419] on div at bounding box center [896, 456] width 251 height 445
click at [880, 452] on div "Set Background as Image Layer" at bounding box center [968, 439] width 229 height 29
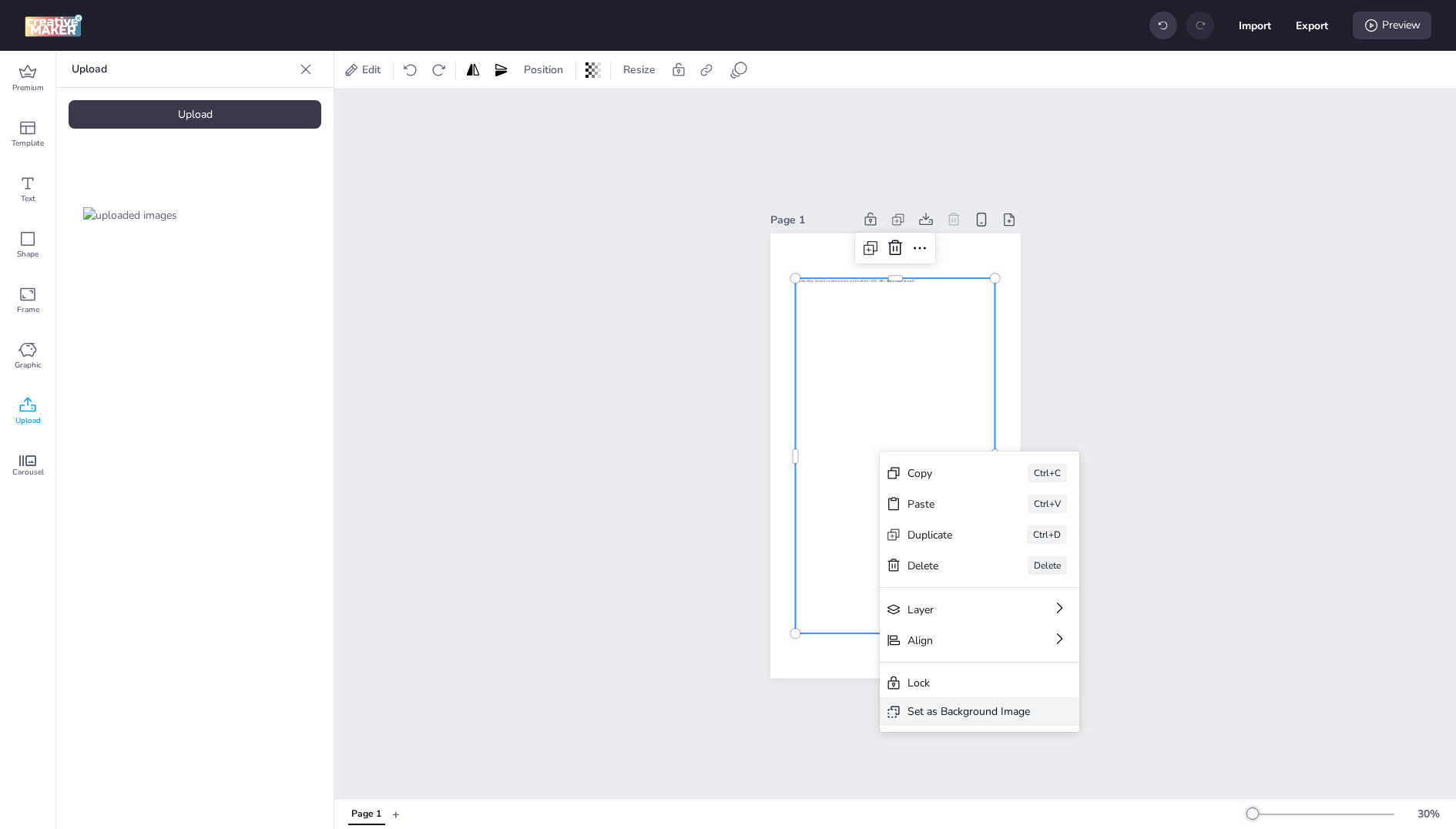
click at [930, 708] on div "Set as Background Image" at bounding box center [969, 712] width 122 height 16
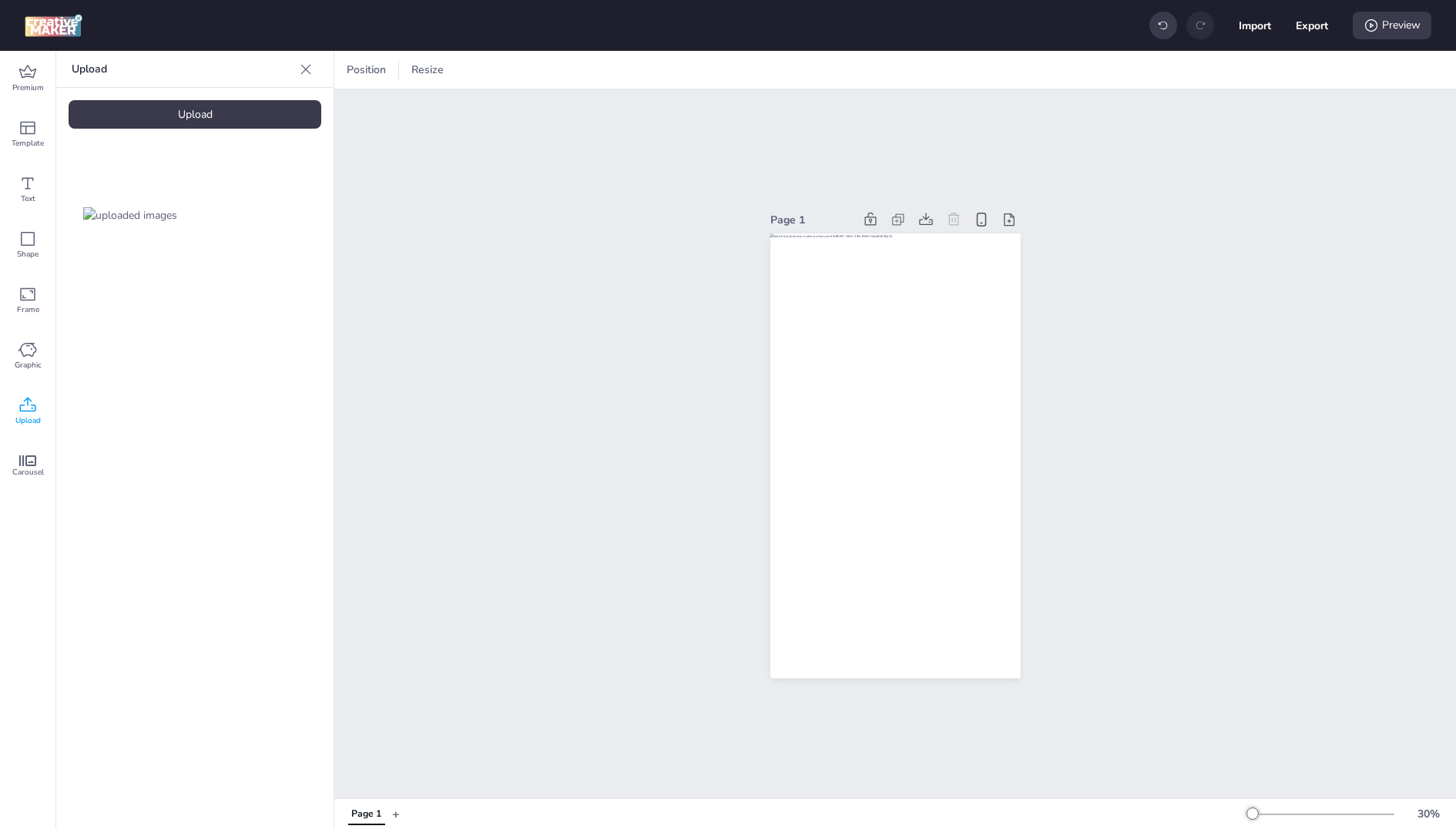
click at [310, 75] on icon at bounding box center [306, 69] width 16 height 16
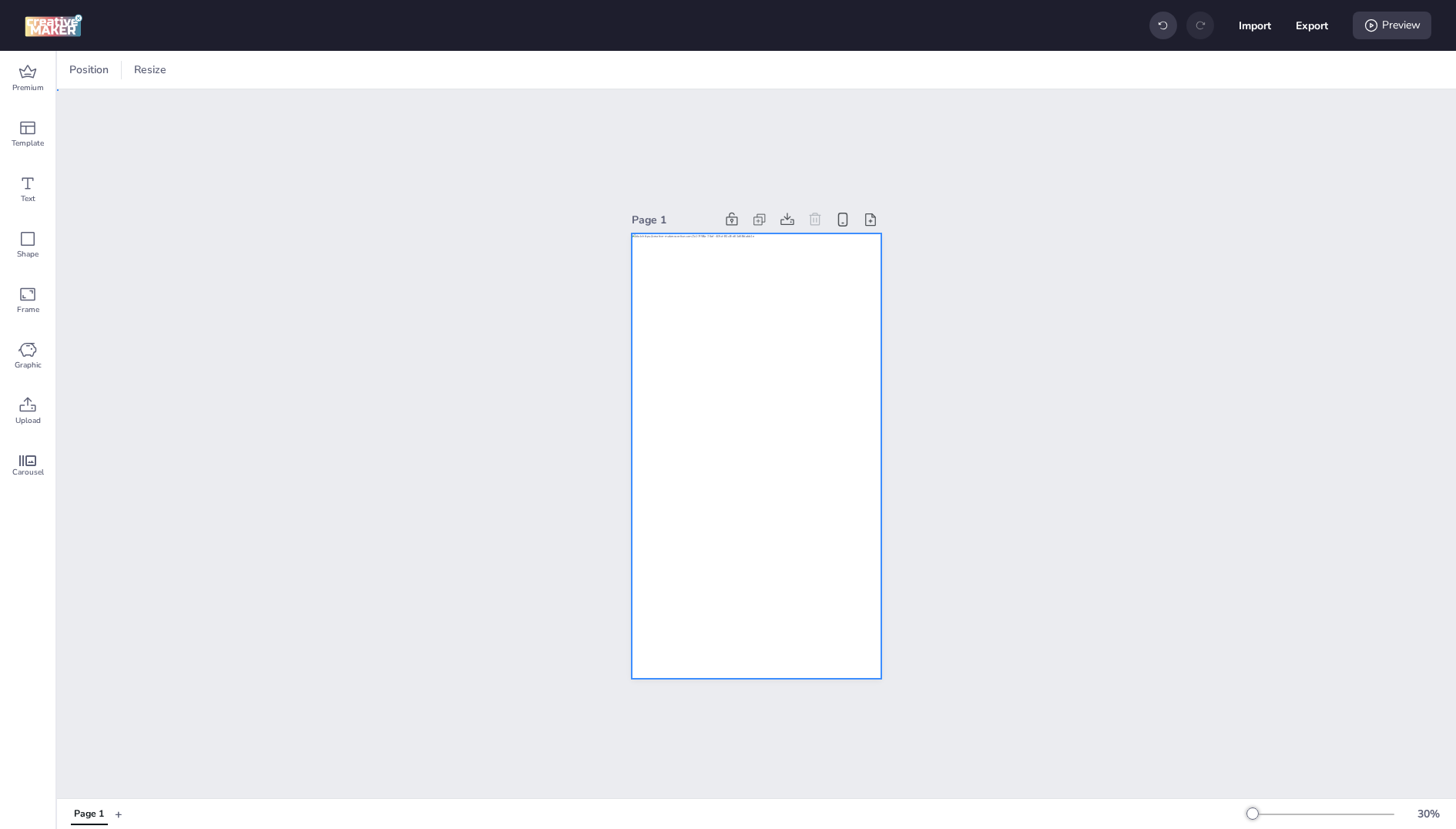
click at [830, 367] on div at bounding box center [757, 456] width 251 height 445
click at [605, 62] on icon at bounding box center [600, 70] width 16 height 16
click at [521, 105] on span "Activate hyperlink" at bounding box center [498, 109] width 86 height 16
click at [446, 111] on input "Activate hyperlink" at bounding box center [441, 115] width 10 height 10
checkbox input "true"
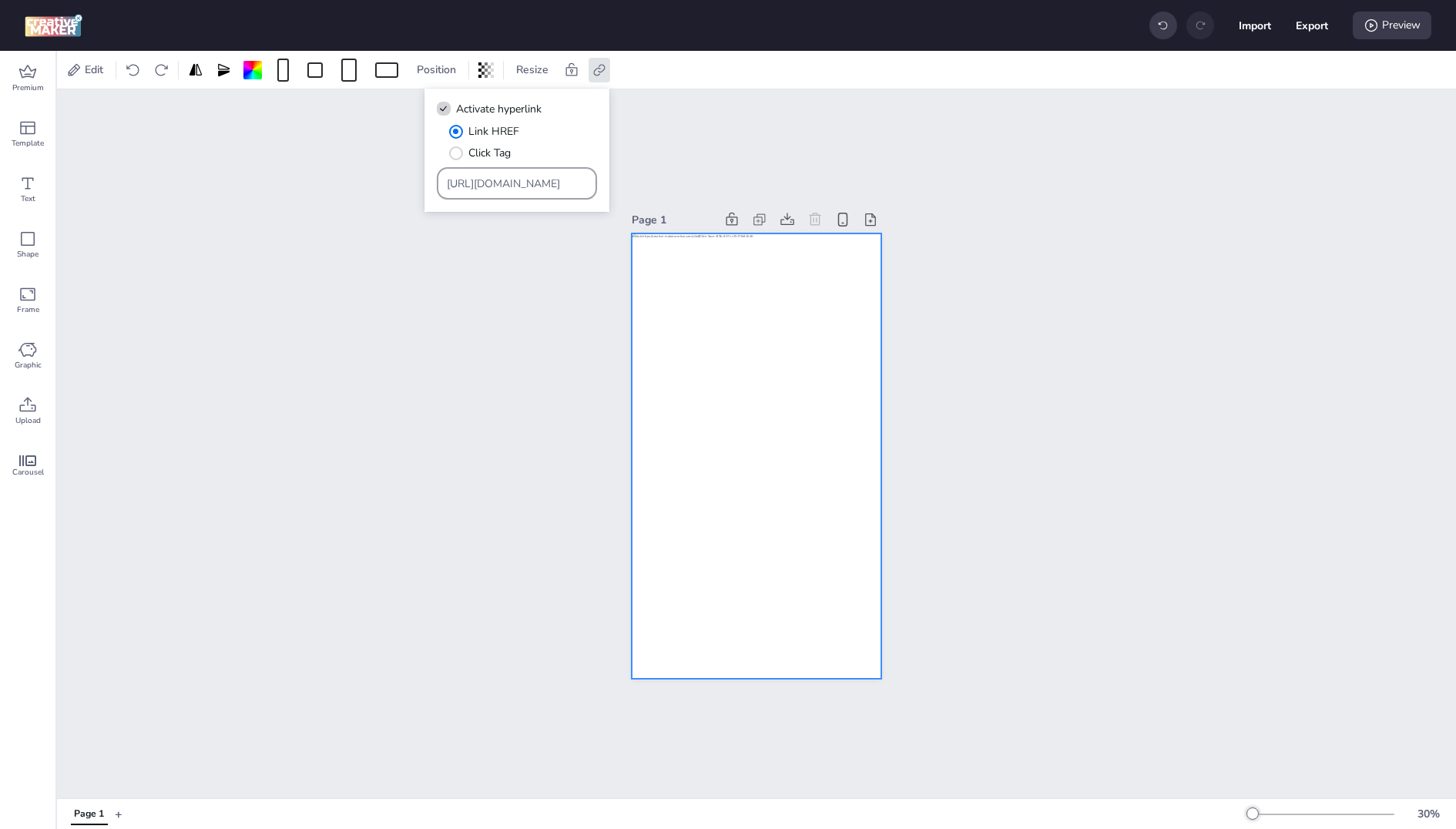
click at [499, 188] on input "https://wortise.com" at bounding box center [517, 184] width 141 height 16
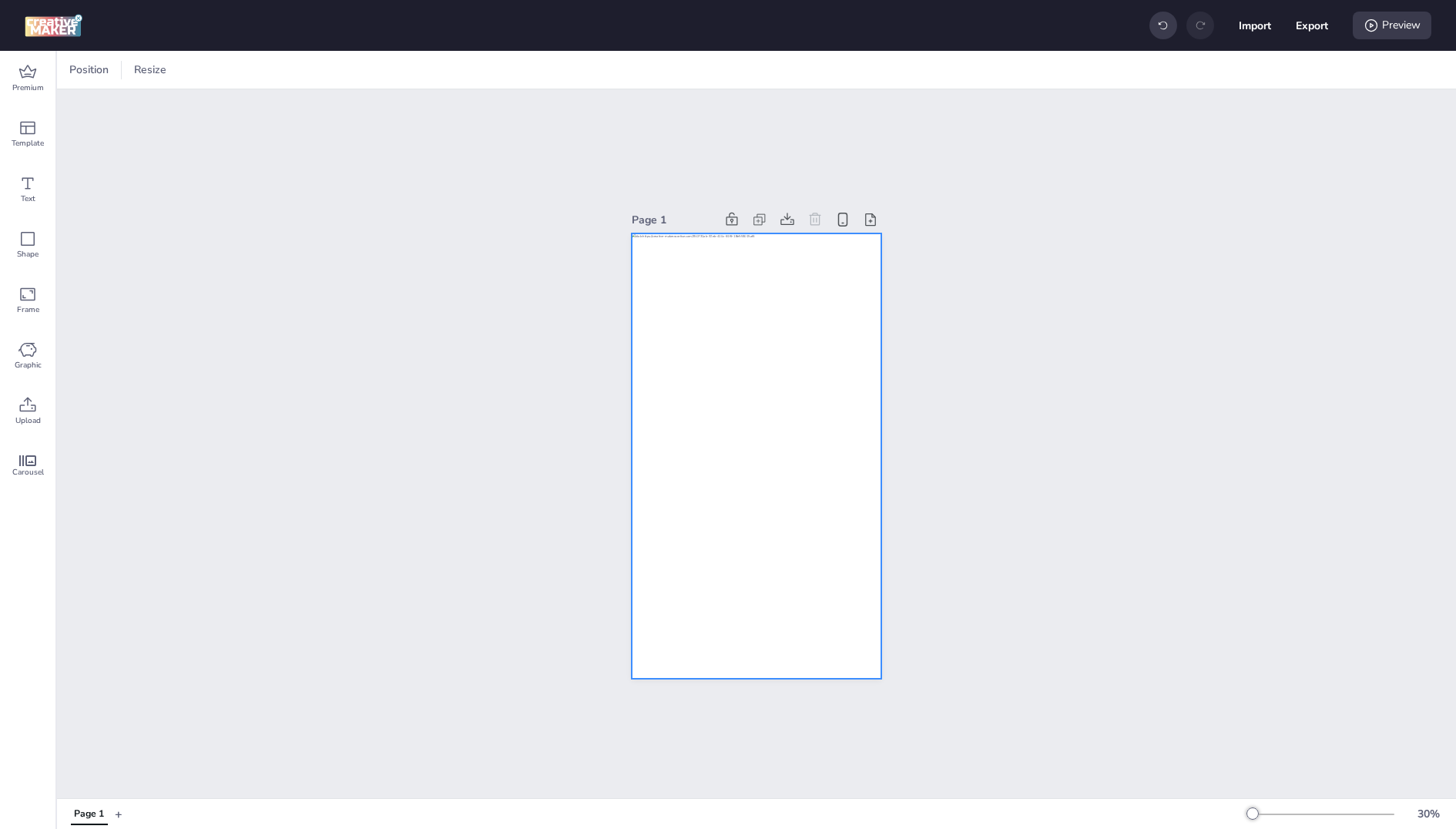
click at [847, 375] on div at bounding box center [757, 456] width 251 height 445
click at [33, 190] on icon at bounding box center [28, 184] width 19 height 19
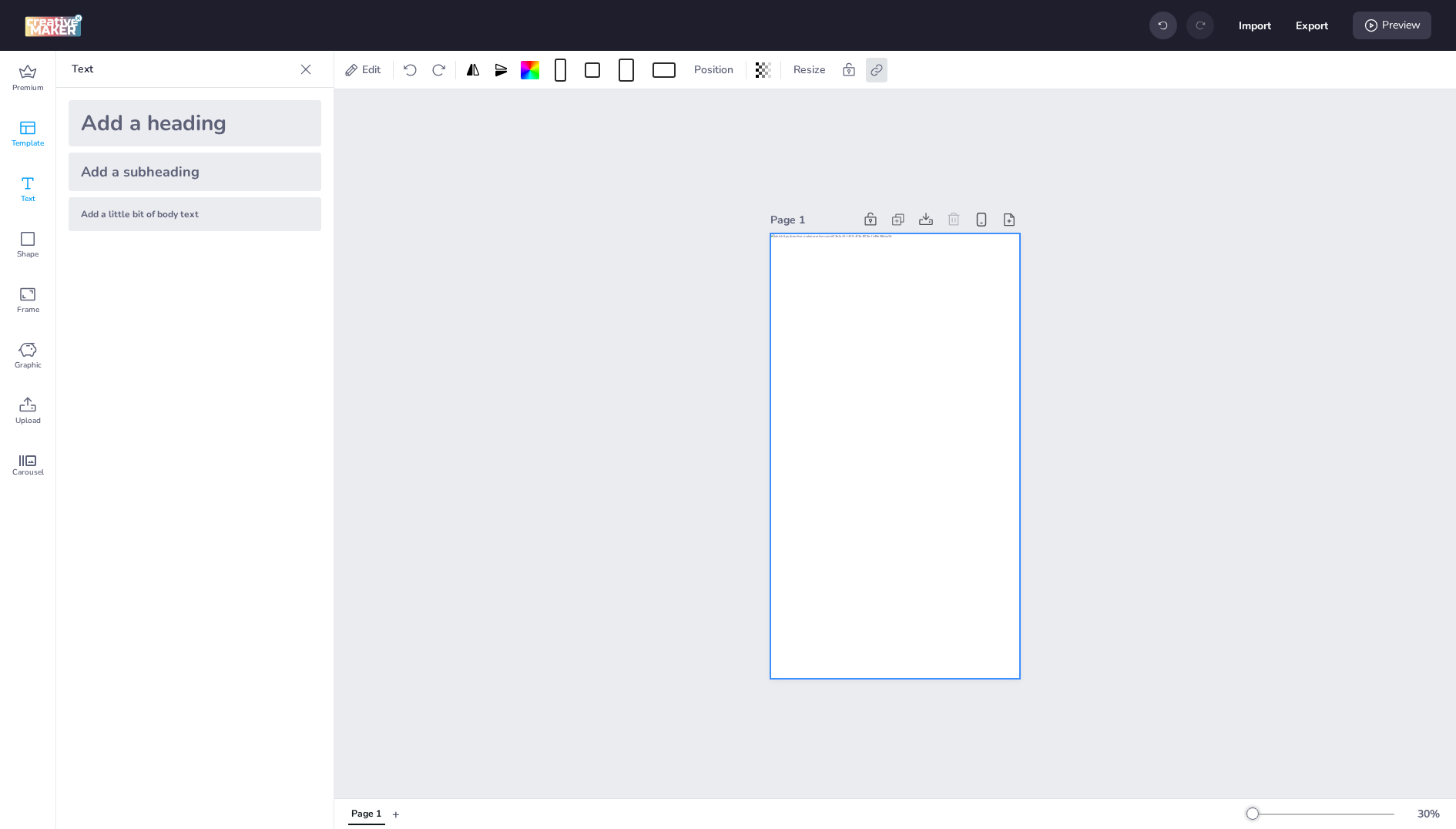
click at [44, 143] on div "Template" at bounding box center [28, 134] width 55 height 55
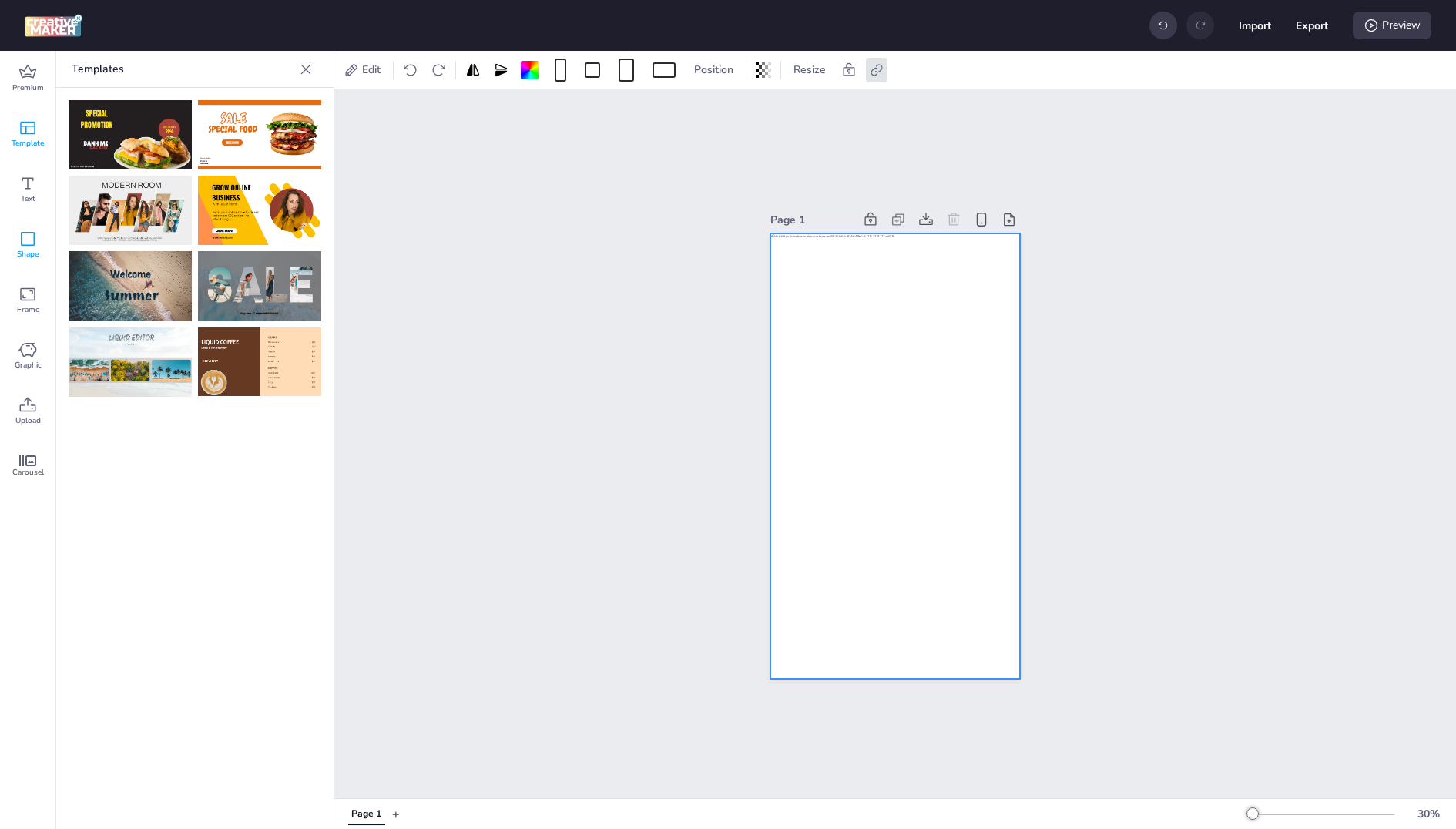
click at [32, 236] on icon at bounding box center [28, 239] width 19 height 19
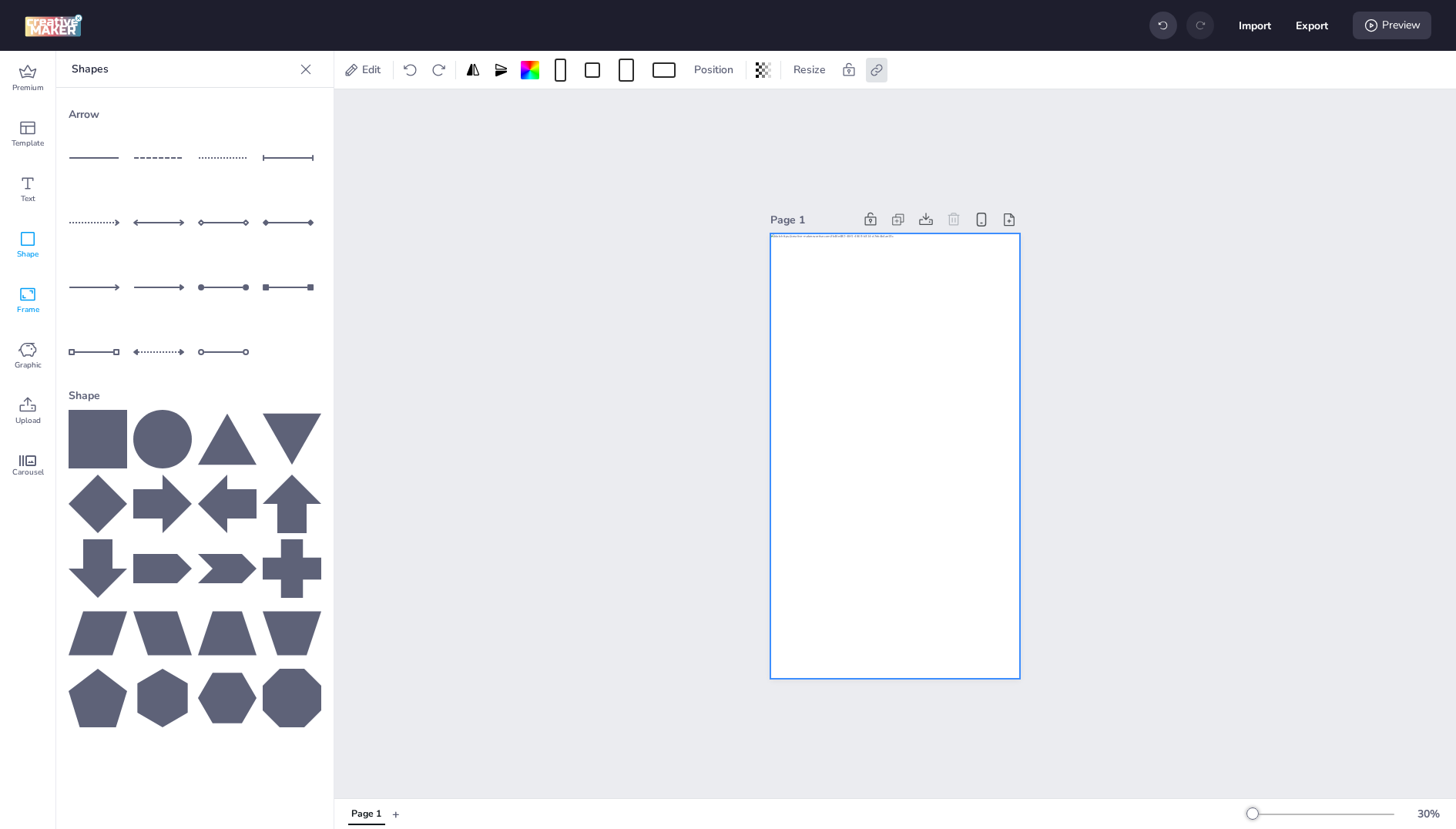
click at [27, 303] on icon at bounding box center [28, 294] width 19 height 19
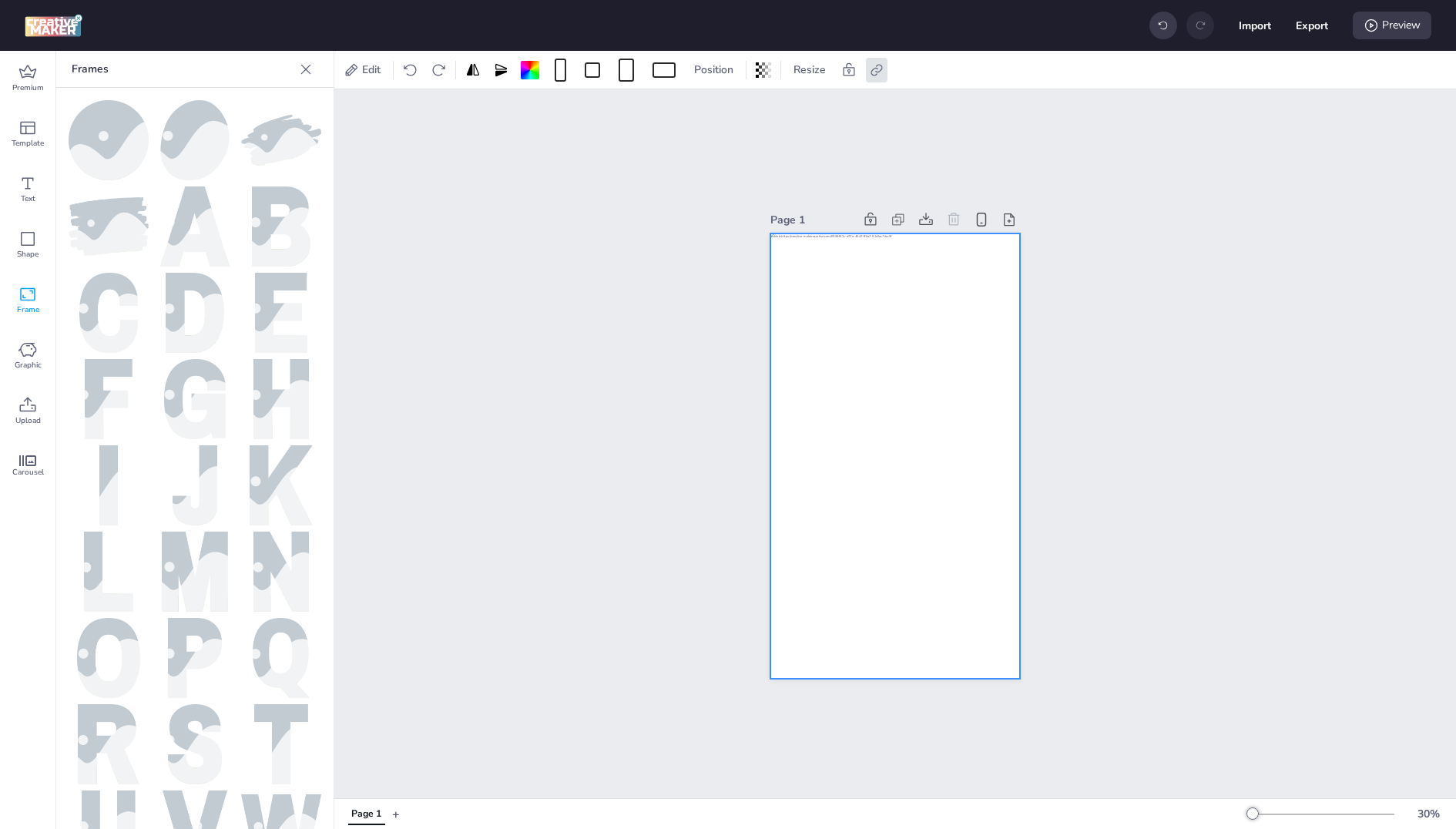
click at [106, 128] on img at bounding box center [109, 140] width 80 height 80
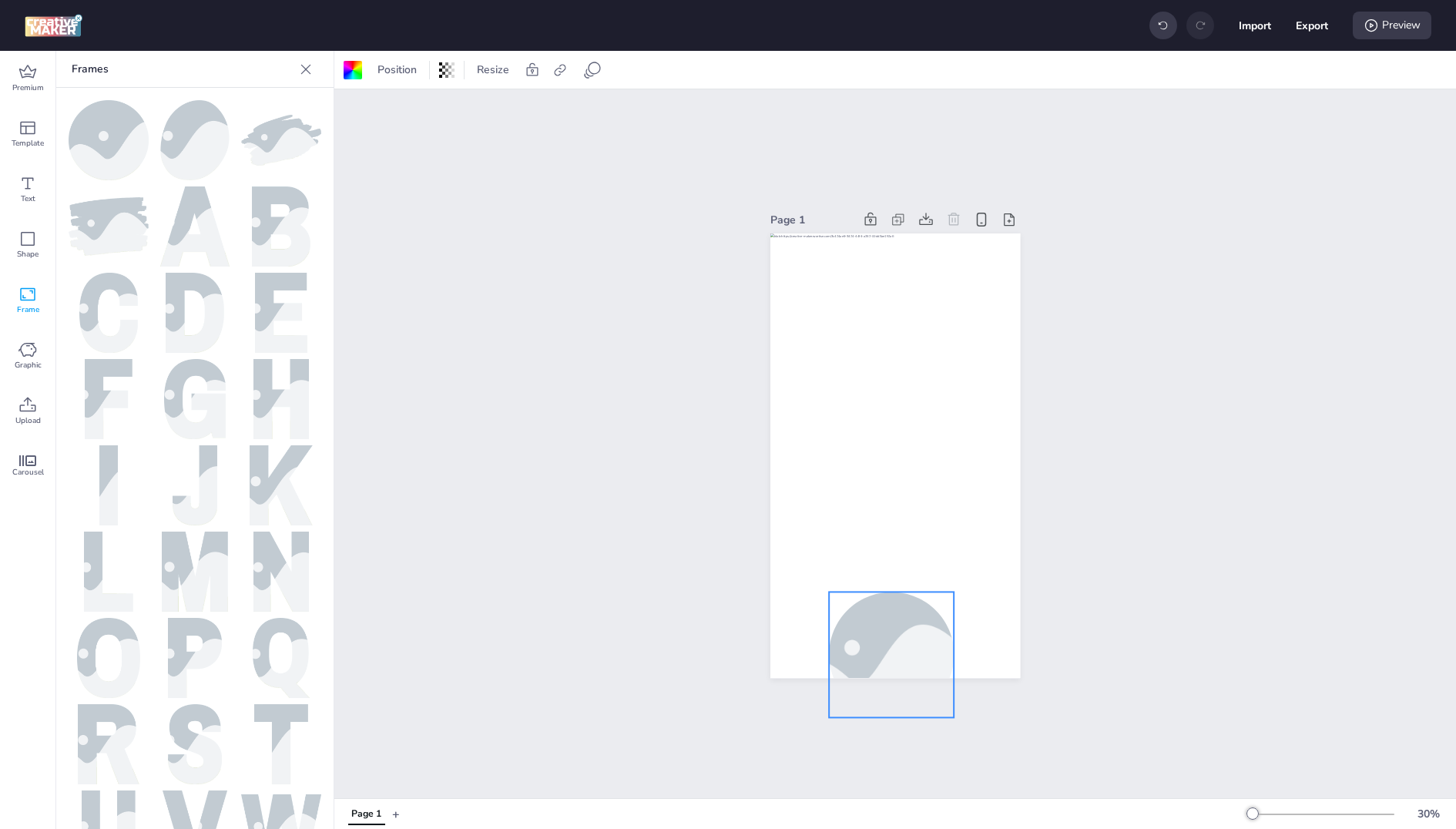
drag, startPoint x: 910, startPoint y: 463, endPoint x: 891, endPoint y: 469, distance: 19.9
click at [888, 593] on div at bounding box center [891, 655] width 187 height 125
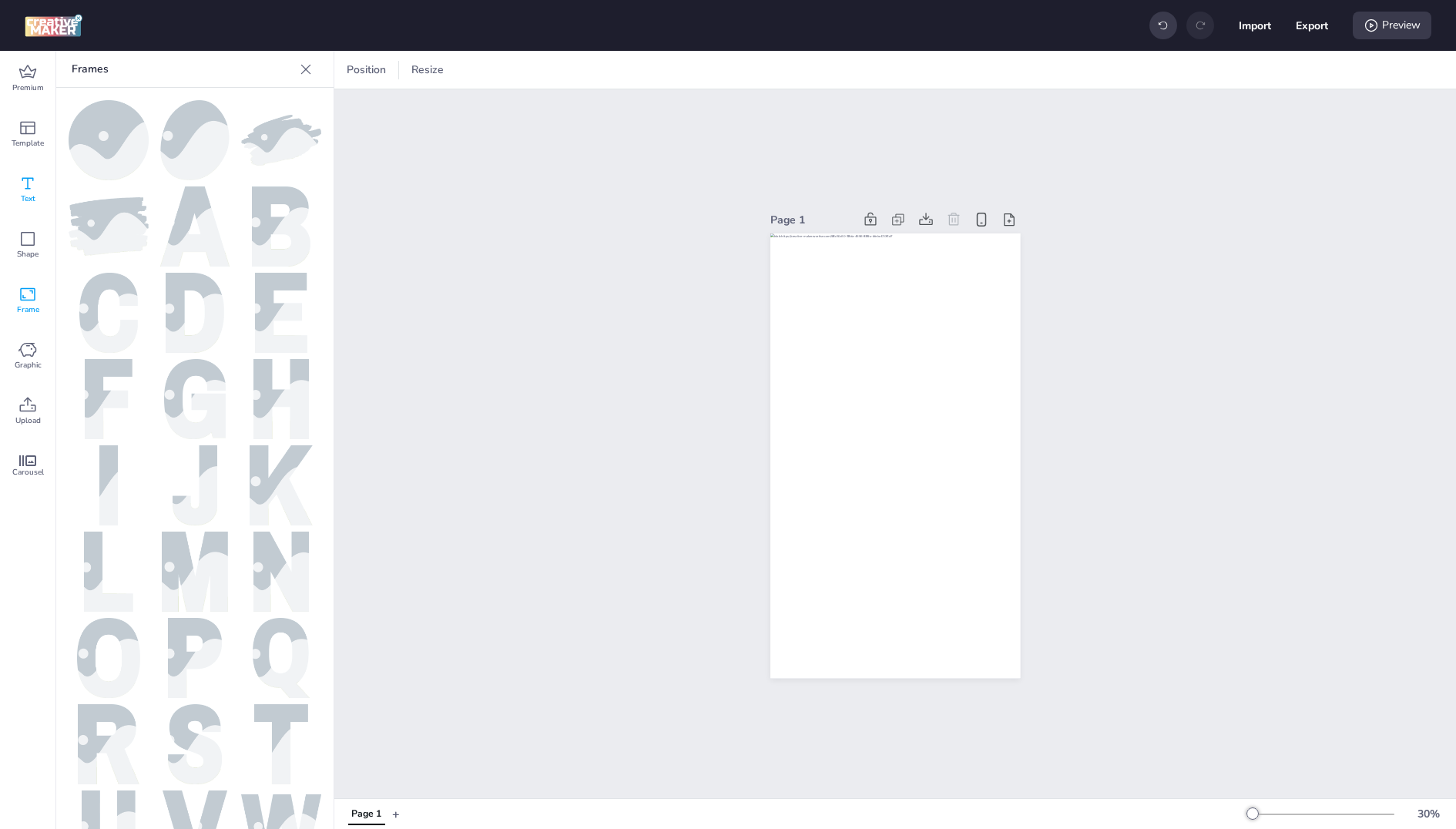
click at [25, 188] on icon at bounding box center [28, 184] width 19 height 19
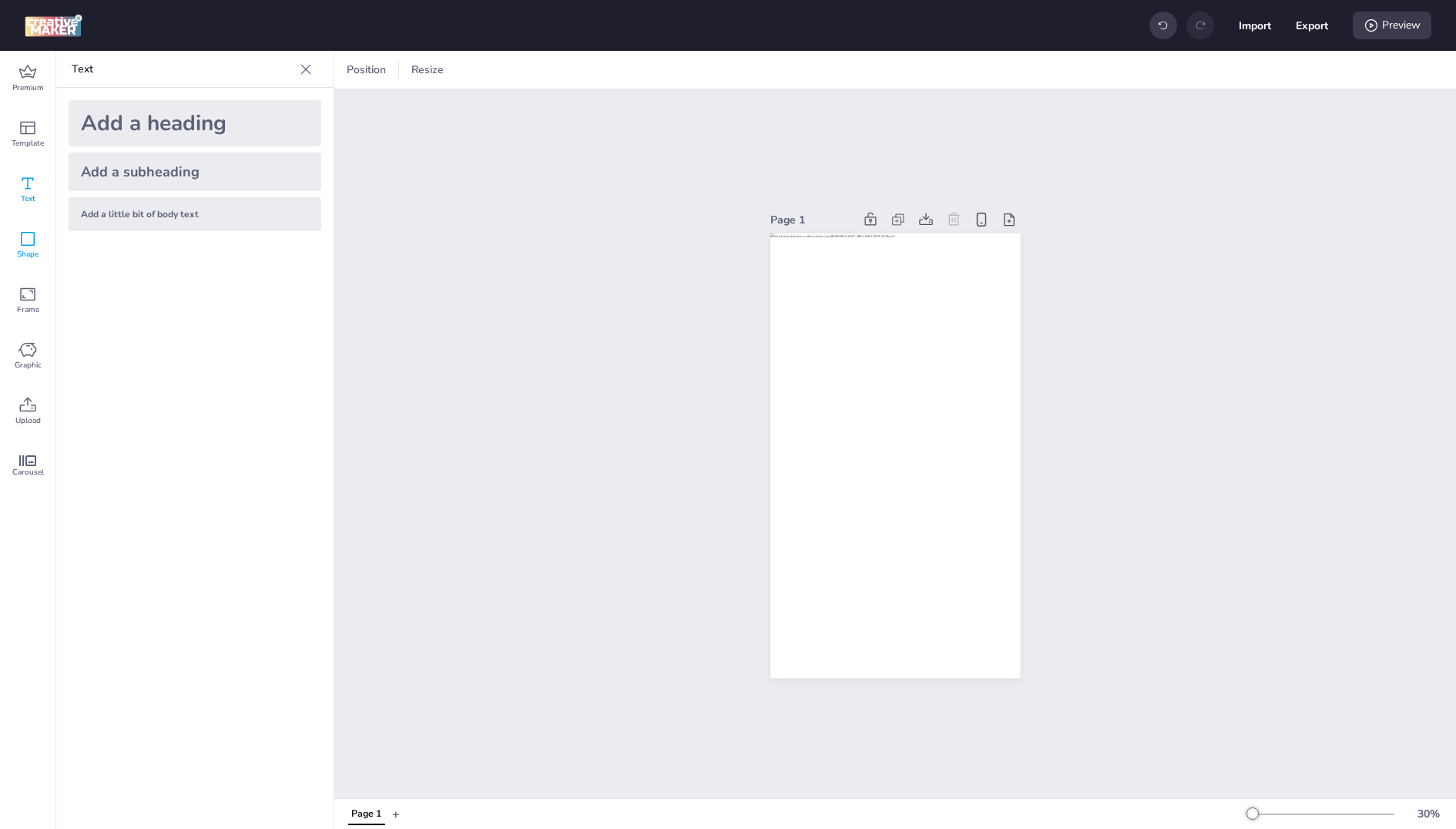
click at [36, 256] on span "Shape" at bounding box center [28, 254] width 22 height 12
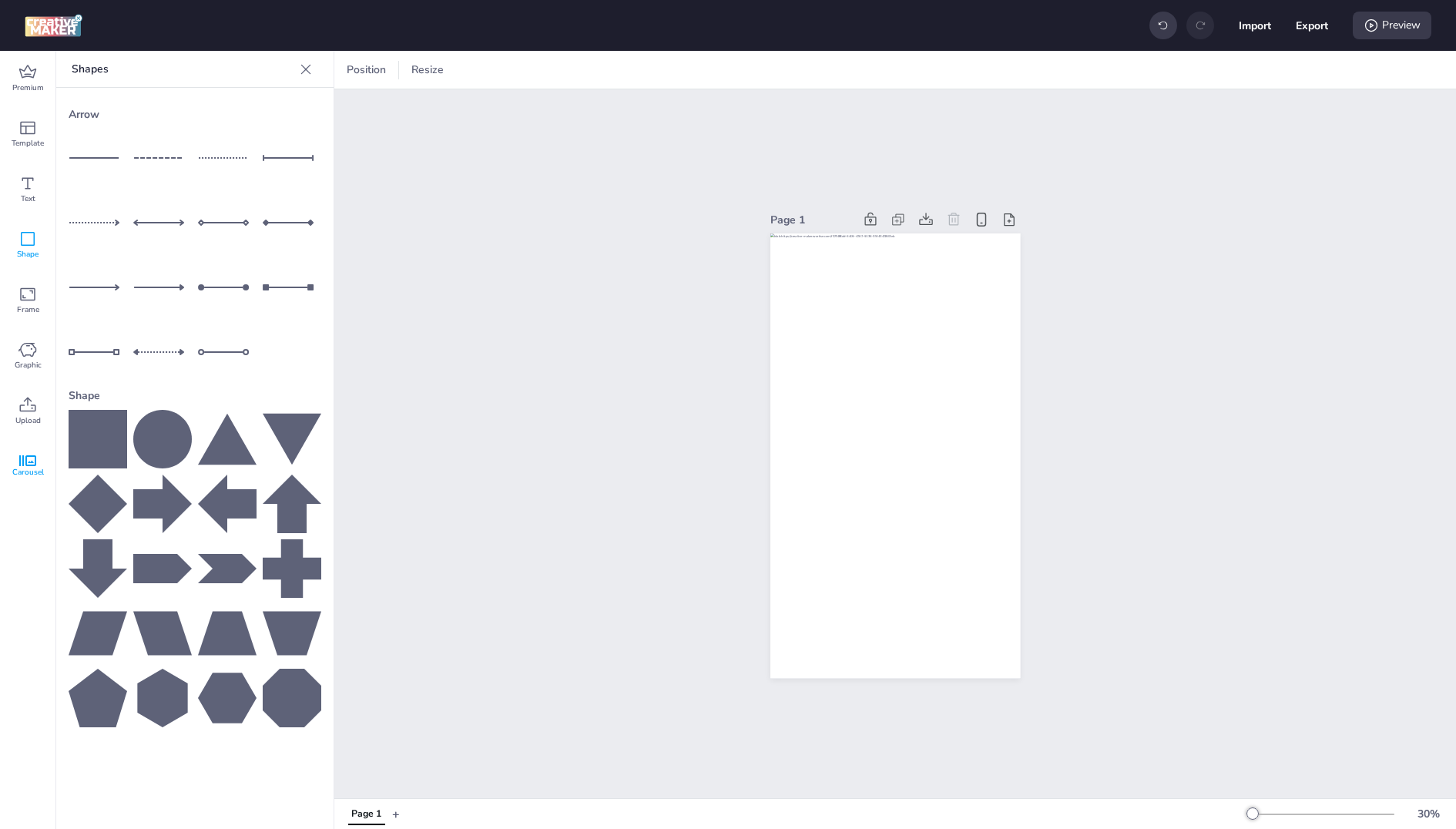
click at [33, 457] on icon at bounding box center [28, 461] width 17 height 11
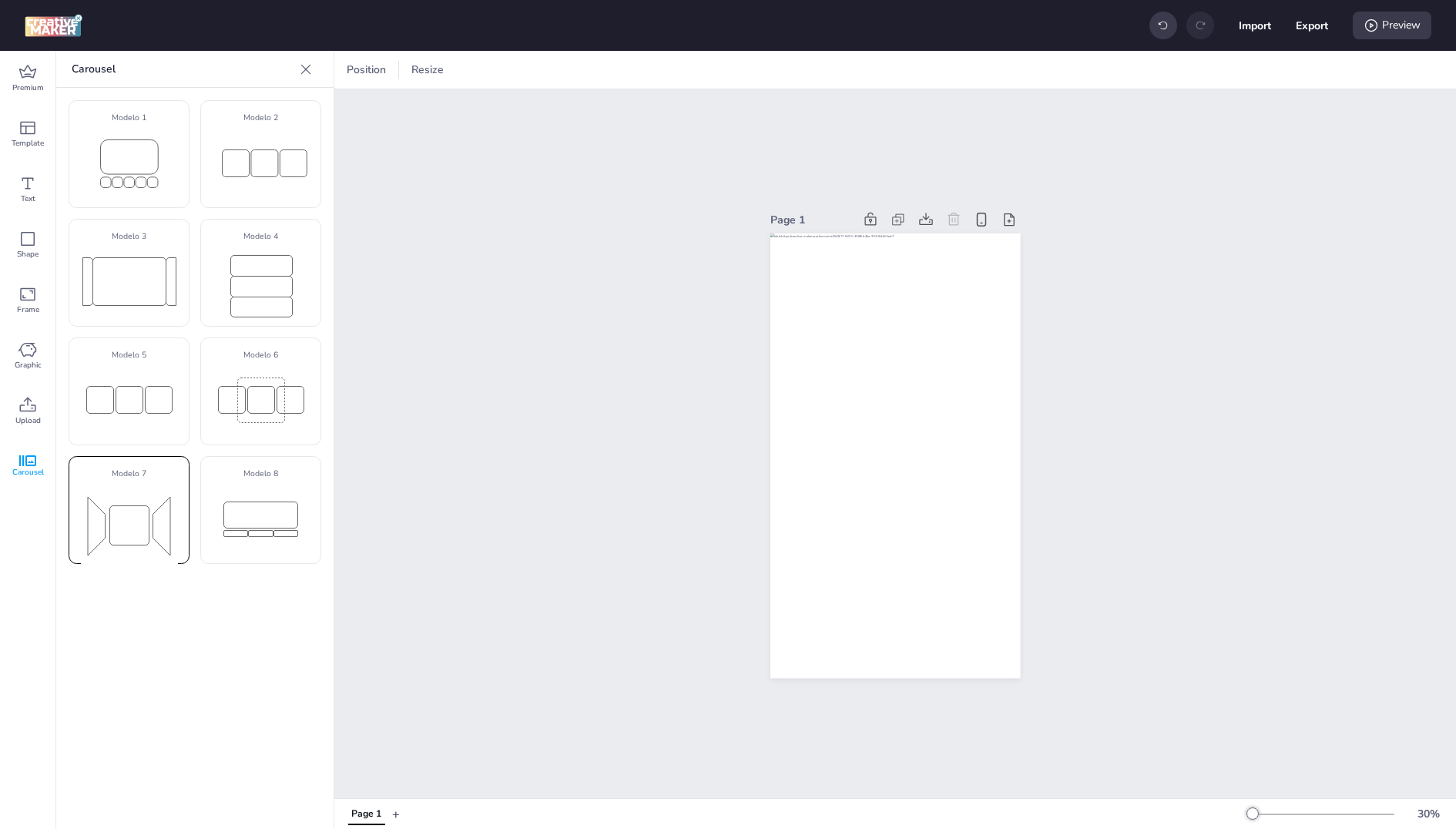
click at [114, 507] on rect at bounding box center [129, 525] width 39 height 39
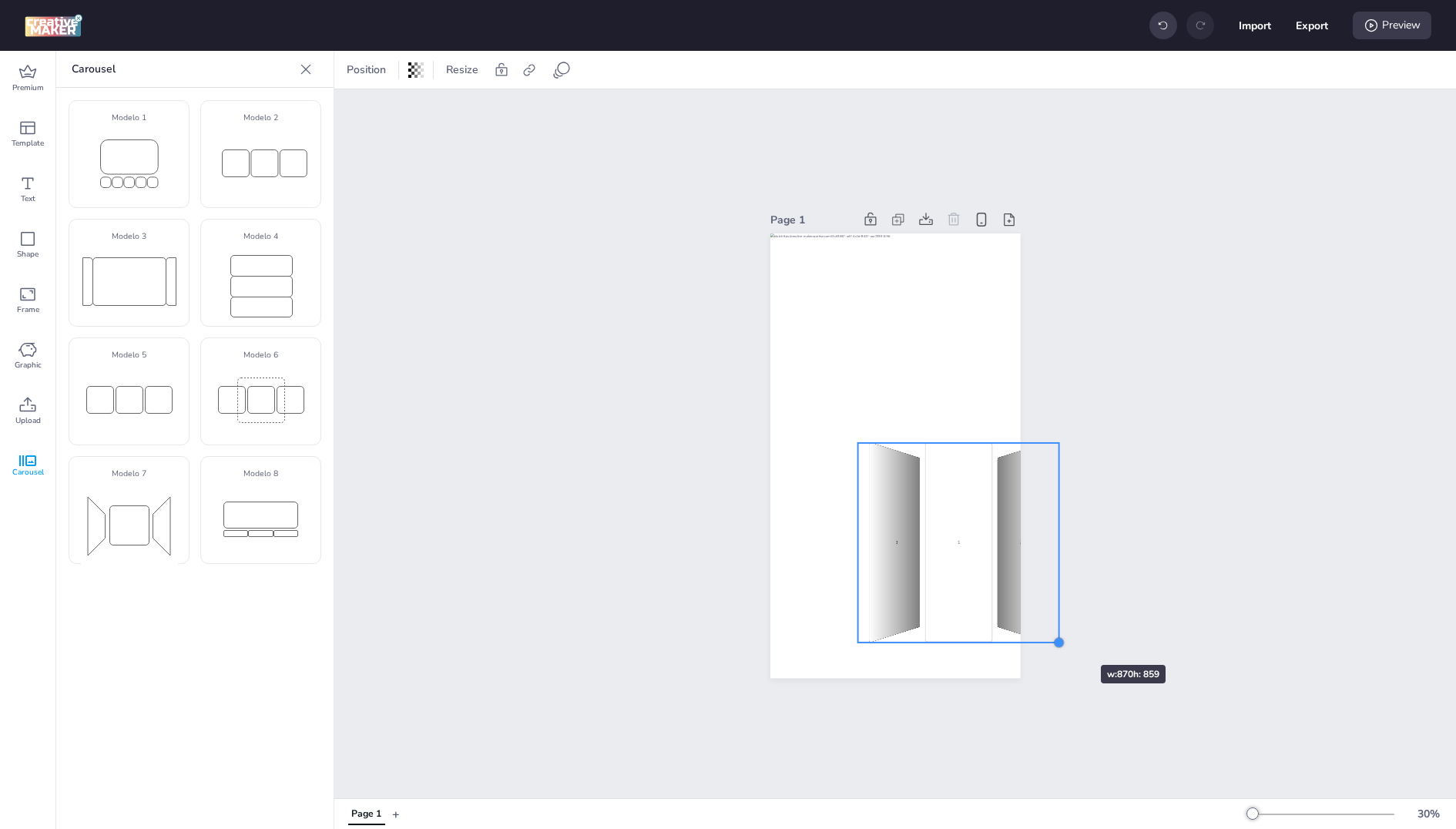
drag, startPoint x: 928, startPoint y: 464, endPoint x: 1049, endPoint y: 639, distance: 212.8
click at [1054, 639] on div at bounding box center [1059, 642] width 12 height 12
click at [887, 571] on div "1 2 3 1 2 3 1 2 3" at bounding box center [825, 543] width 195 height 199
select select "cover"
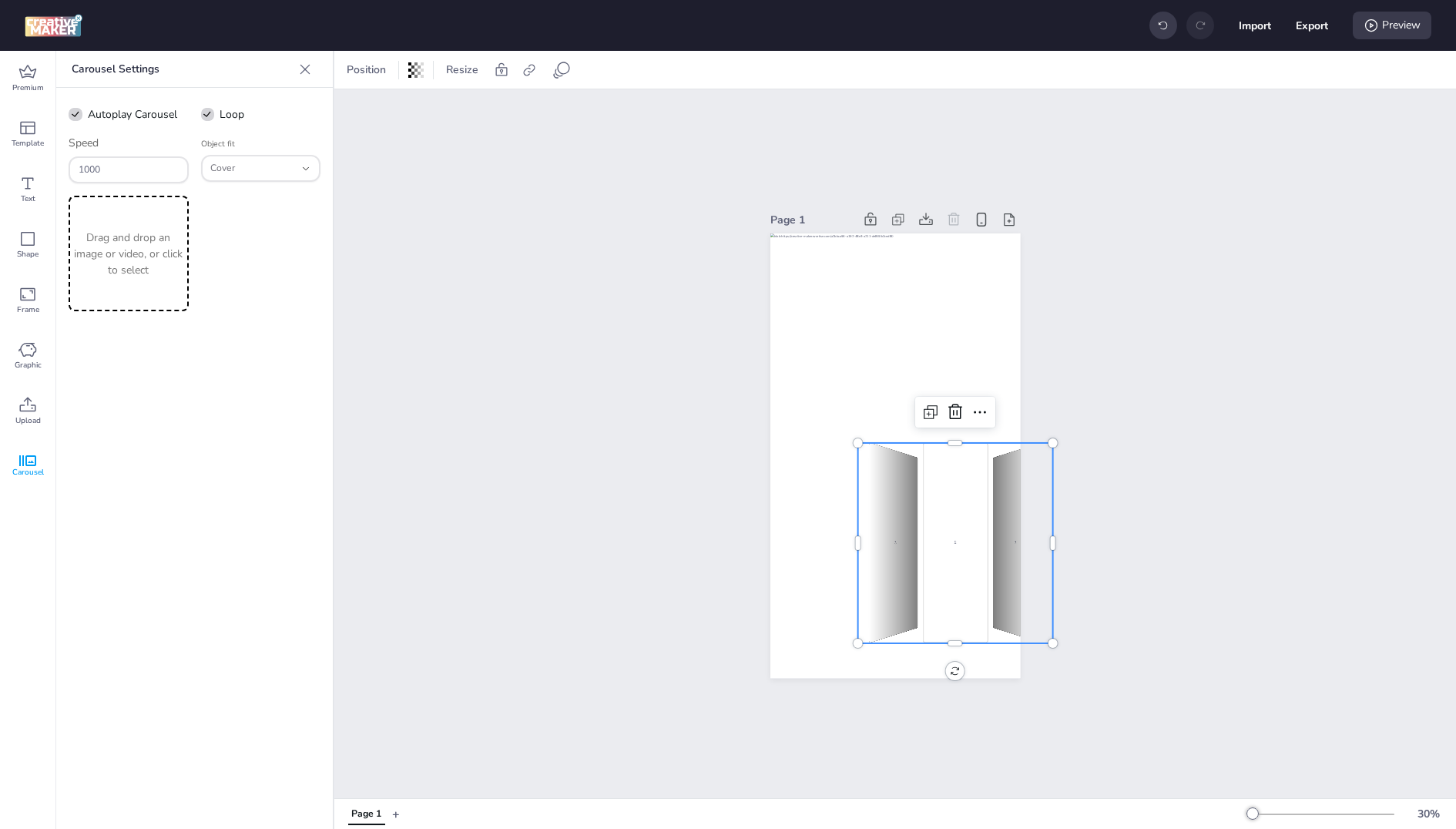
click at [135, 286] on div "Drag and drop an image or video, or click to select" at bounding box center [129, 253] width 120 height 115
click at [253, 234] on p "Drag and drop an image or video, or click to select" at bounding box center [261, 254] width 114 height 48
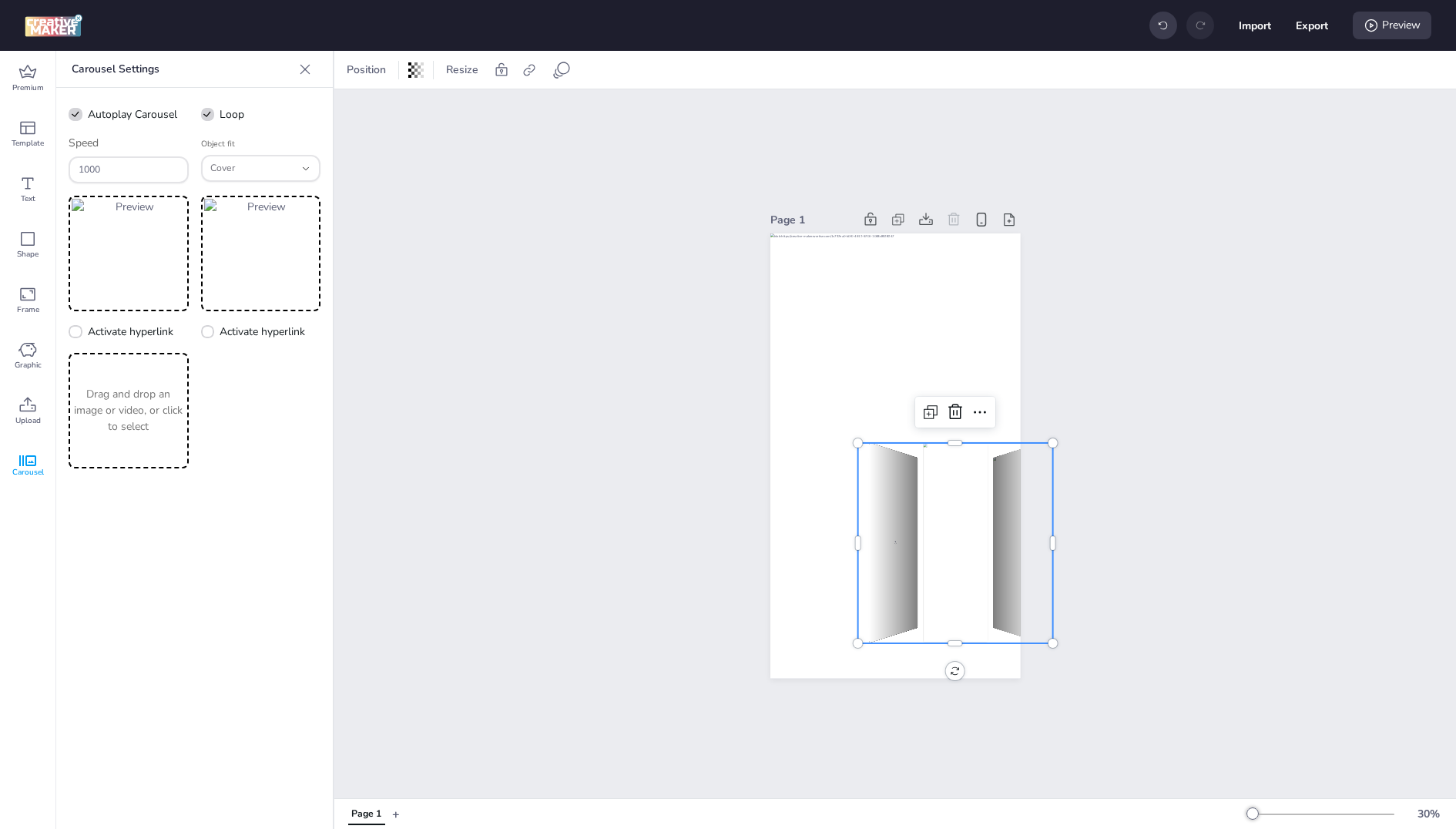
click at [182, 394] on p "Drag and drop an image or video, or click to select" at bounding box center [129, 410] width 114 height 48
click at [1318, 38] on button "Export" at bounding box center [1312, 26] width 32 height 32
select select "html"
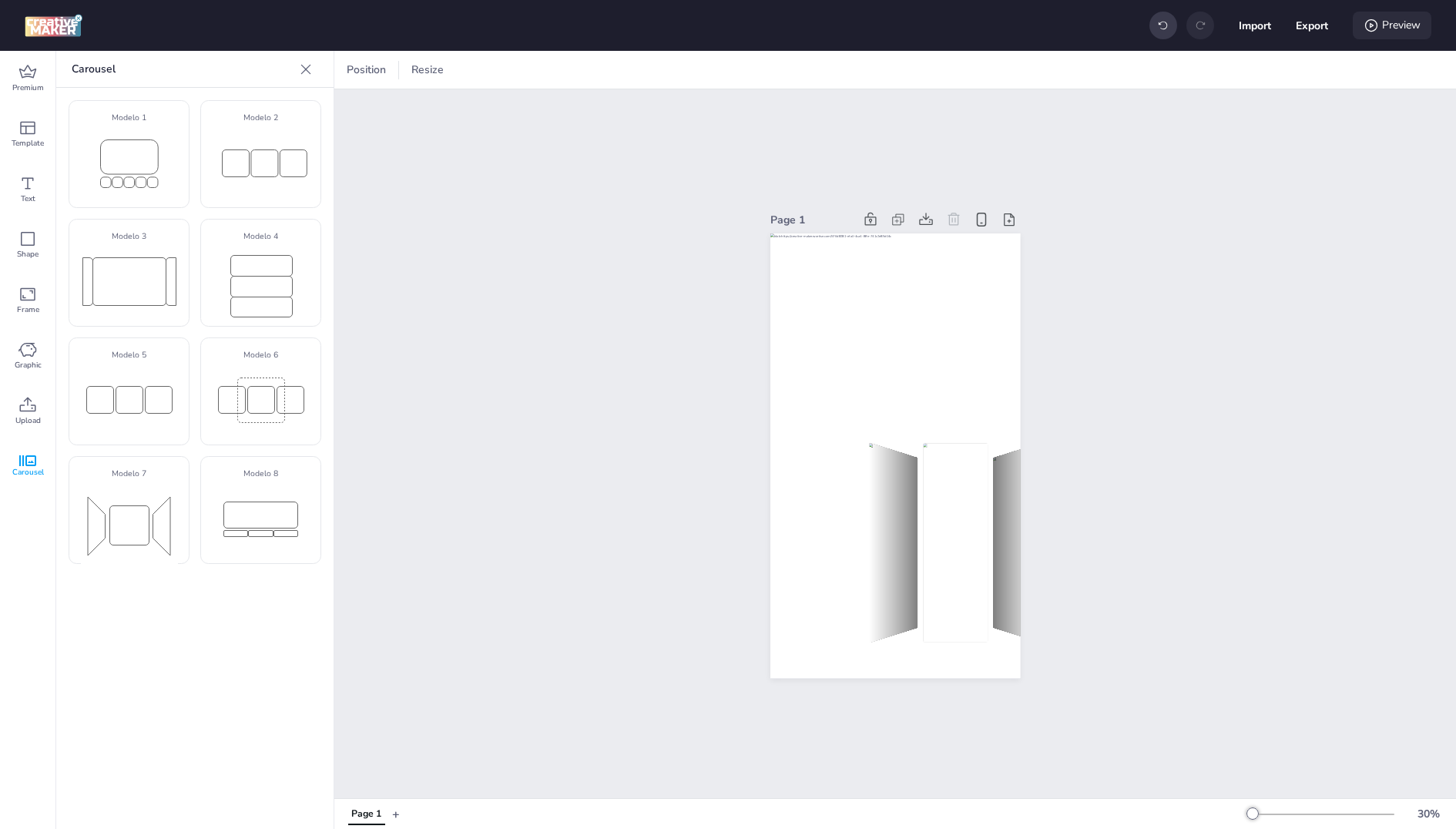
click at [1389, 27] on div "Preview" at bounding box center [1392, 26] width 79 height 28
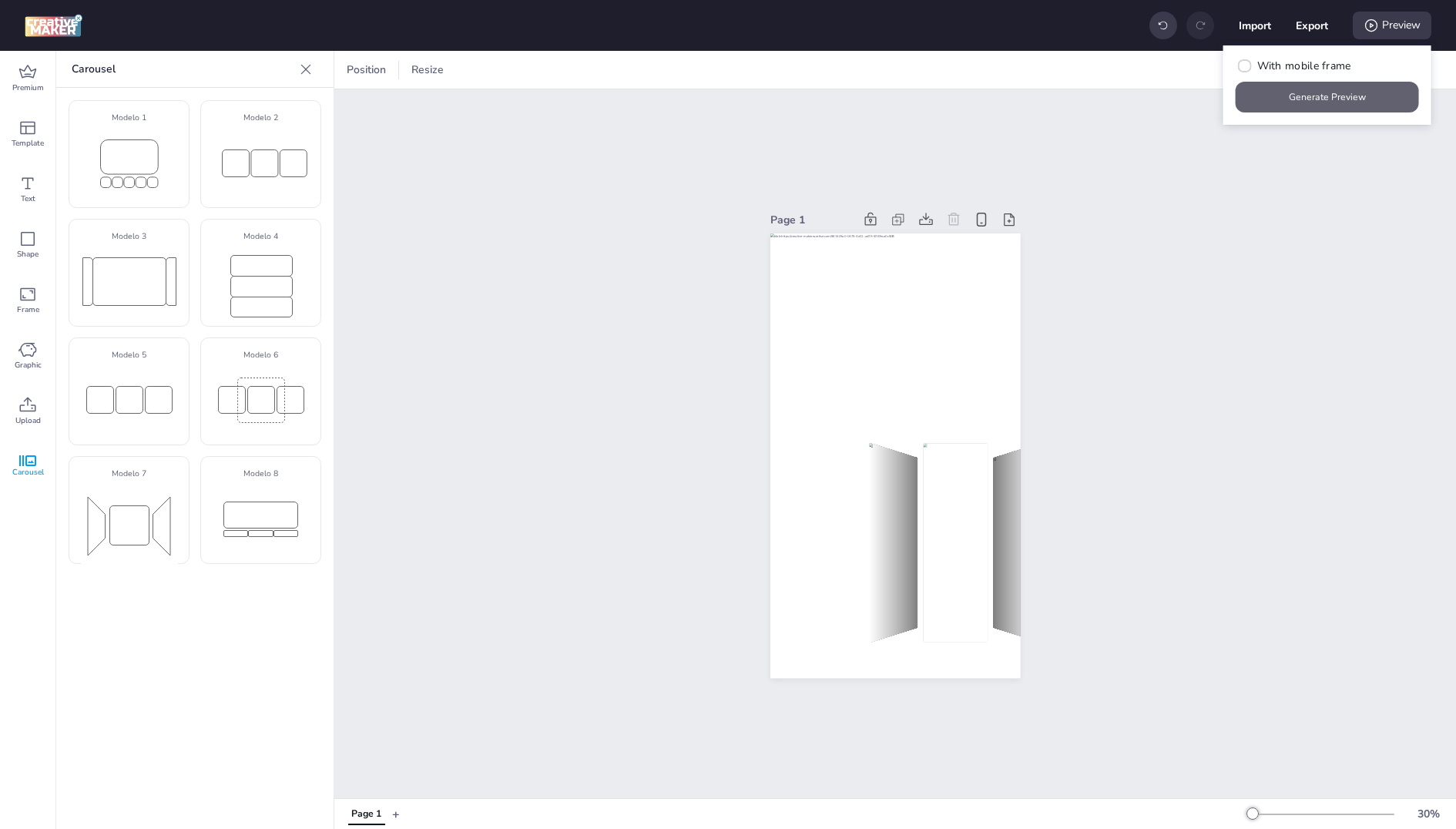
click at [1308, 90] on button "Generate Preview" at bounding box center [1328, 97] width 183 height 31
click at [741, 311] on div "Page 1" at bounding box center [895, 443] width 336 height 506
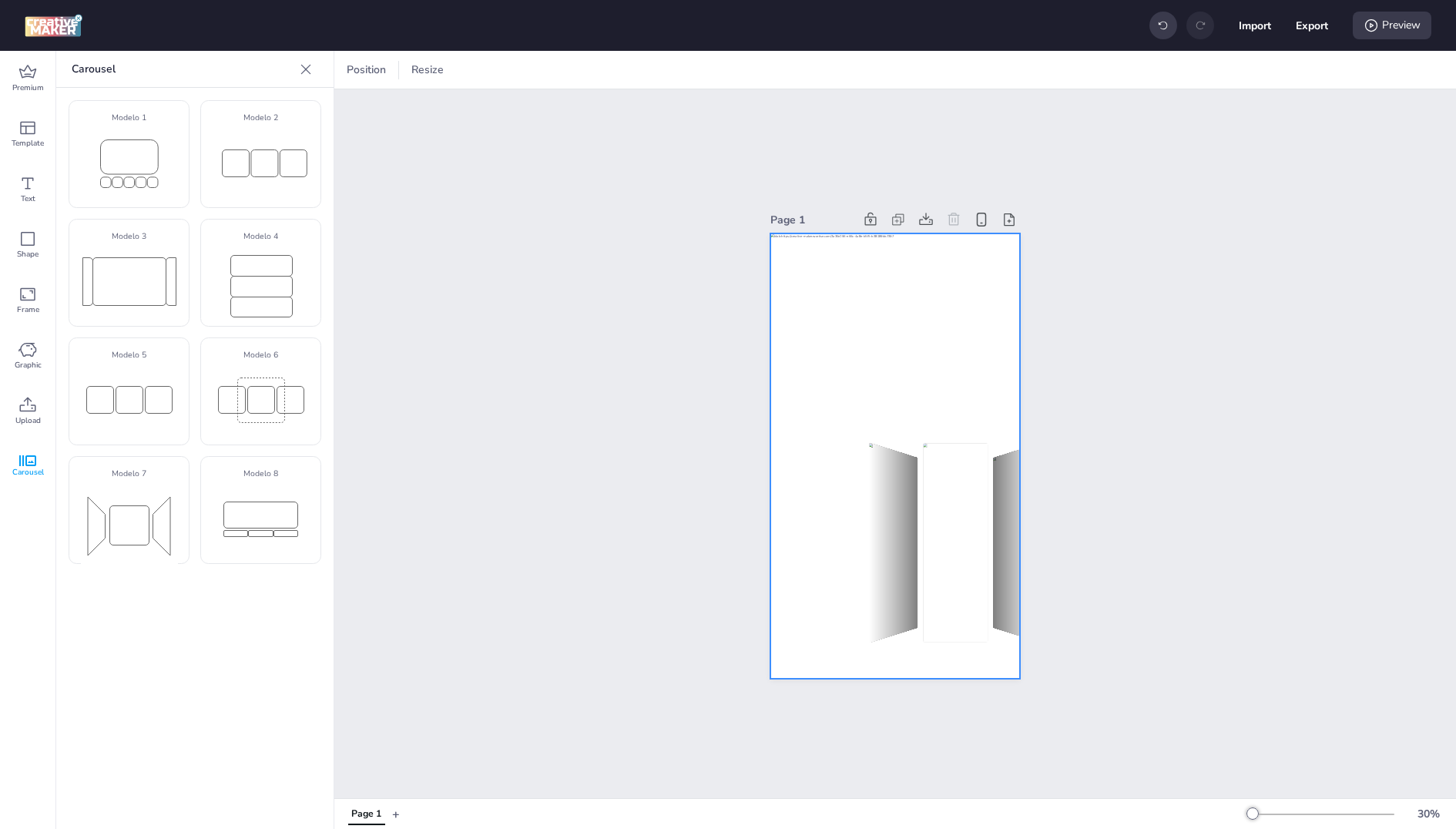
click at [855, 312] on div at bounding box center [896, 456] width 251 height 445
click at [296, 67] on div at bounding box center [306, 69] width 25 height 25
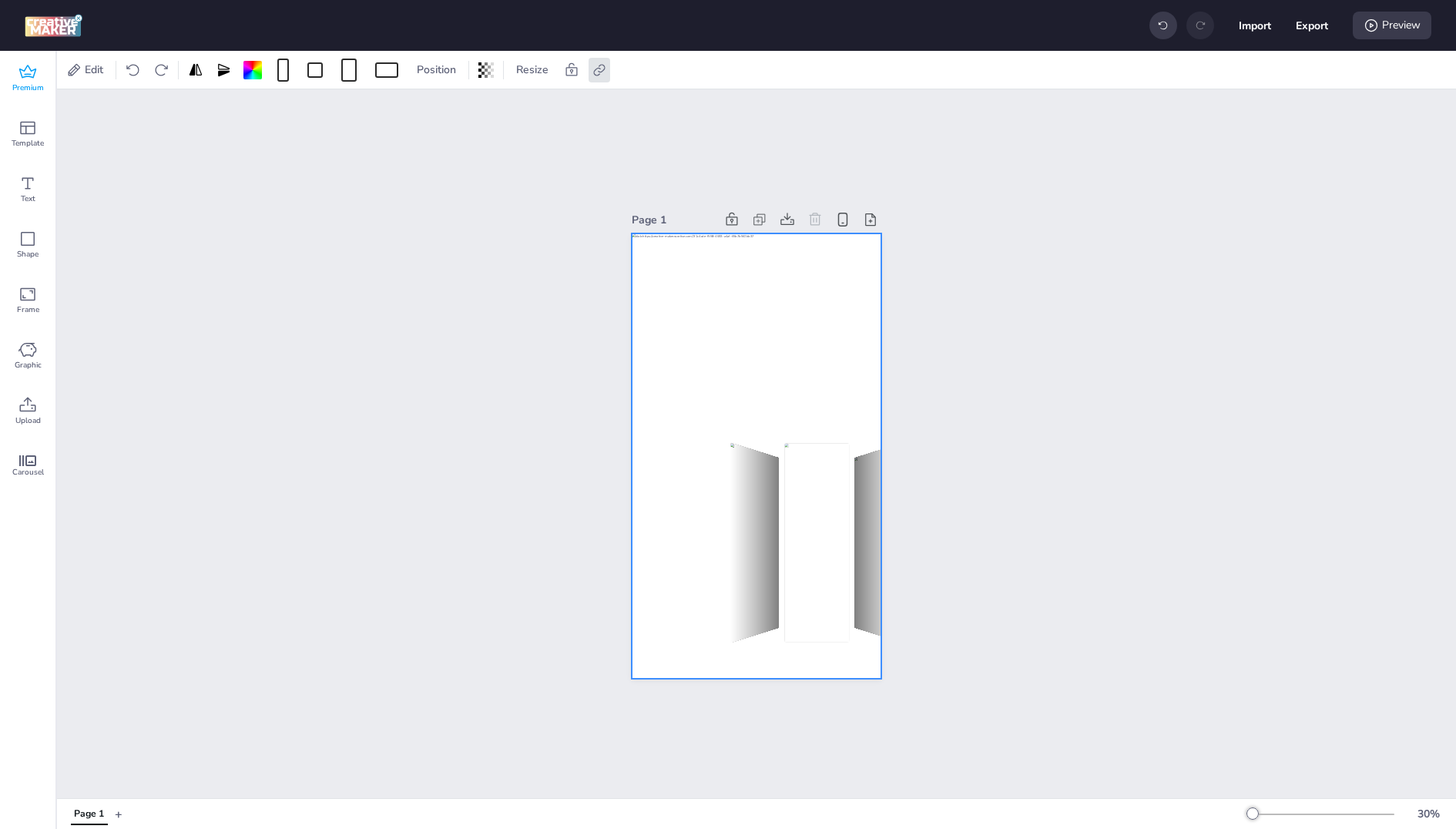
click at [21, 92] on span "Premium" at bounding box center [28, 88] width 32 height 12
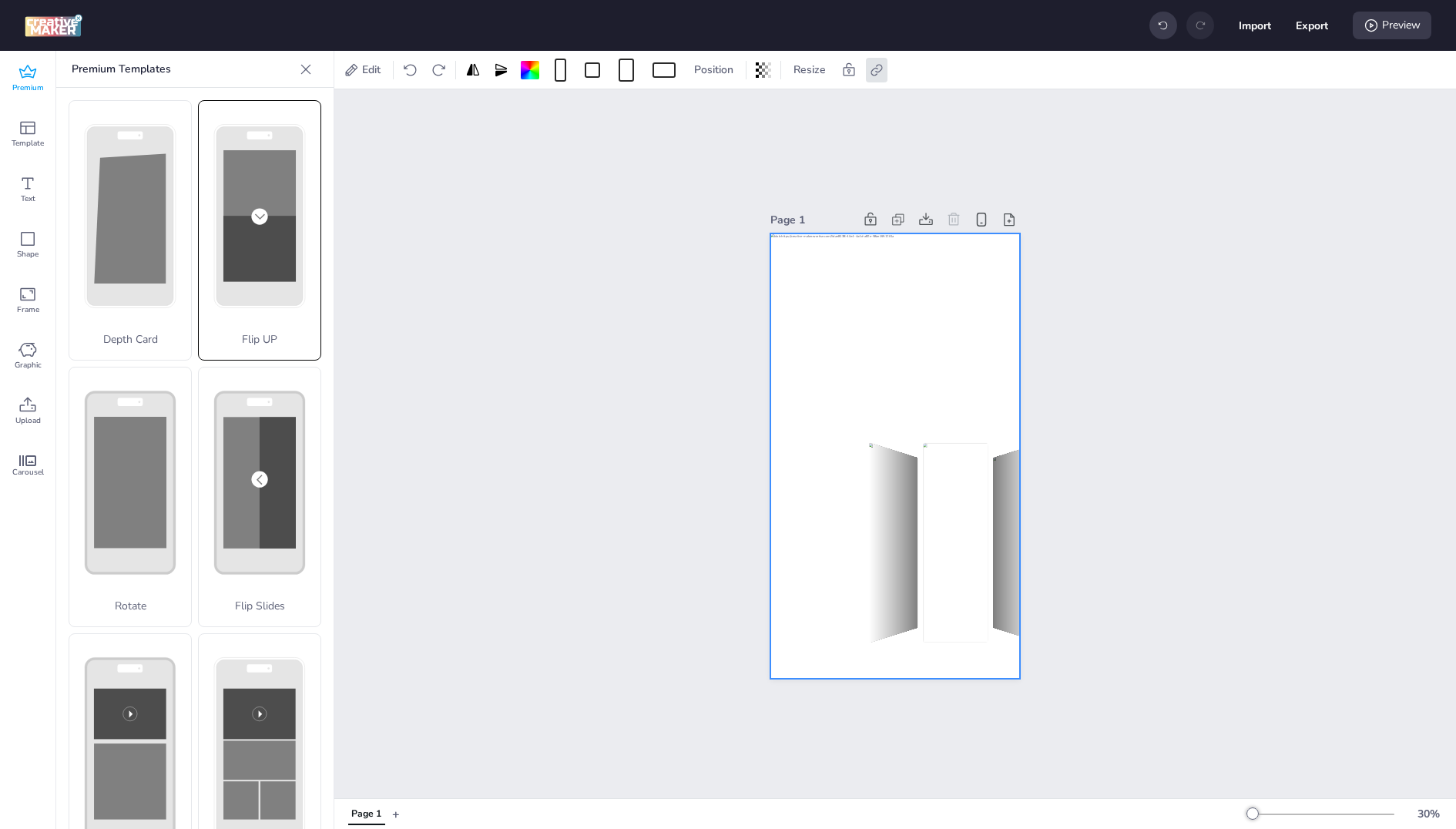
click at [258, 227] on rect at bounding box center [258, 249] width 72 height 65
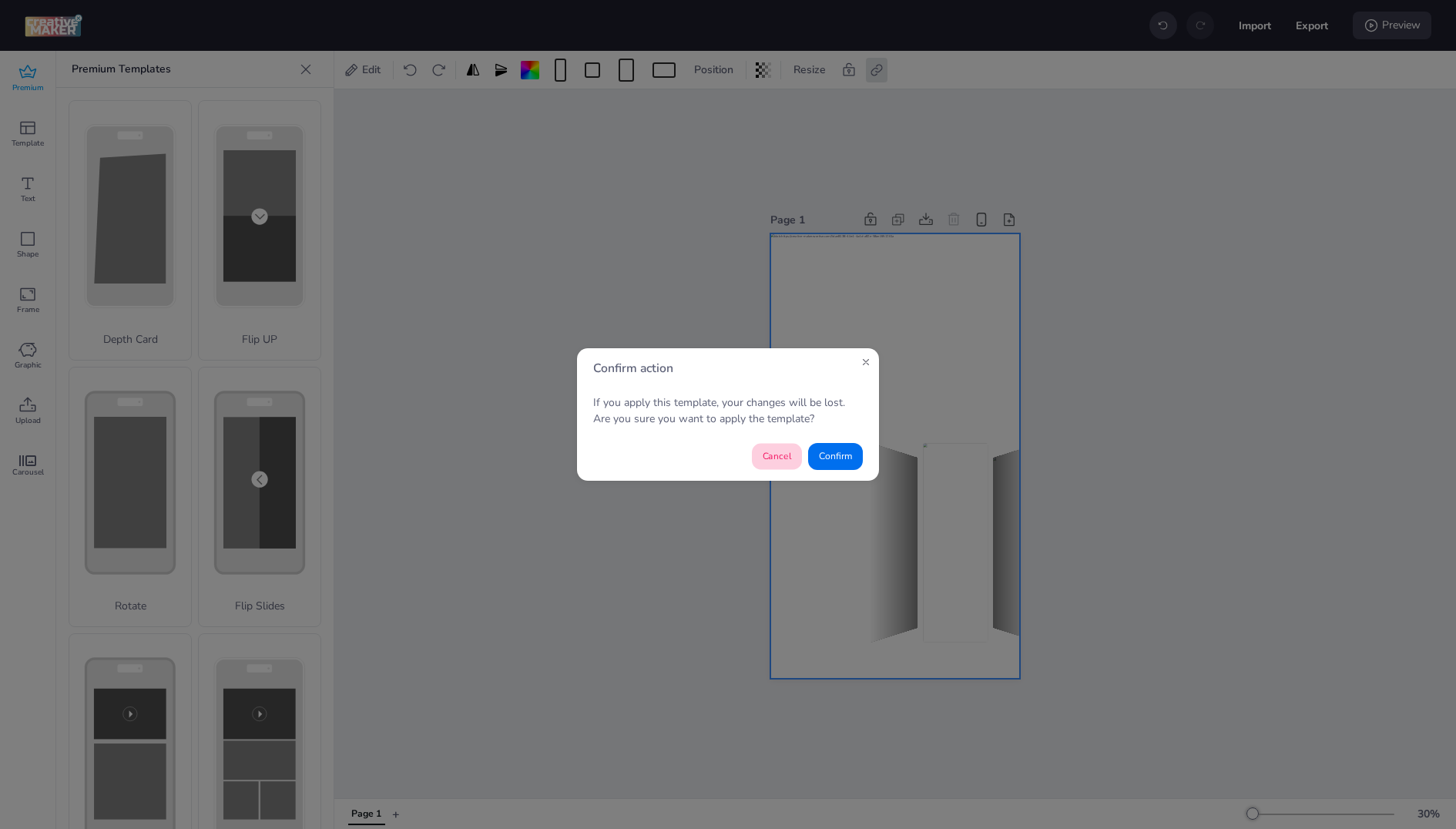
click at [800, 449] on button "Cancel" at bounding box center [776, 456] width 50 height 27
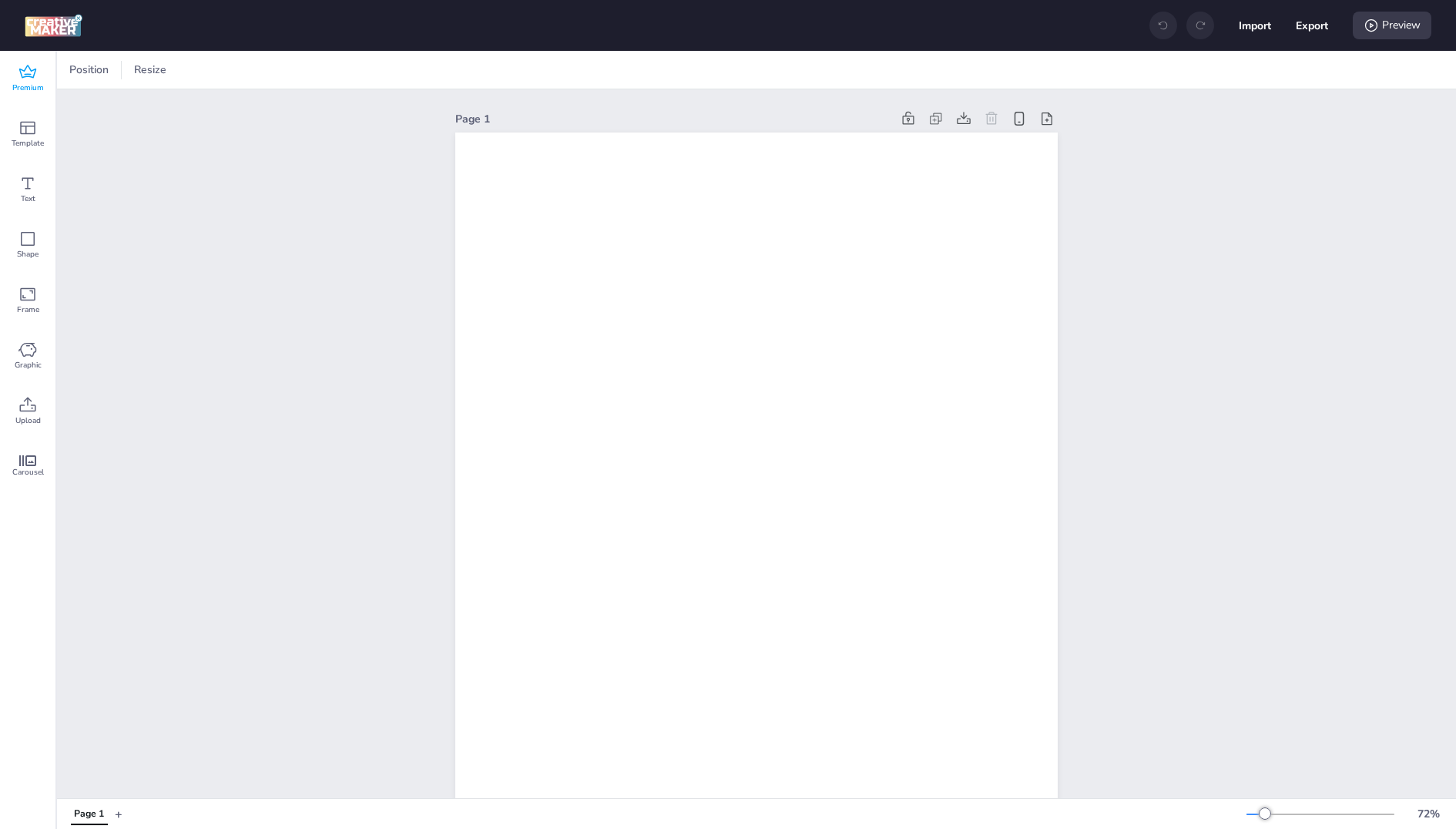
click at [23, 76] on icon at bounding box center [28, 72] width 19 height 19
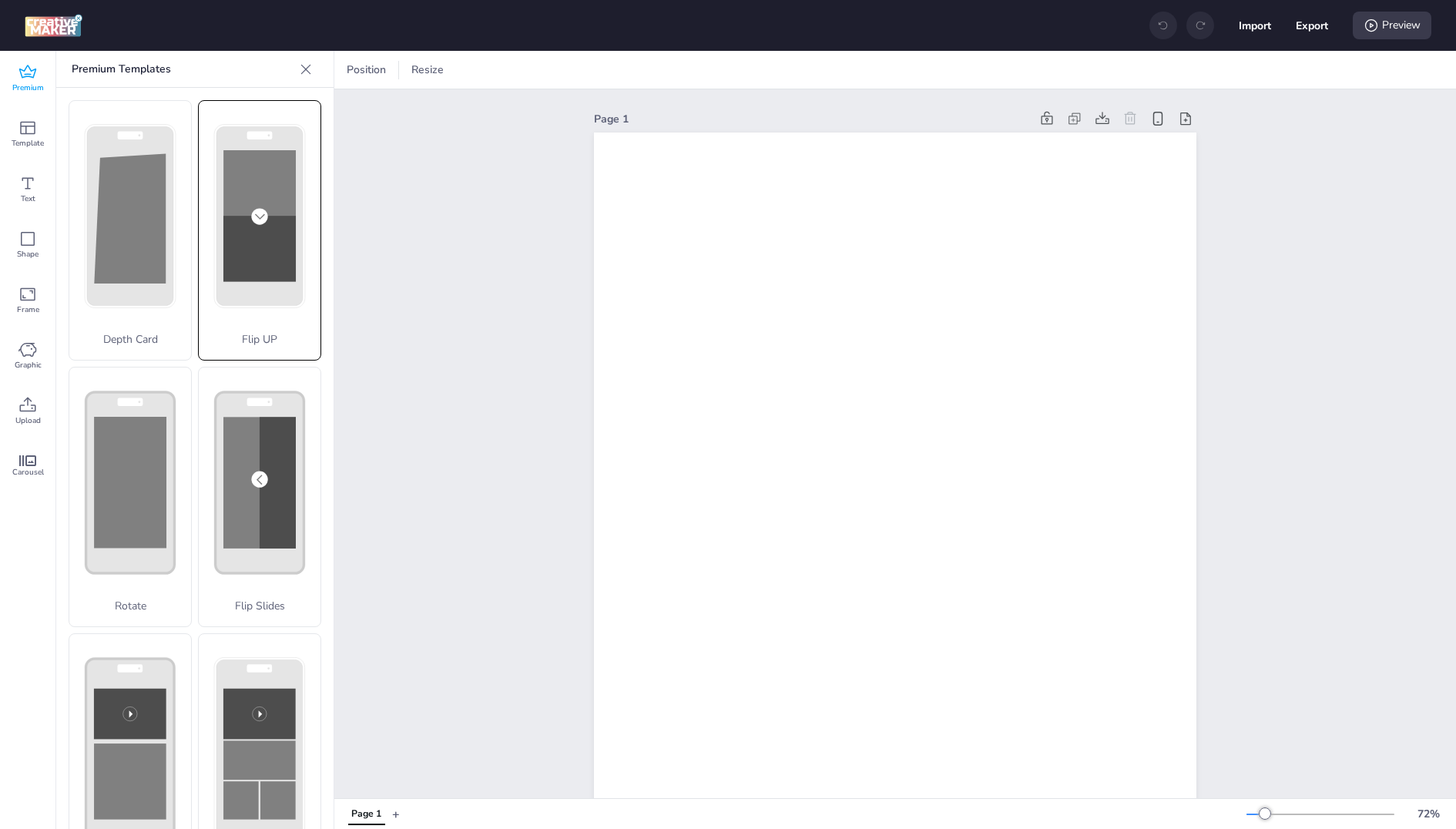
click at [258, 252] on rect at bounding box center [258, 249] width 72 height 65
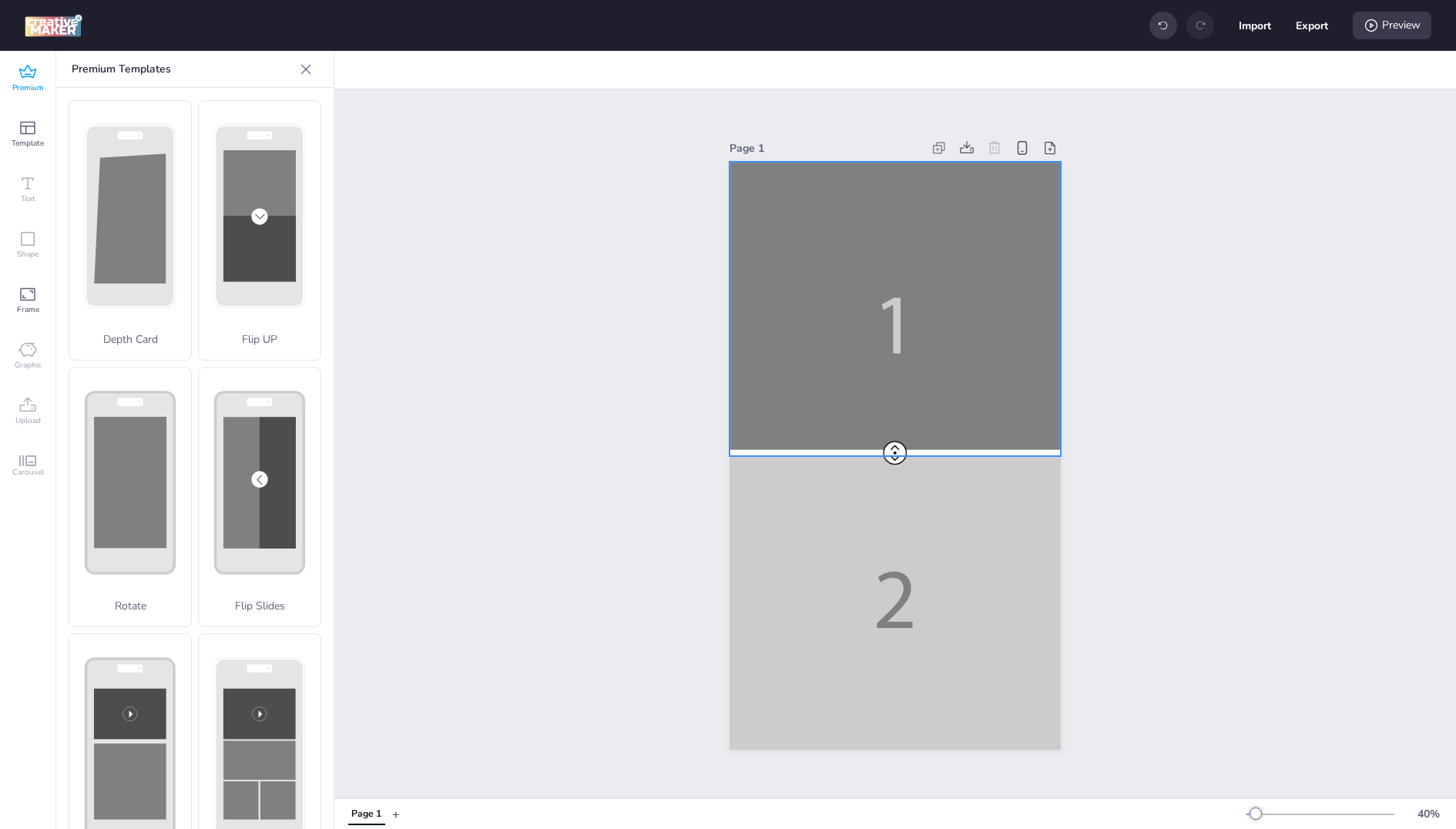
click at [843, 338] on div at bounding box center [895, 456] width 330 height 588
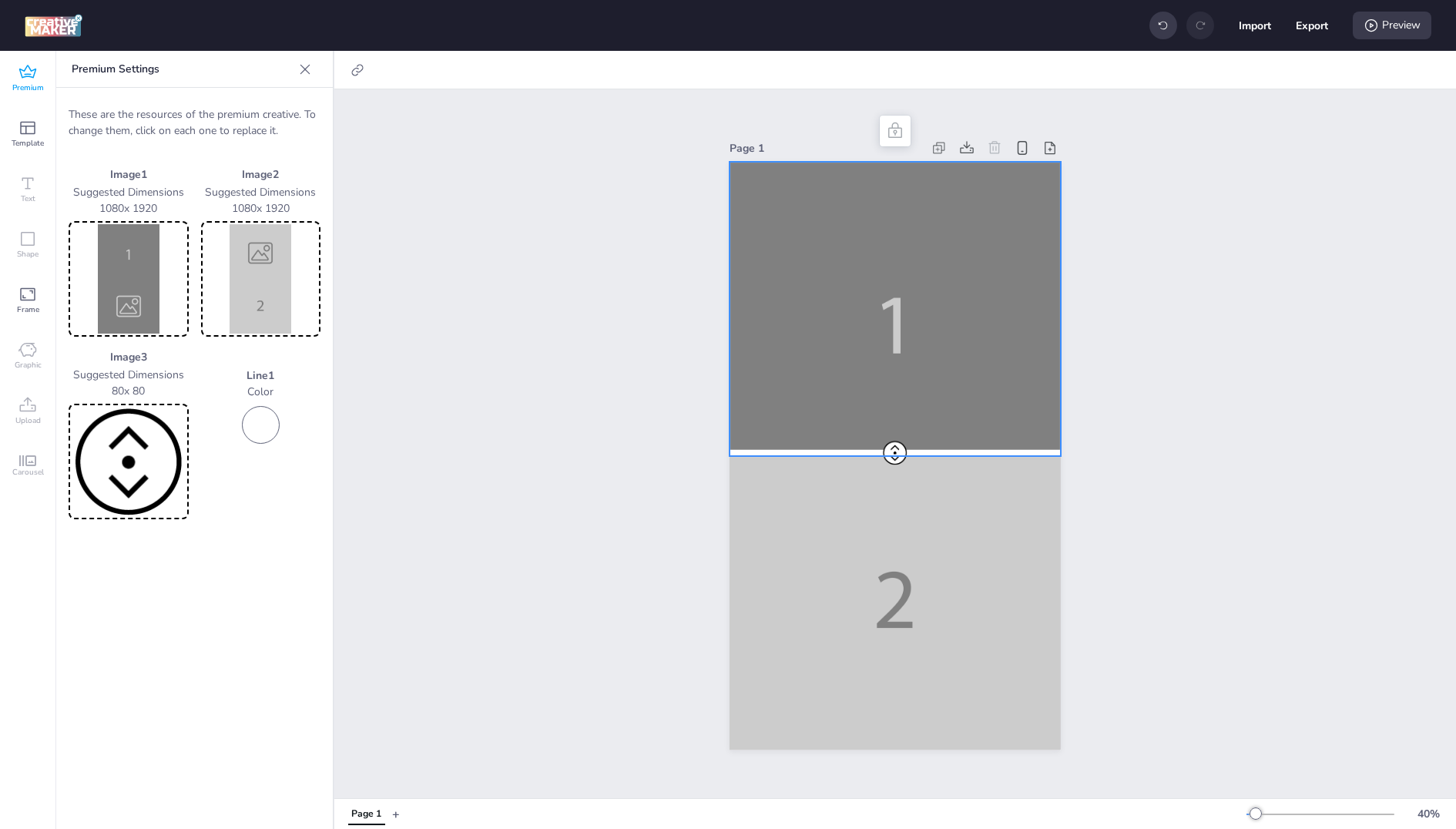
click at [138, 259] on img at bounding box center [129, 278] width 114 height 110
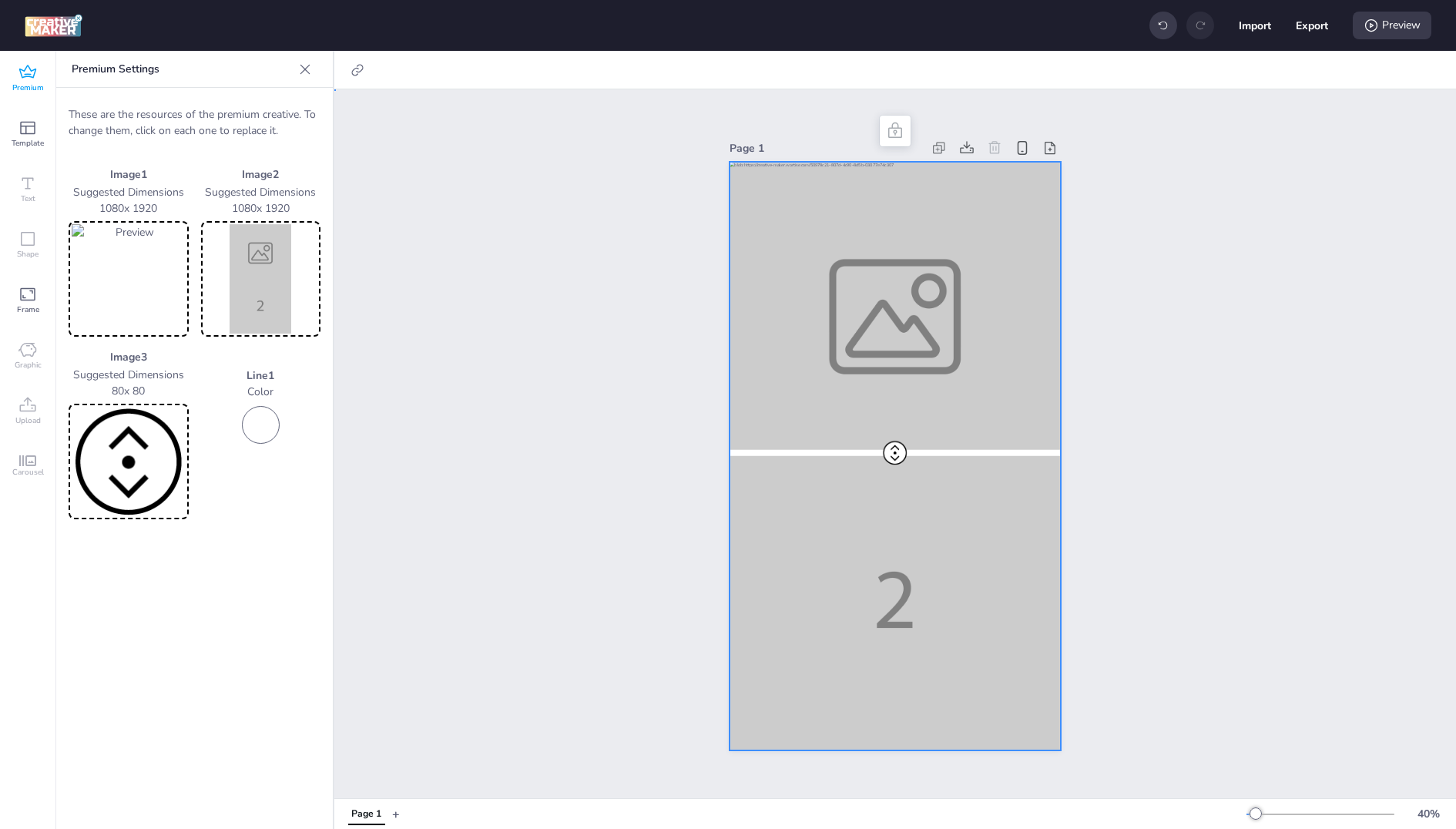
click at [881, 586] on div at bounding box center [895, 456] width 330 height 588
click at [249, 300] on img at bounding box center [261, 278] width 114 height 110
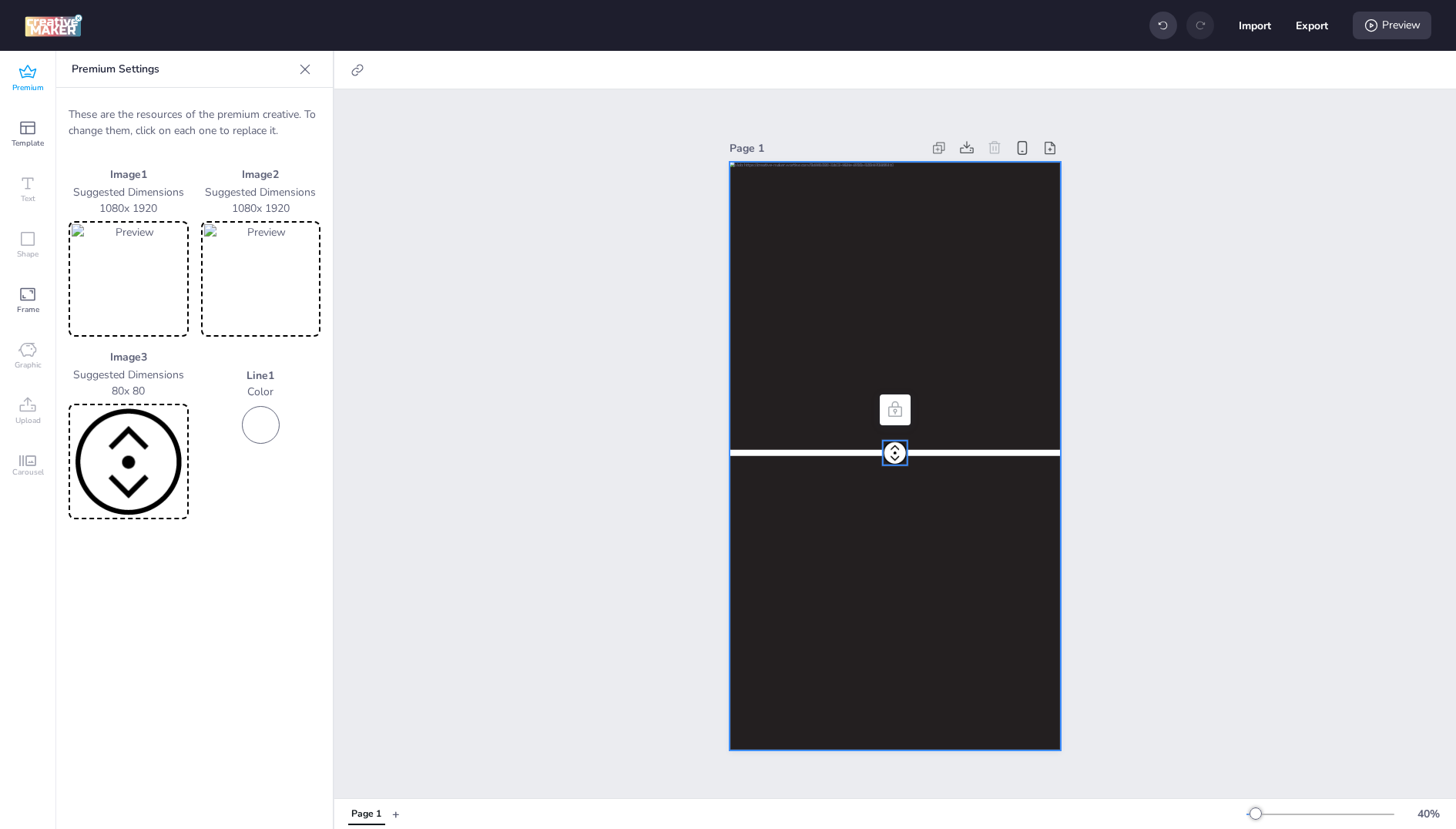
drag, startPoint x: 896, startPoint y: 454, endPoint x: 892, endPoint y: 500, distance: 46.2
click at [892, 162] on div at bounding box center [895, 162] width 330 height 0
click at [1141, 280] on div "Page 1" at bounding box center [895, 444] width 1122 height 710
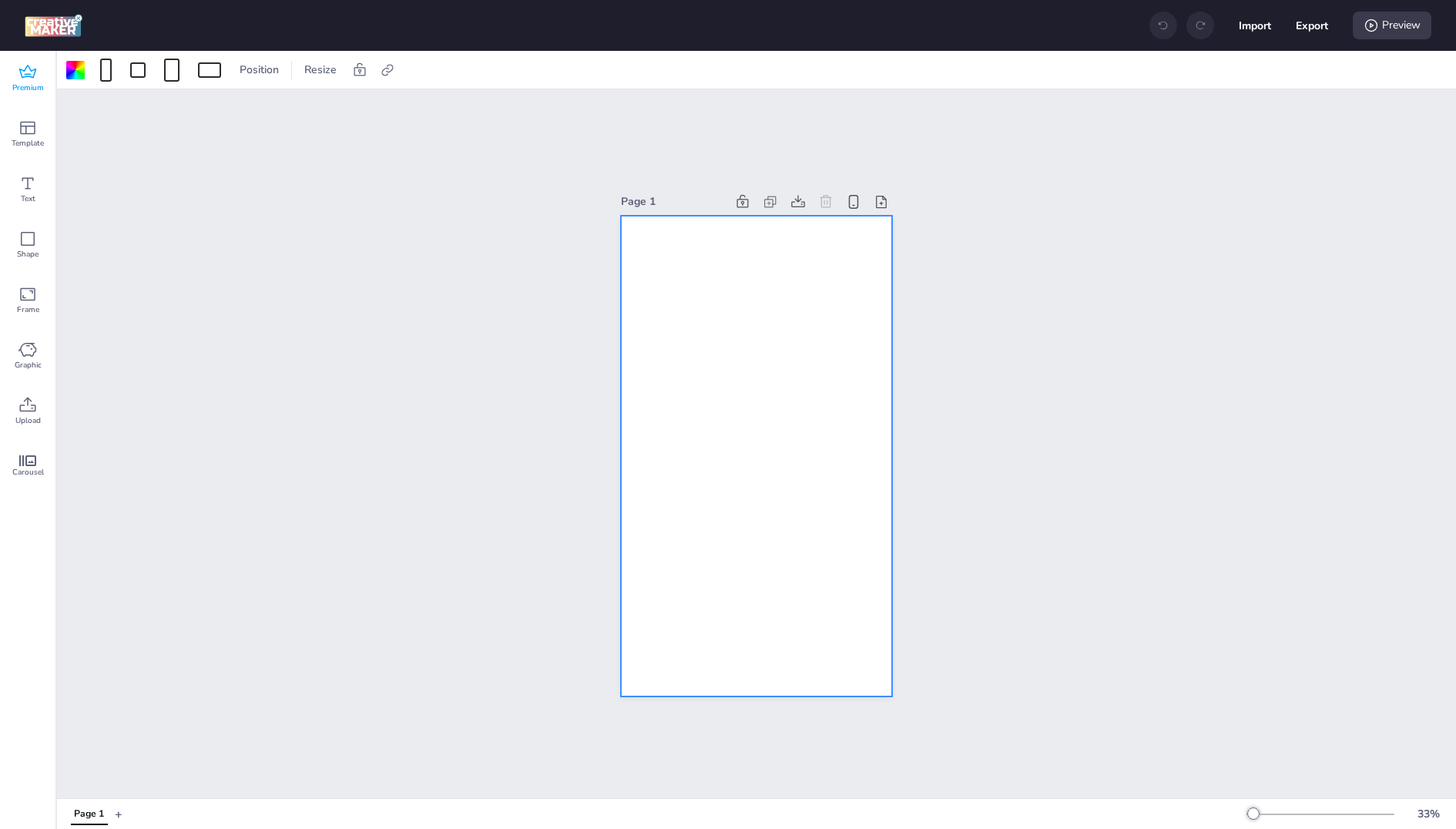
click at [43, 84] on span "Premium" at bounding box center [28, 88] width 32 height 12
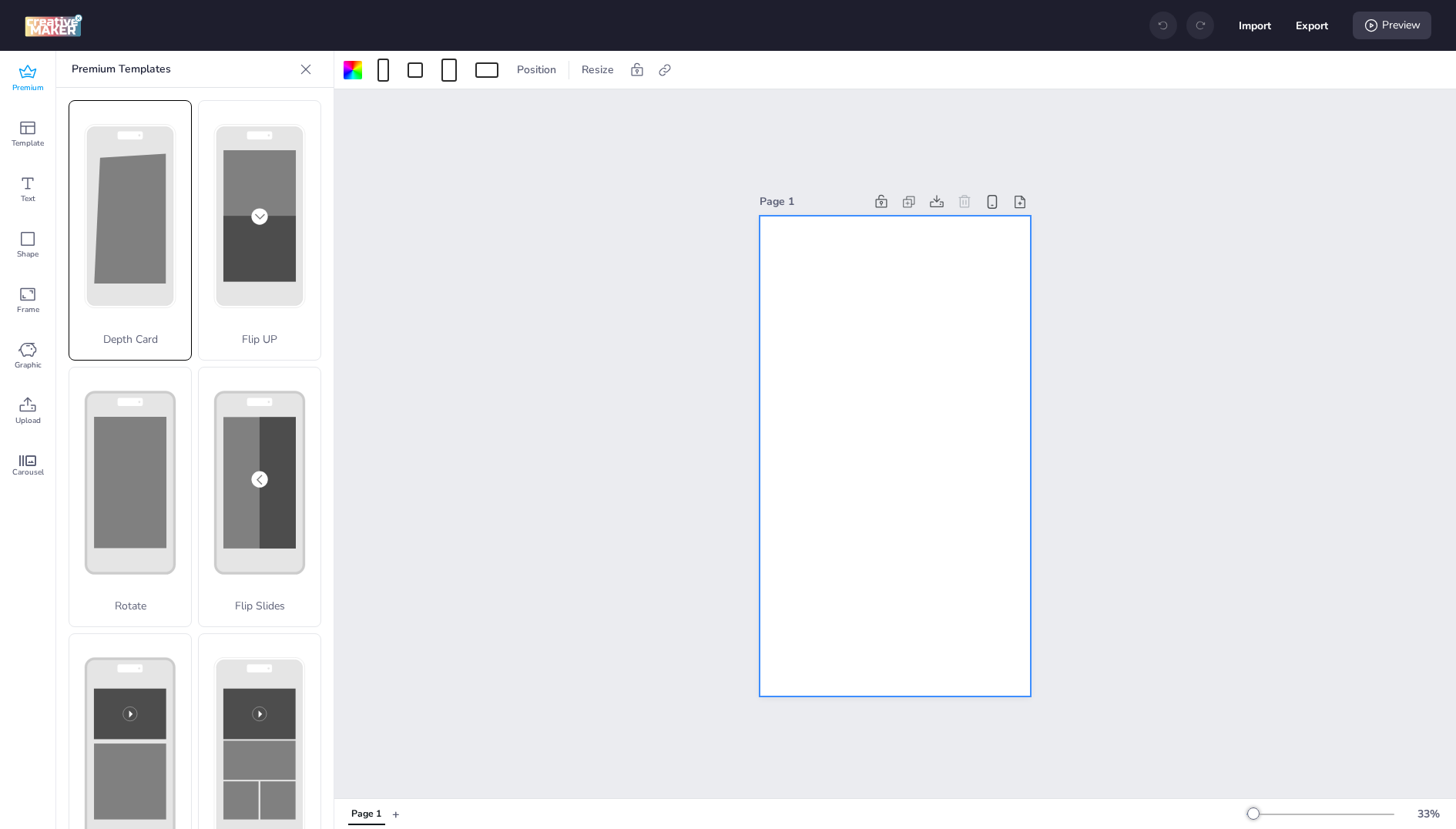
click at [122, 175] on polygon at bounding box center [129, 218] width 72 height 130
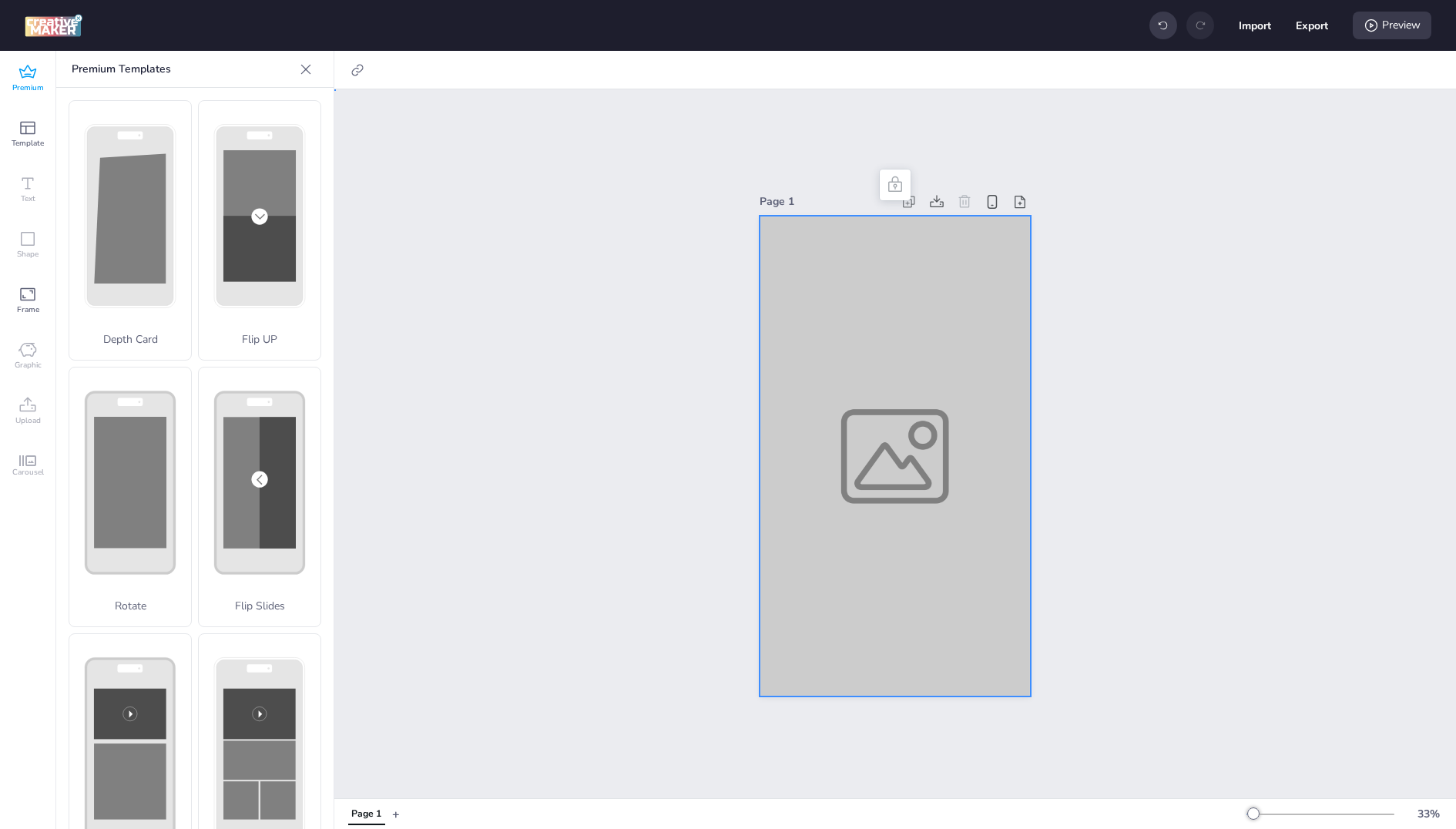
click at [807, 431] on div at bounding box center [895, 457] width 270 height 482
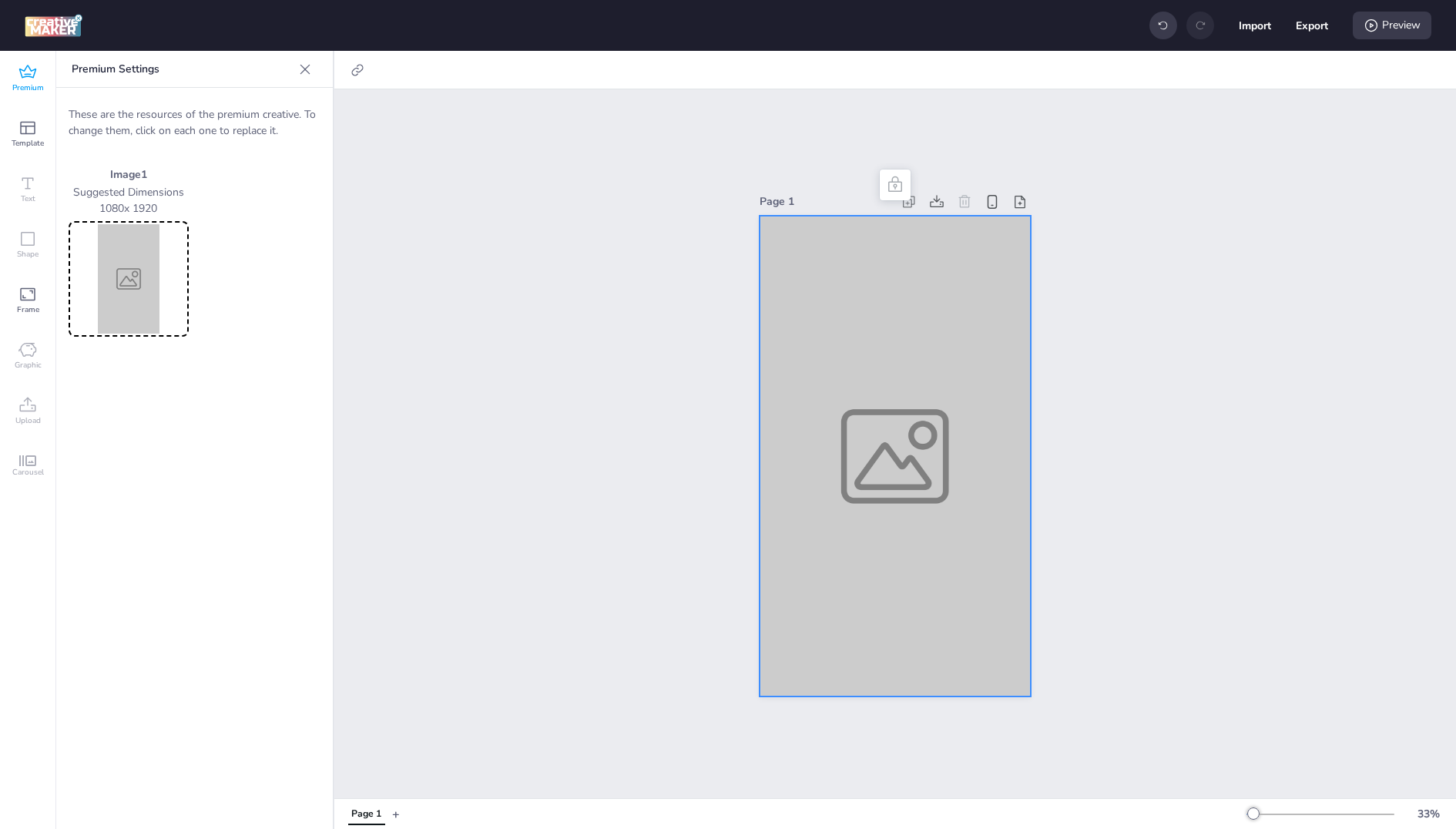
click at [138, 261] on img at bounding box center [129, 278] width 114 height 110
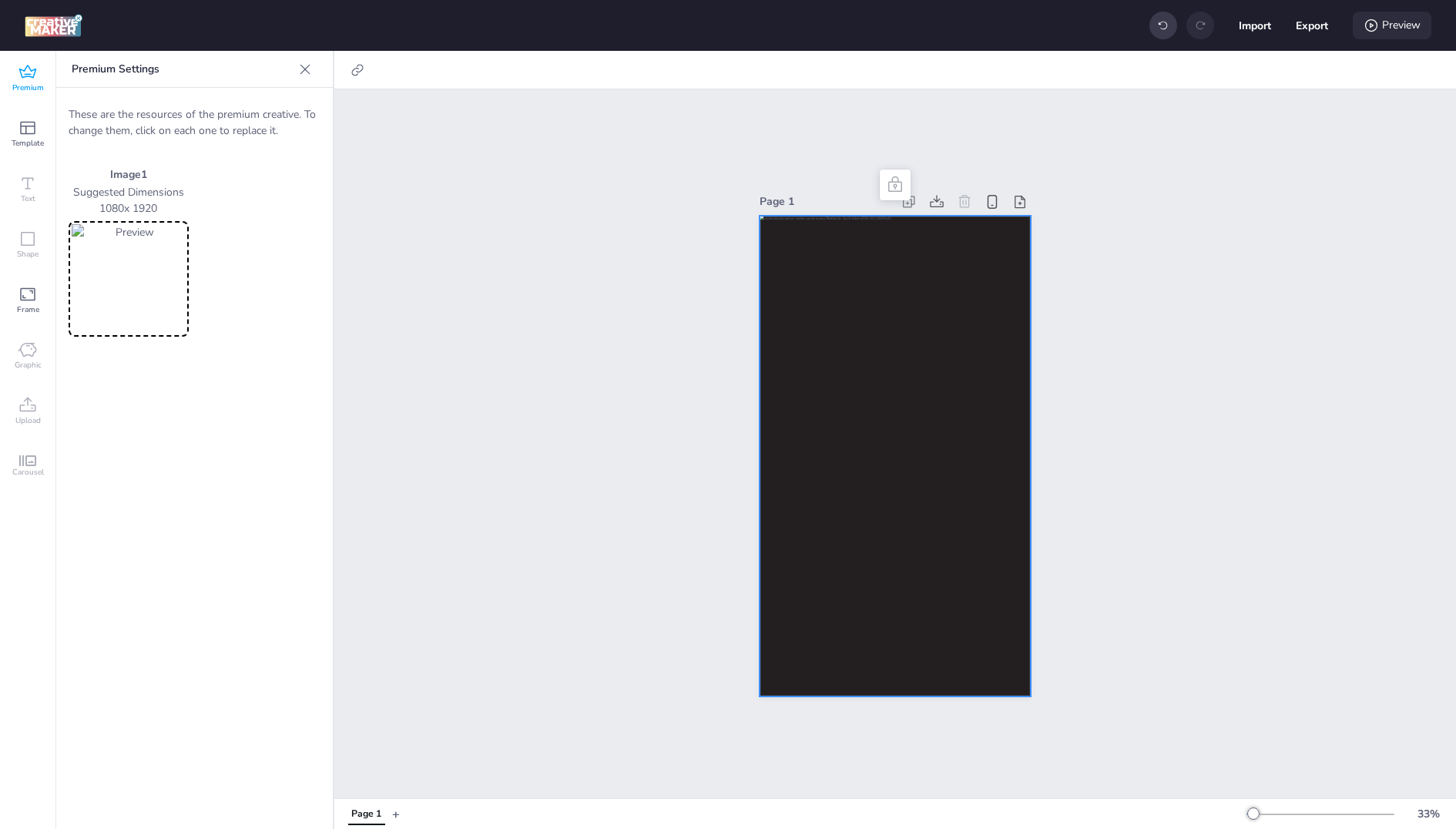
click at [1388, 26] on div "Preview" at bounding box center [1392, 26] width 79 height 28
click at [1345, 83] on button "Generate Preview" at bounding box center [1328, 98] width 178 height 30
click at [306, 71] on icon at bounding box center [305, 69] width 16 height 16
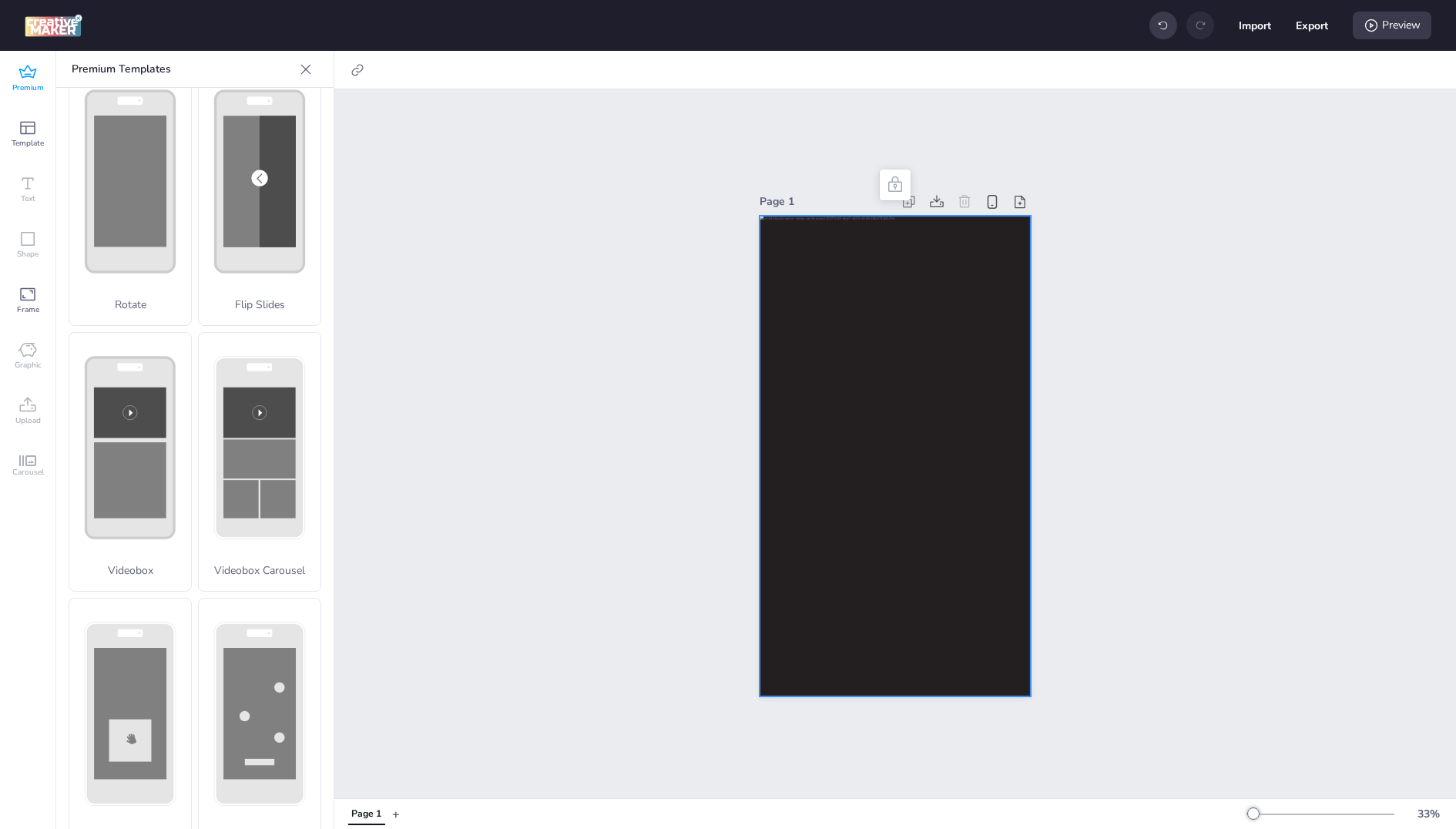
scroll to position [245, 0]
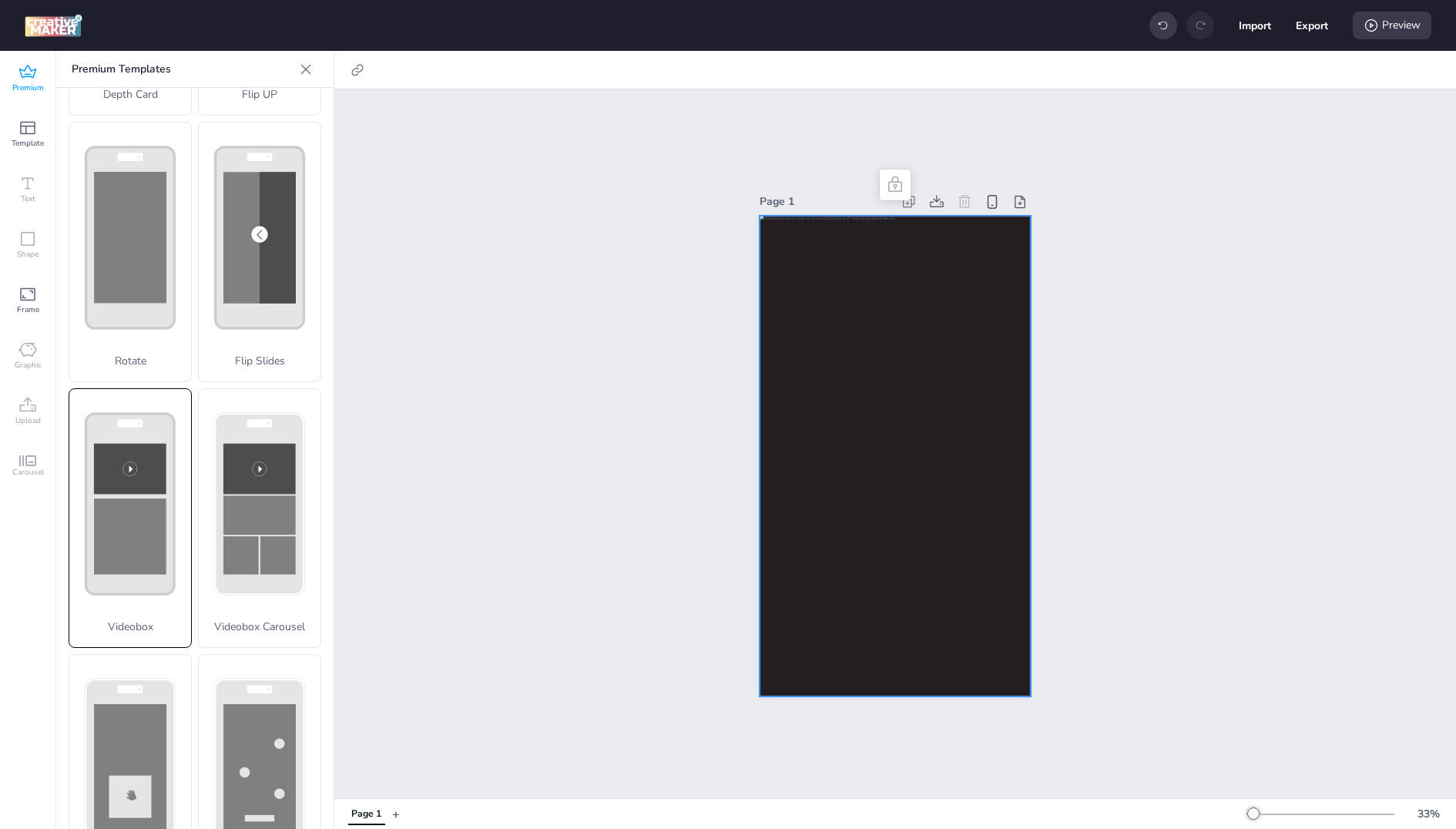
click at [175, 508] on icon at bounding box center [130, 504] width 91 height 184
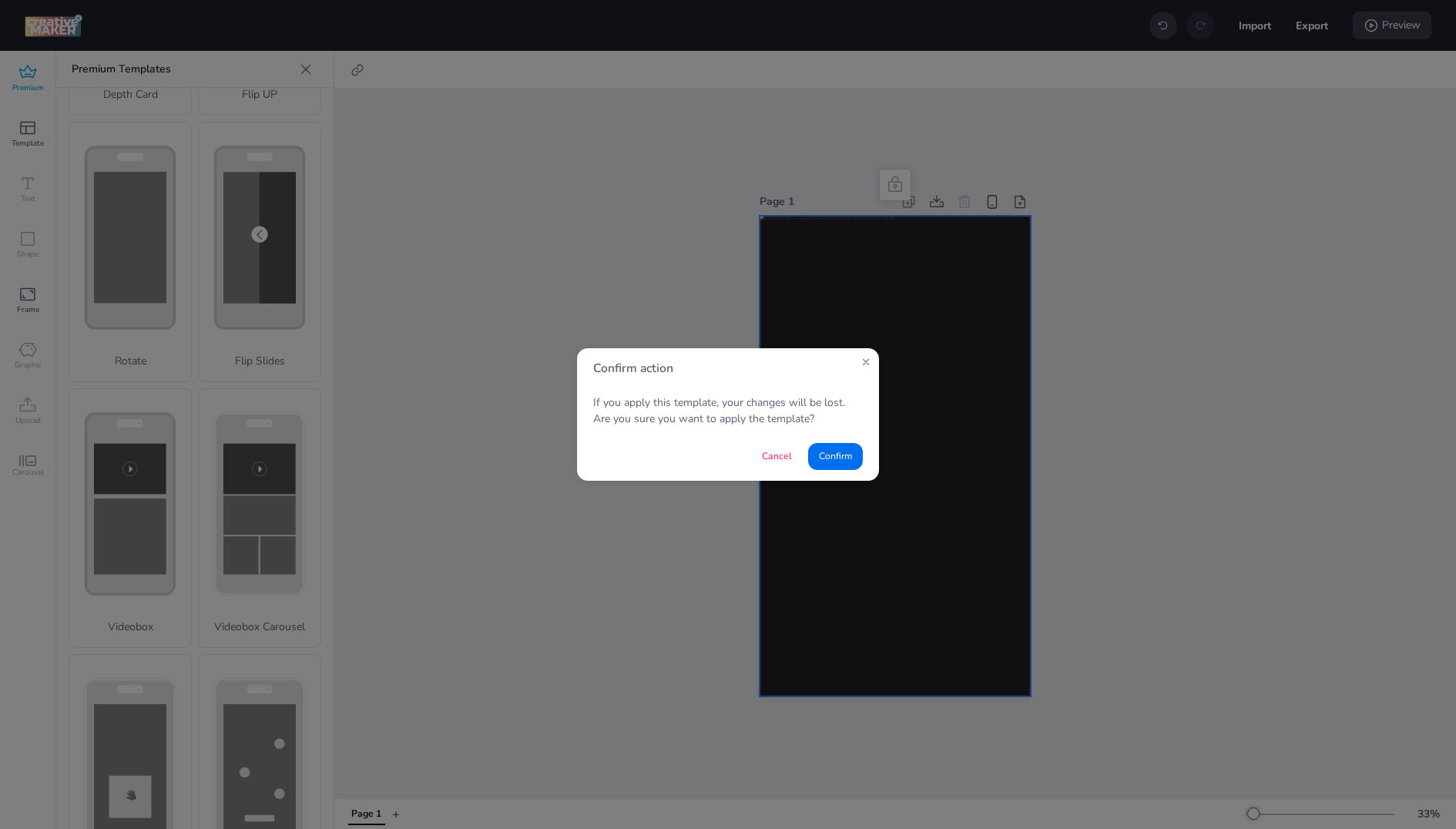
click at [860, 466] on footer "Cancel Confirm" at bounding box center [728, 456] width 302 height 48
click at [860, 466] on button "Confirm" at bounding box center [835, 456] width 54 height 27
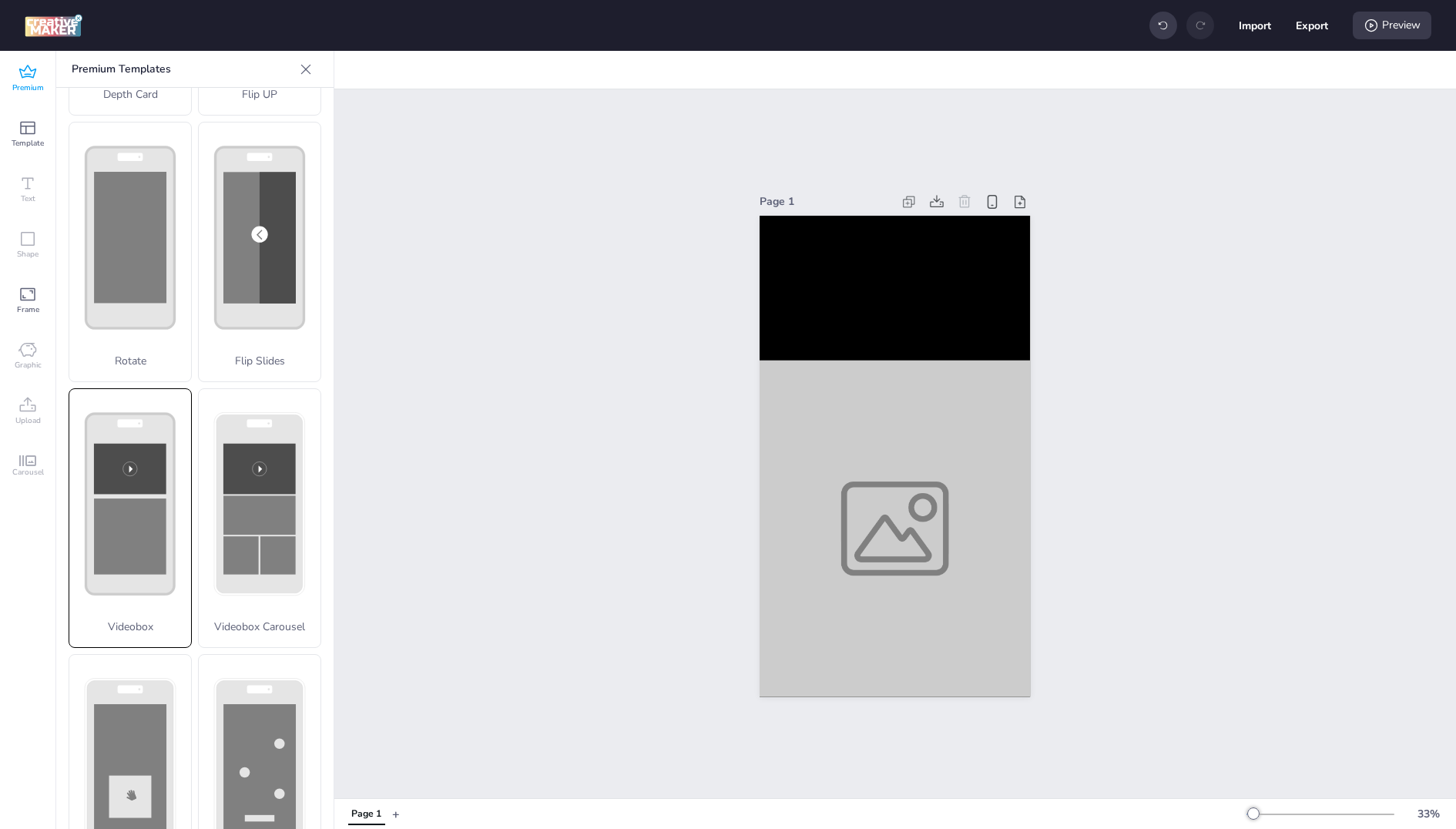
click at [129, 563] on rect at bounding box center [129, 536] width 72 height 76
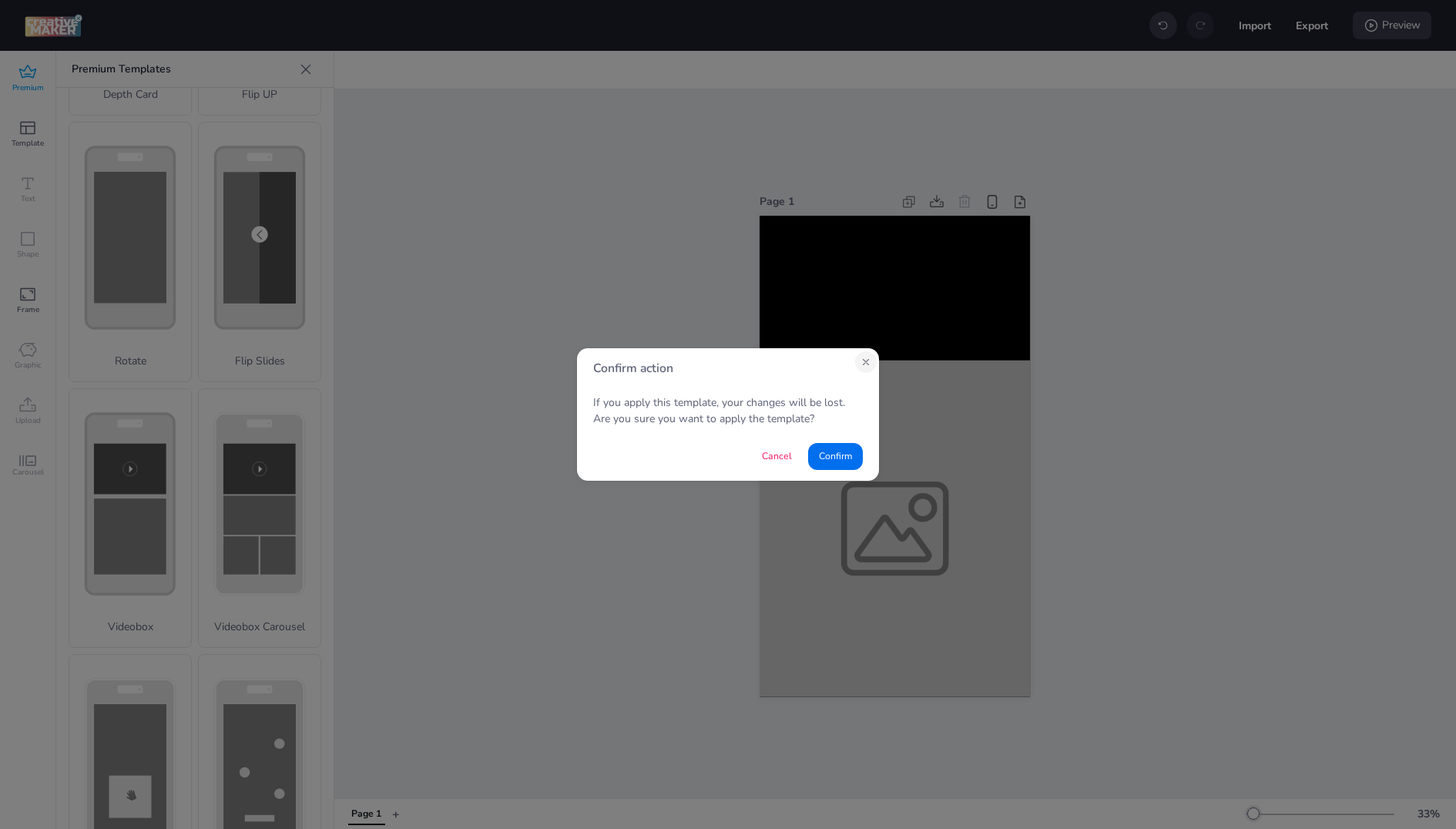
click at [869, 364] on icon "Close" at bounding box center [865, 362] width 11 height 11
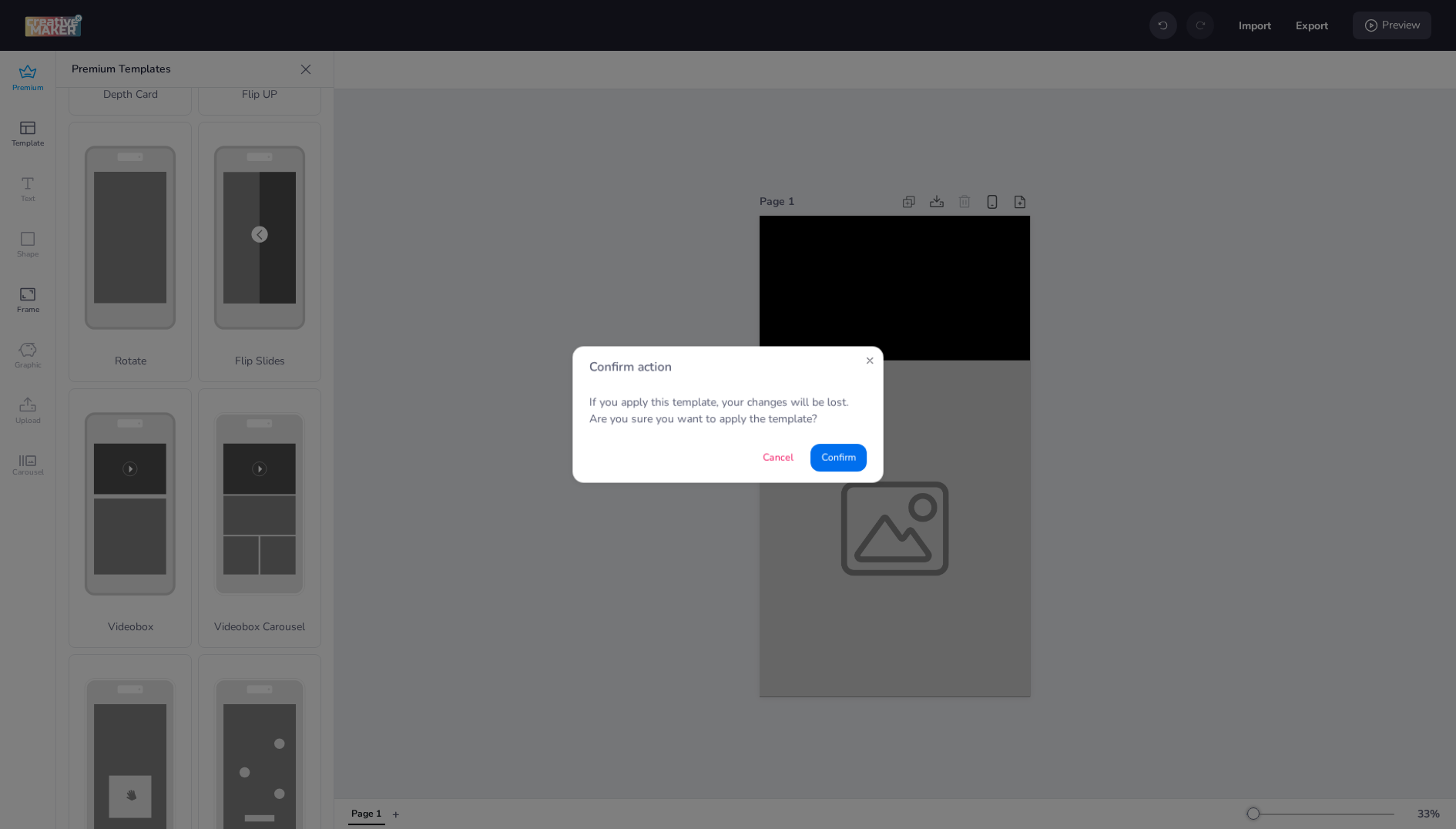
click at [896, 309] on video at bounding box center [895, 288] width 270 height 144
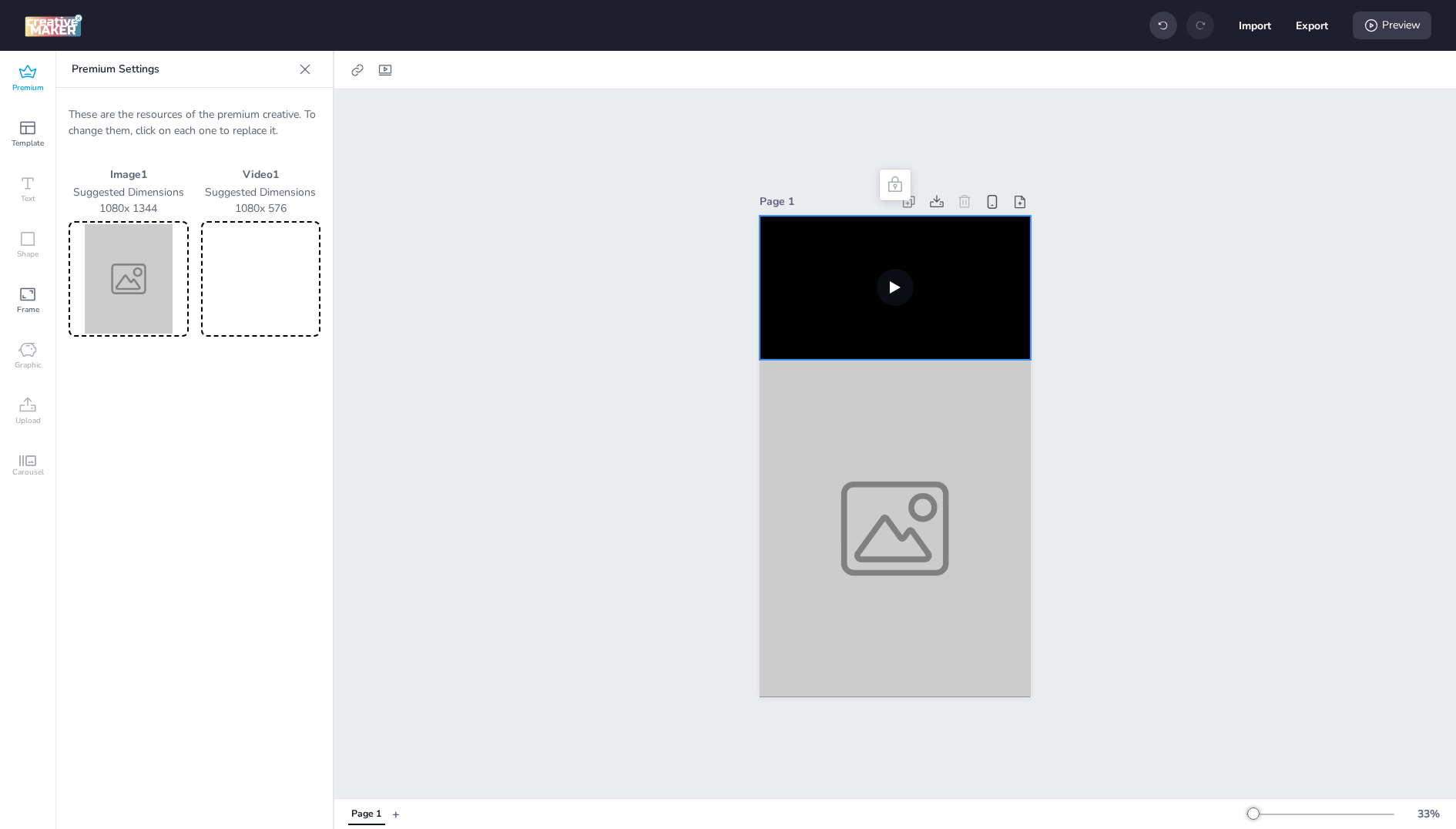
click at [126, 291] on img at bounding box center [129, 278] width 114 height 110
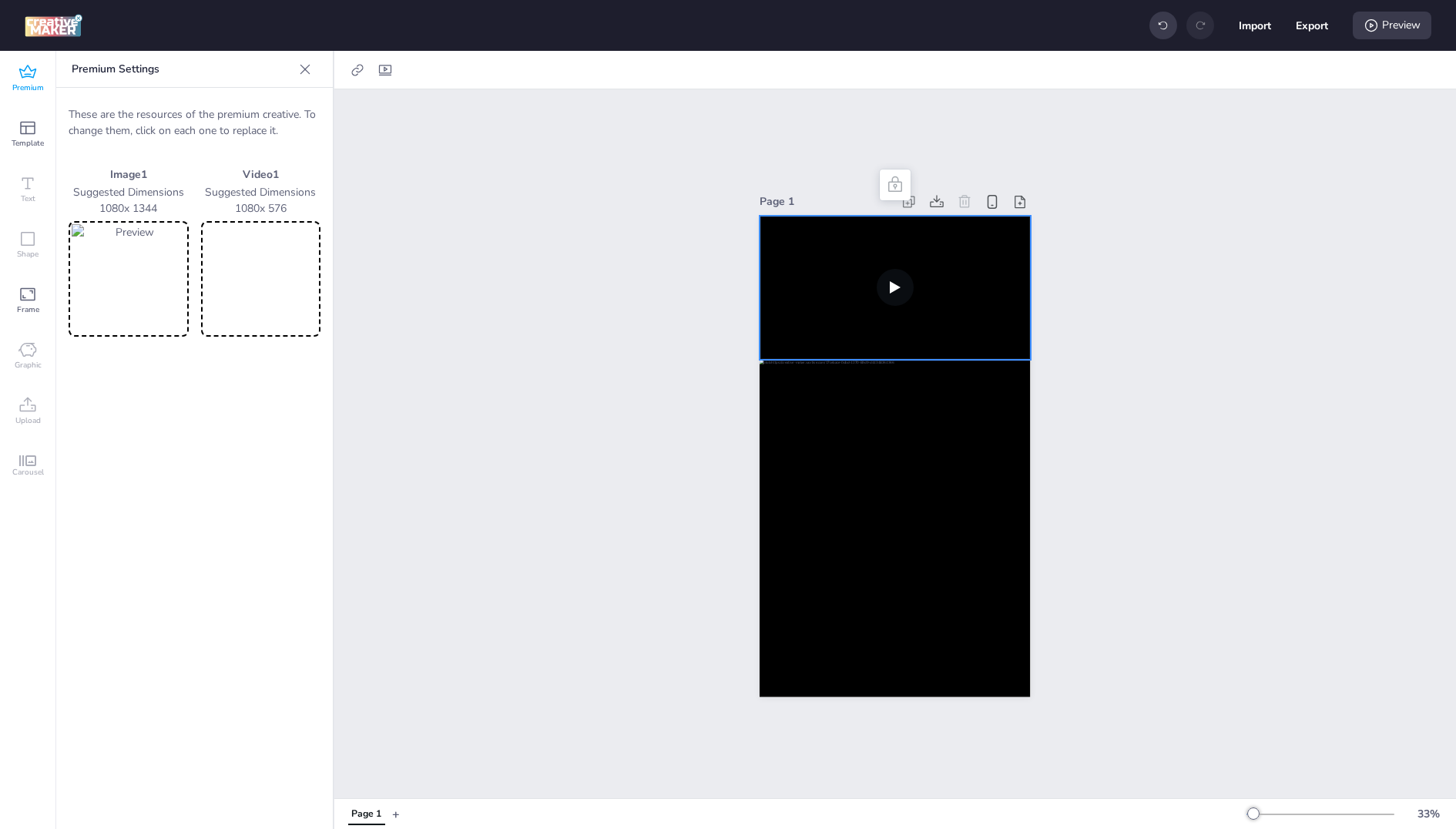
click at [241, 269] on video at bounding box center [261, 278] width 114 height 110
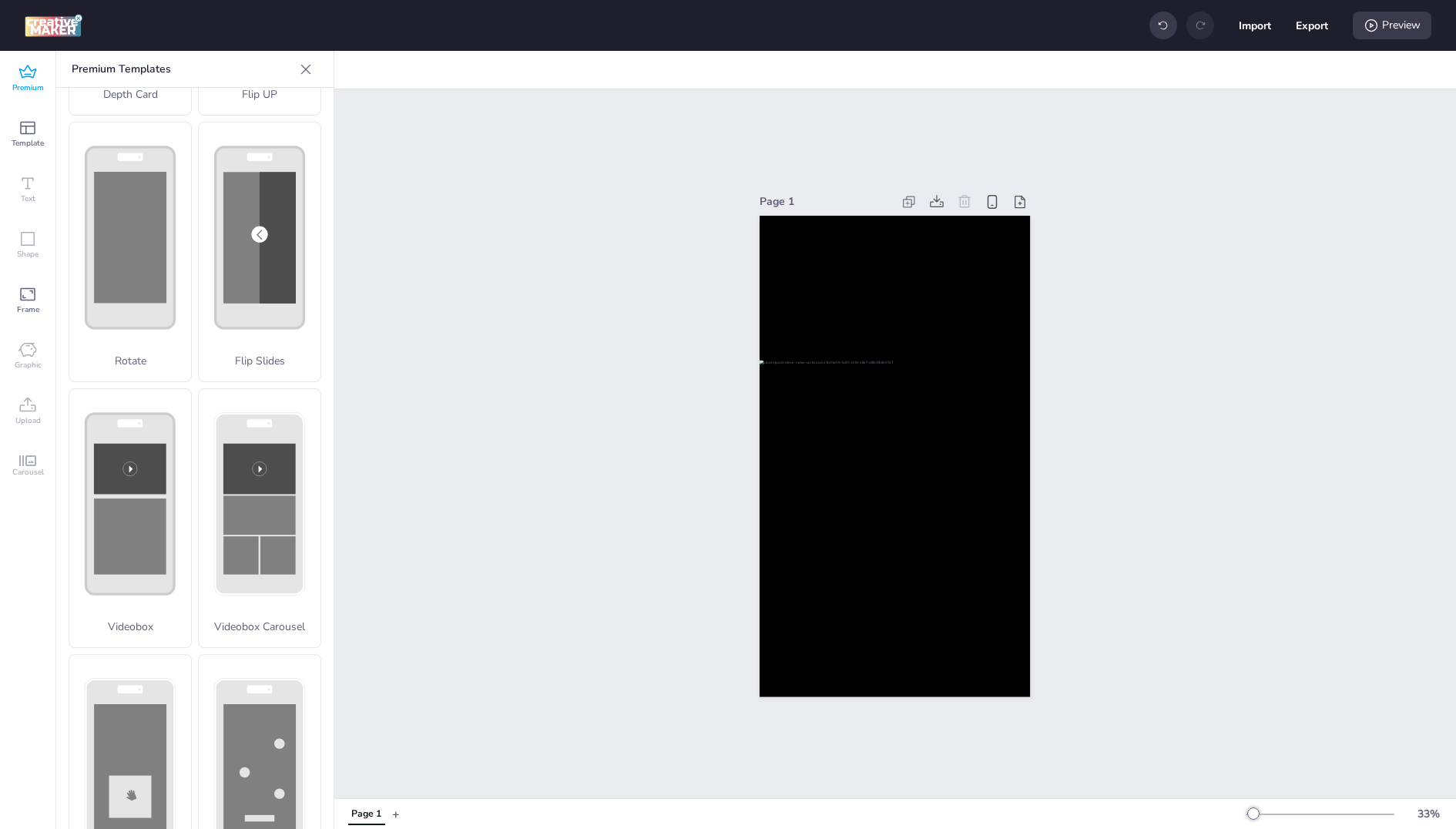
click at [1060, 486] on div "Page 1" at bounding box center [895, 444] width 357 height 544
click at [968, 304] on video at bounding box center [895, 288] width 270 height 144
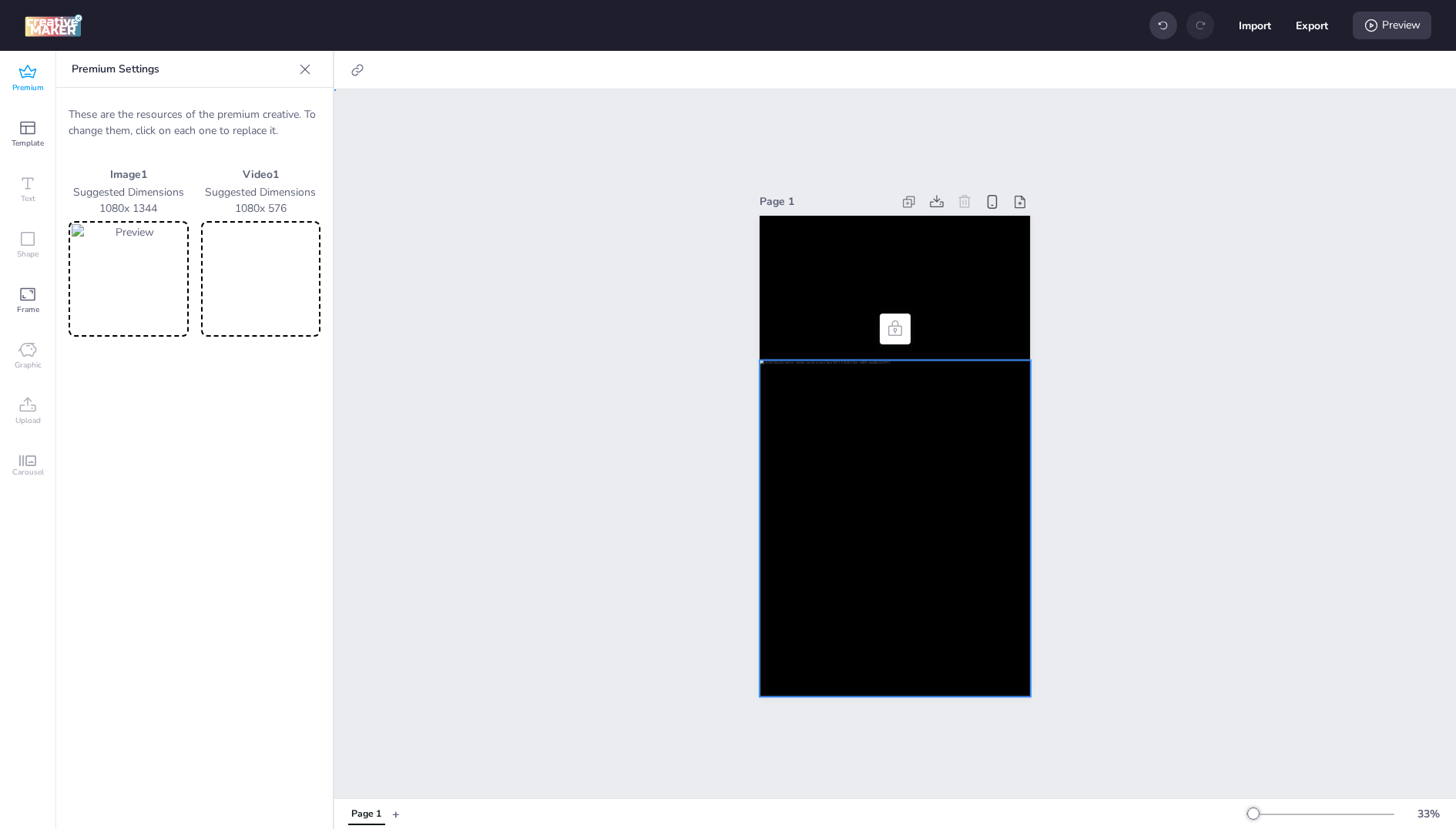
click at [832, 426] on div at bounding box center [895, 528] width 270 height 337
click at [308, 71] on icon at bounding box center [305, 69] width 16 height 16
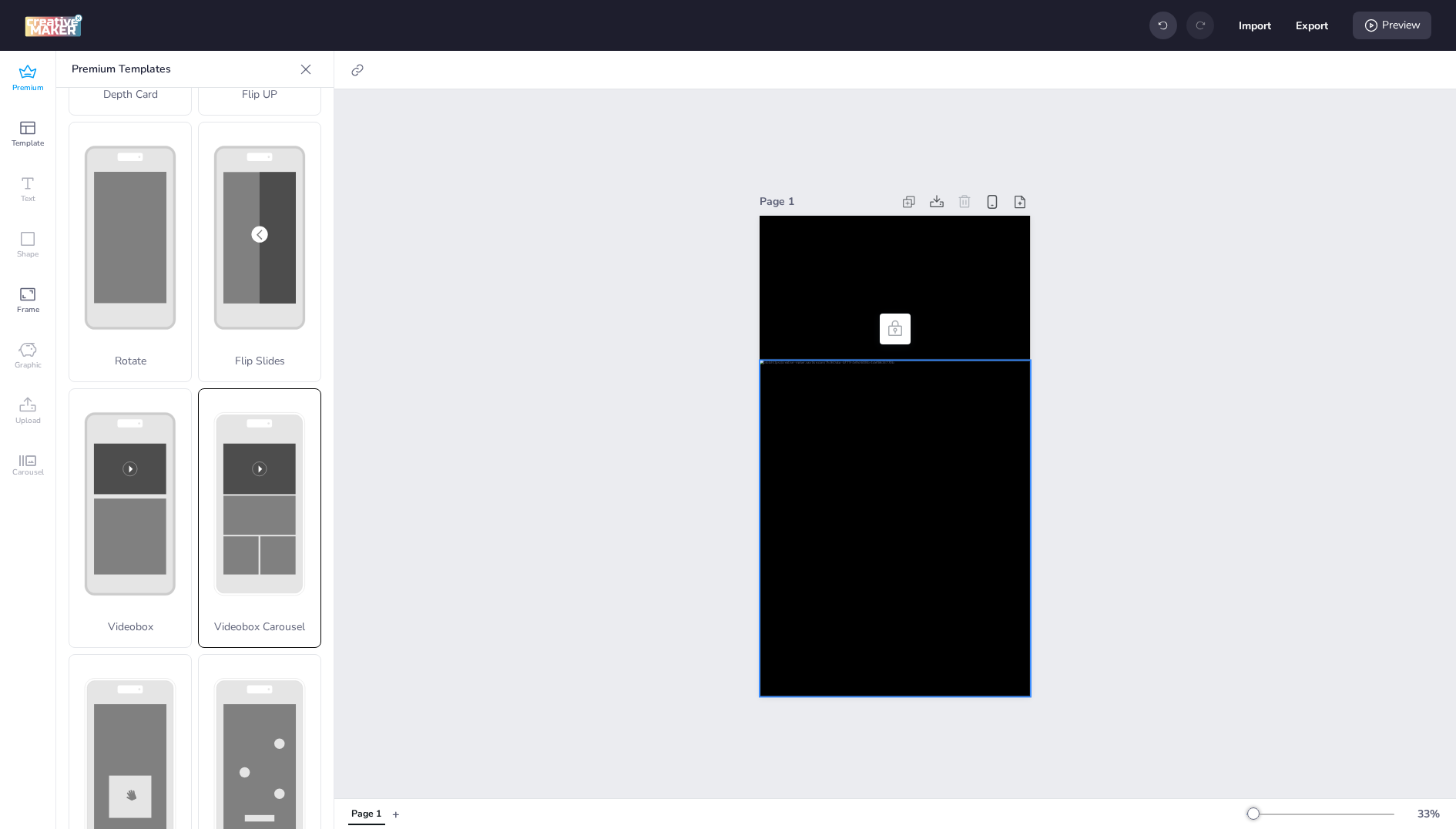
scroll to position [344, 0]
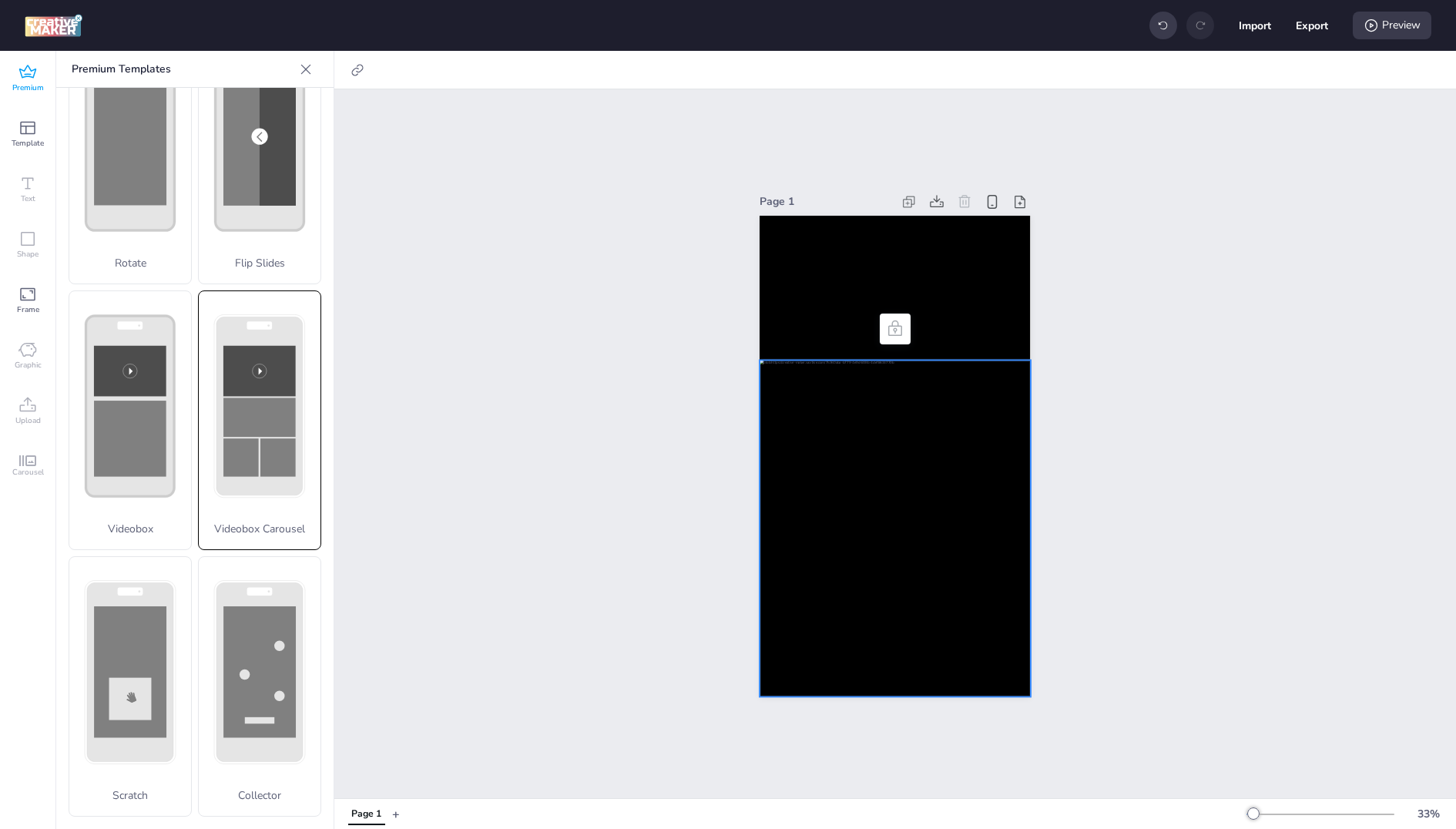
click at [267, 453] on rect at bounding box center [278, 457] width 36 height 38
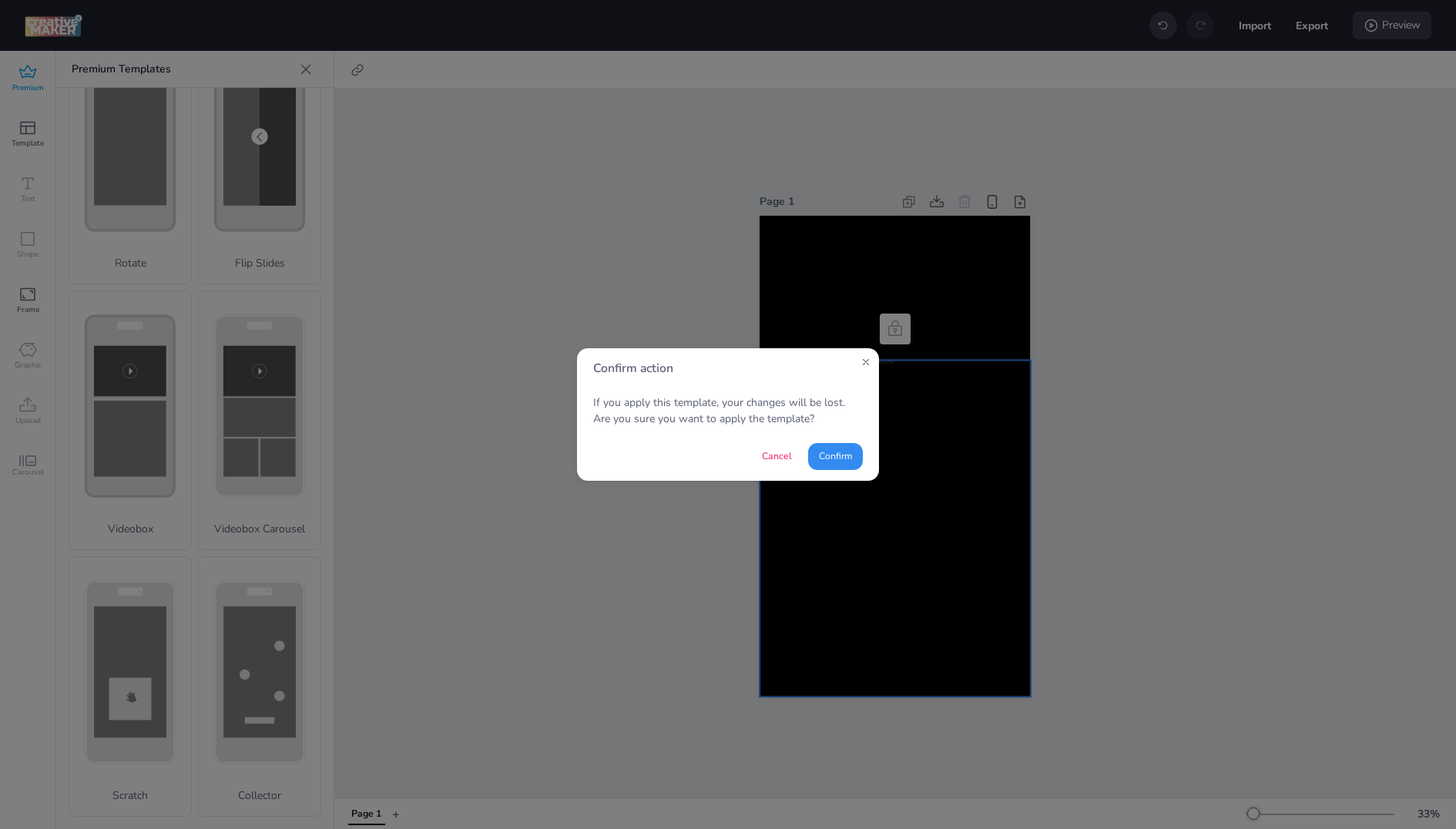
click at [852, 448] on button "Confirm" at bounding box center [835, 456] width 54 height 27
